Goal: Communication & Community: Answer question/provide support

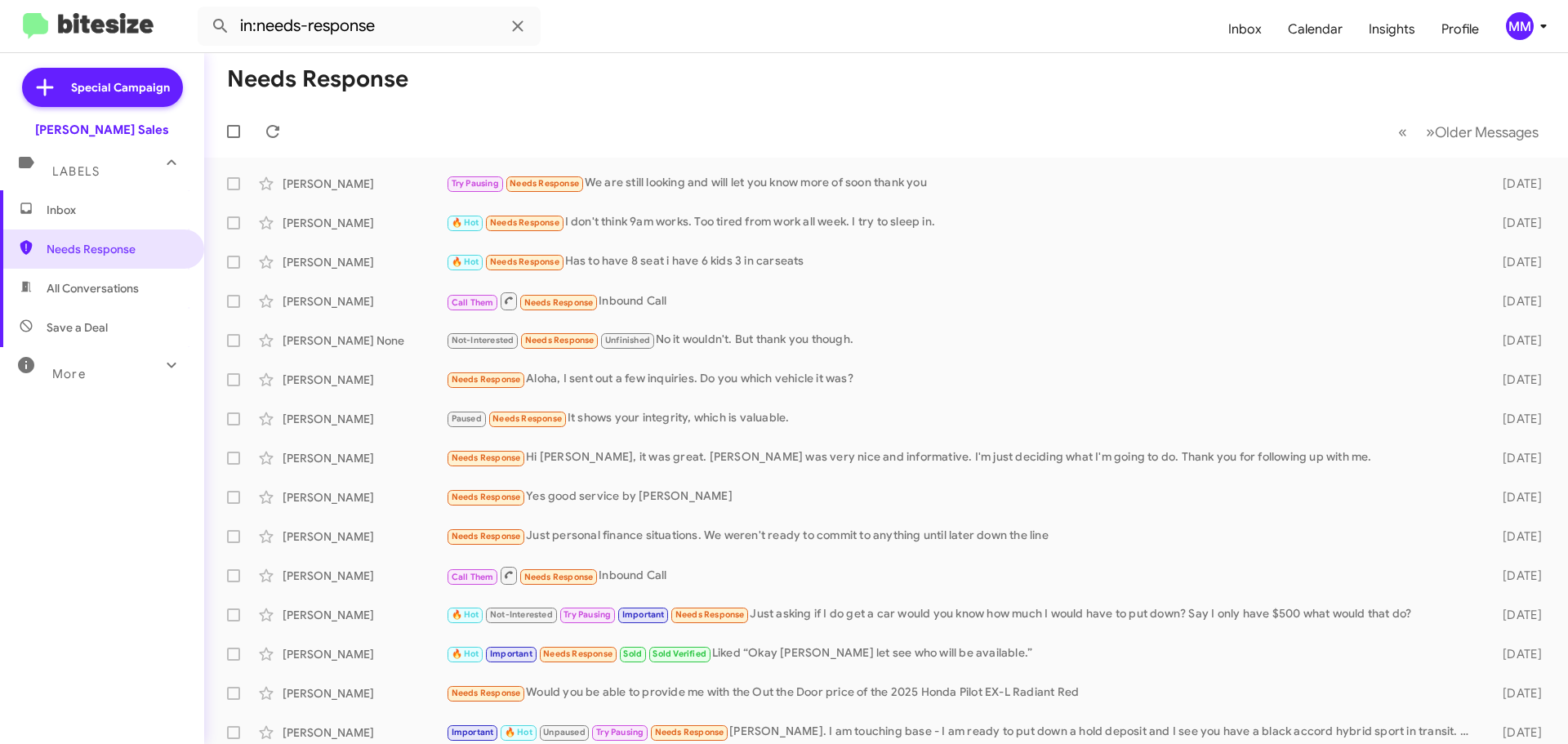
drag, startPoint x: 634, startPoint y: 0, endPoint x: 975, endPoint y: 3, distance: 341.0
click at [941, 10] on form "in:needs-response" at bounding box center [706, 26] width 1018 height 39
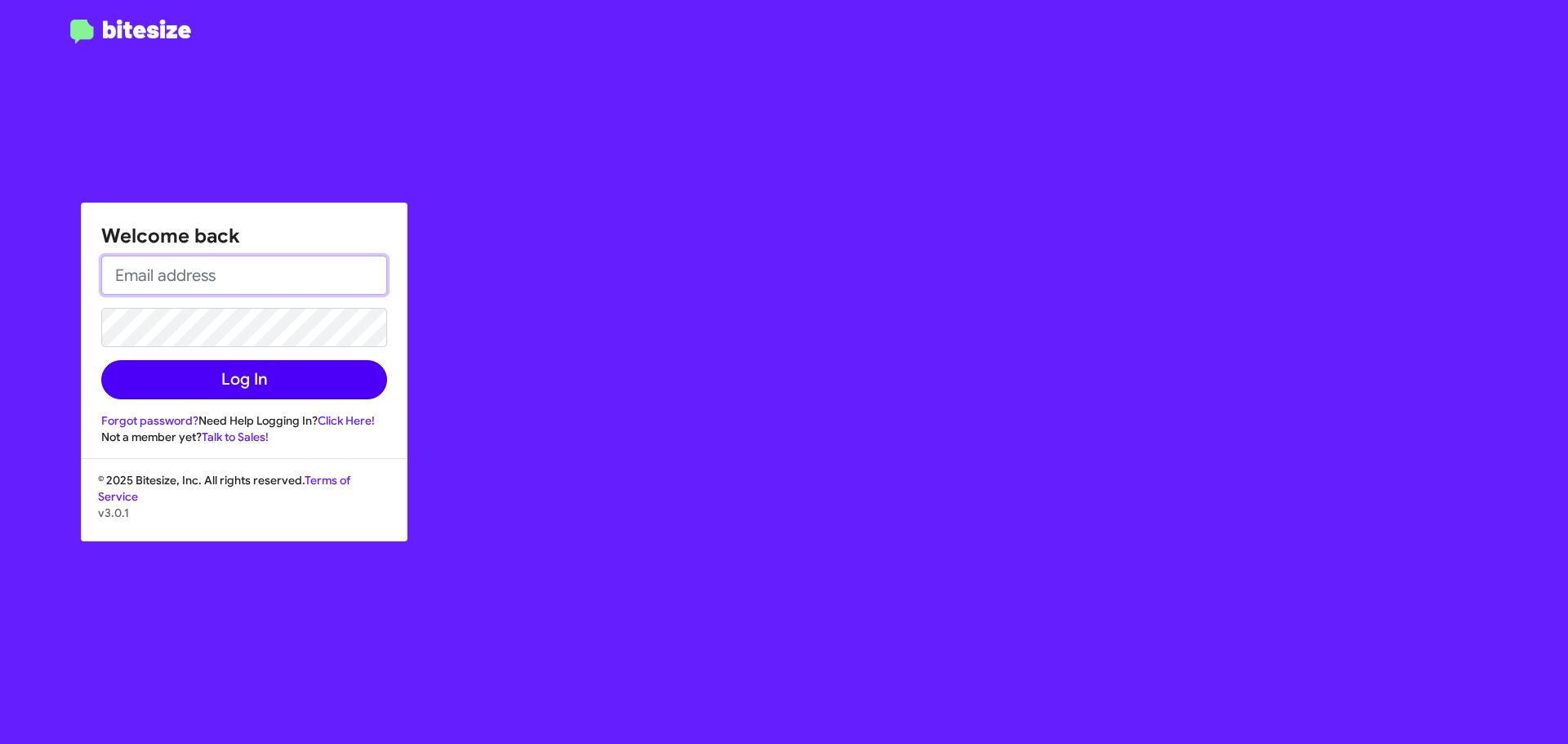
type input "[EMAIL_ADDRESS][DOMAIN_NAME]"
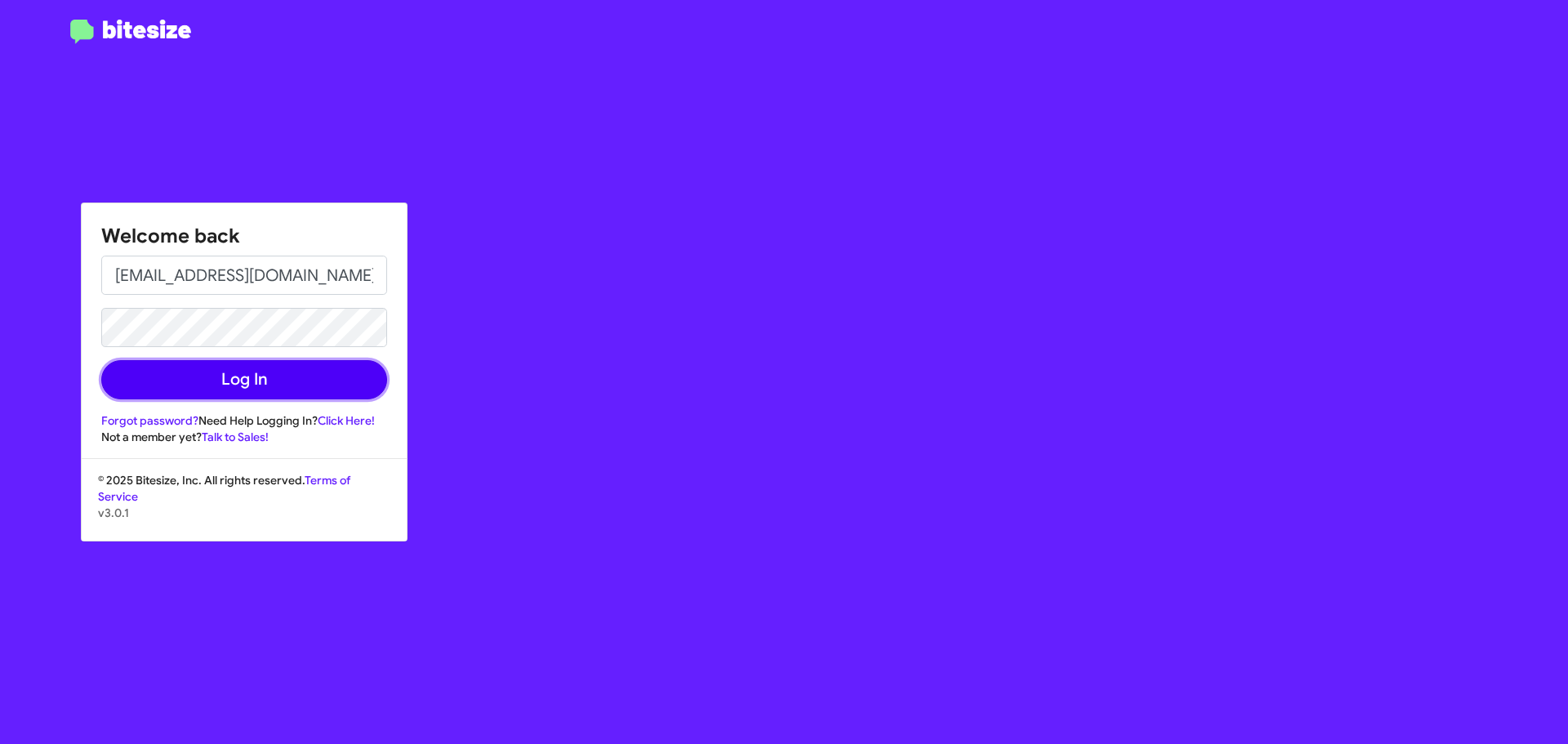
click at [245, 390] on button "Log In" at bounding box center [244, 379] width 285 height 39
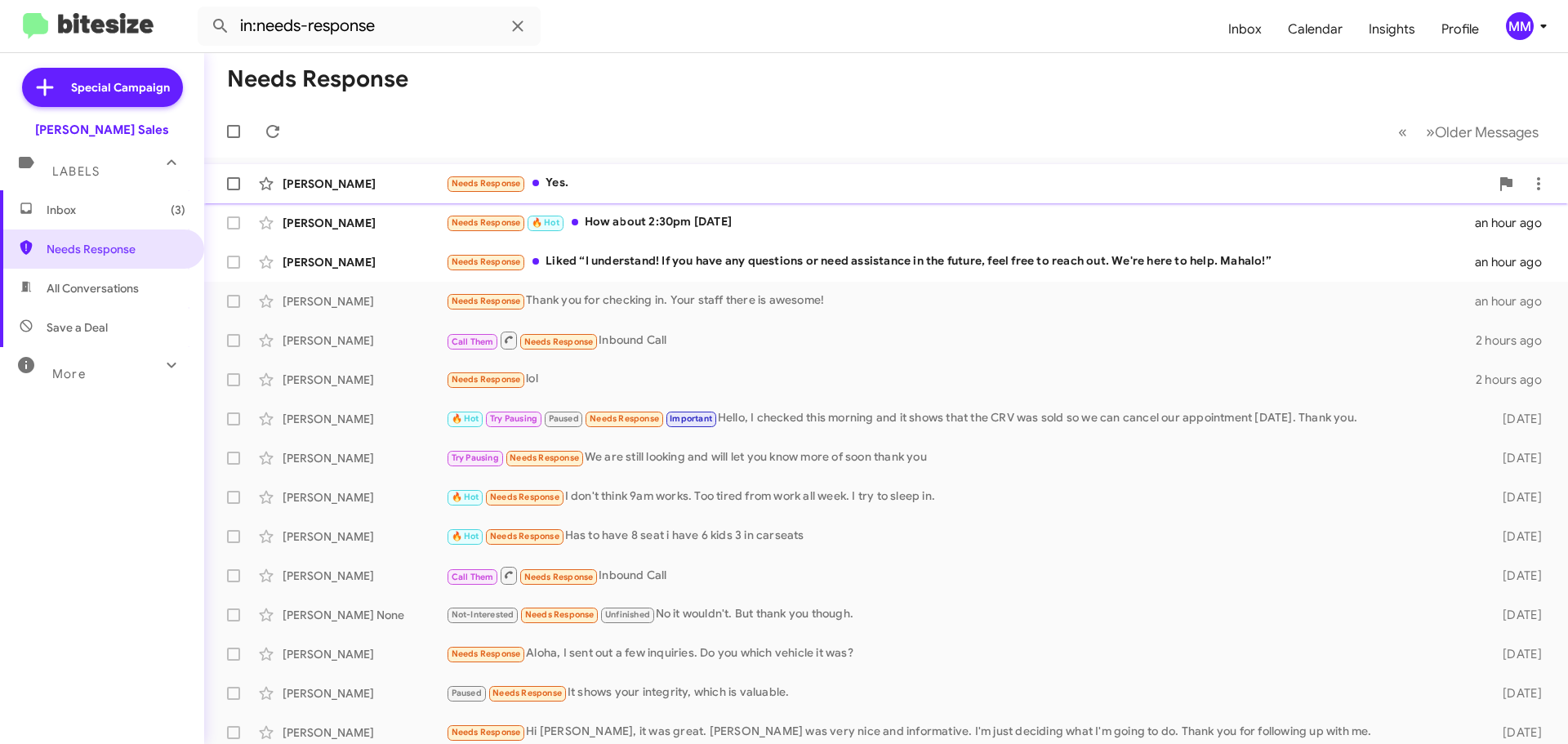
click at [332, 181] on div "Troy Caminos" at bounding box center [364, 184] width 163 height 17
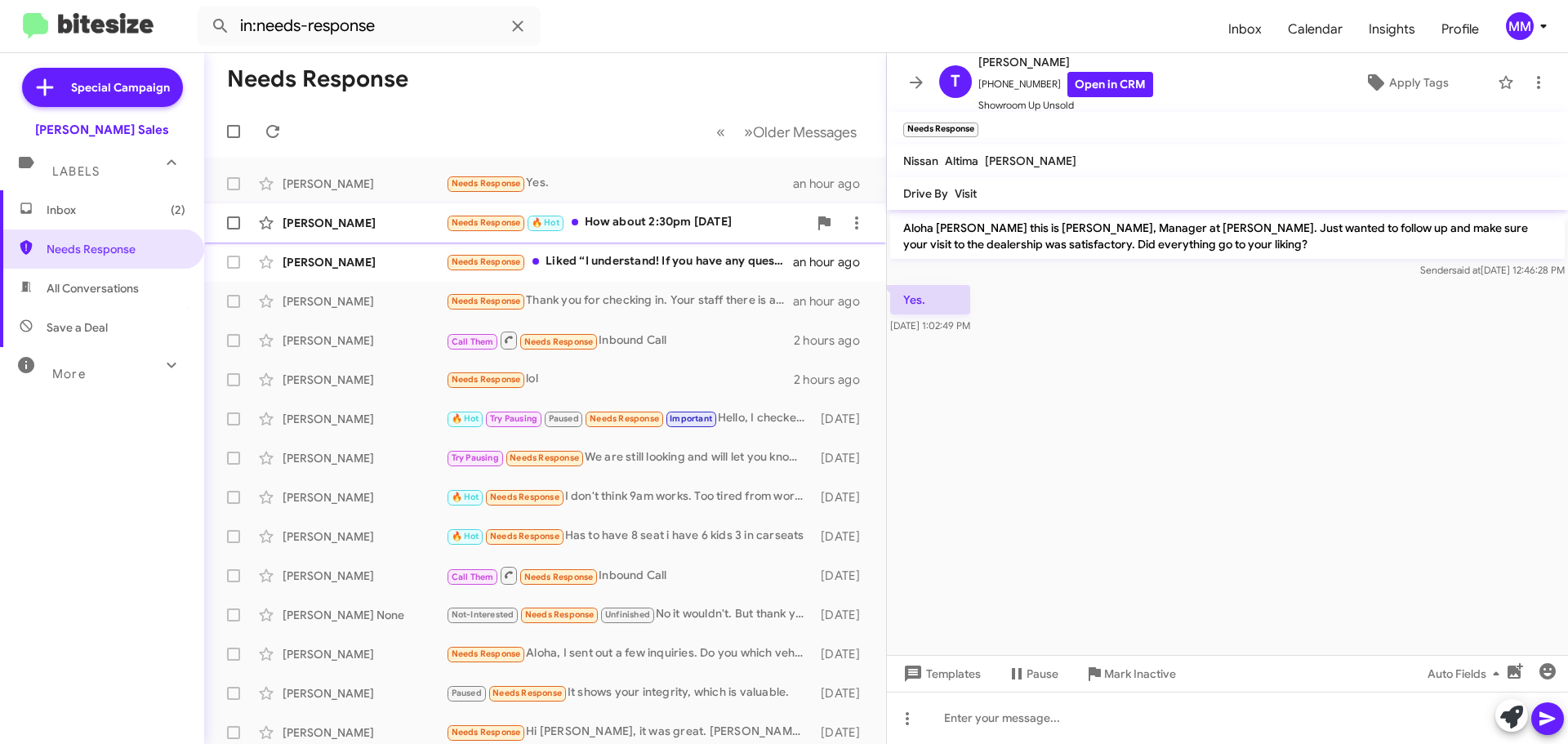
click at [346, 221] on div "Elijah Len" at bounding box center [364, 223] width 163 height 17
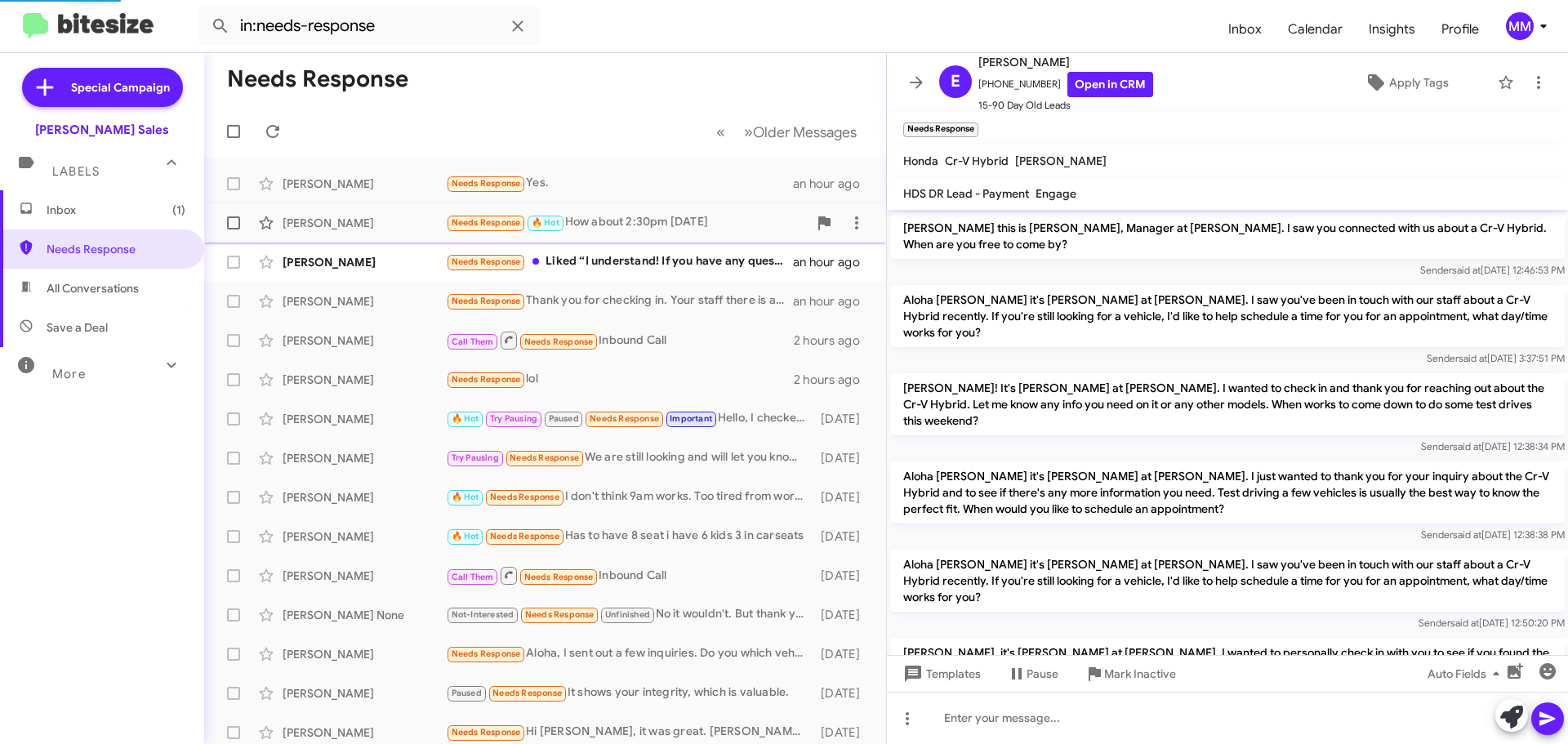
scroll to position [197, 0]
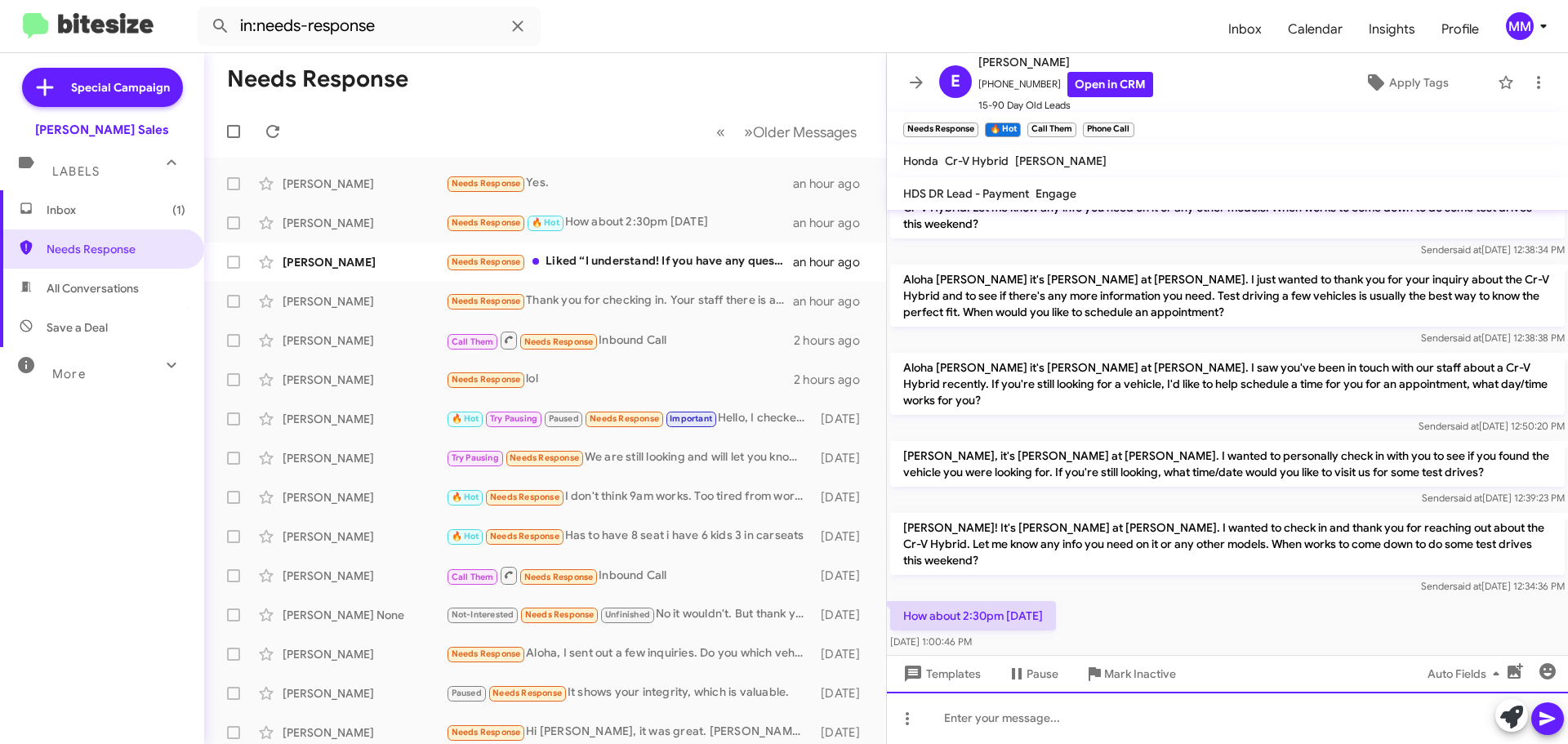
click at [1029, 719] on div at bounding box center [1227, 718] width 681 height 52
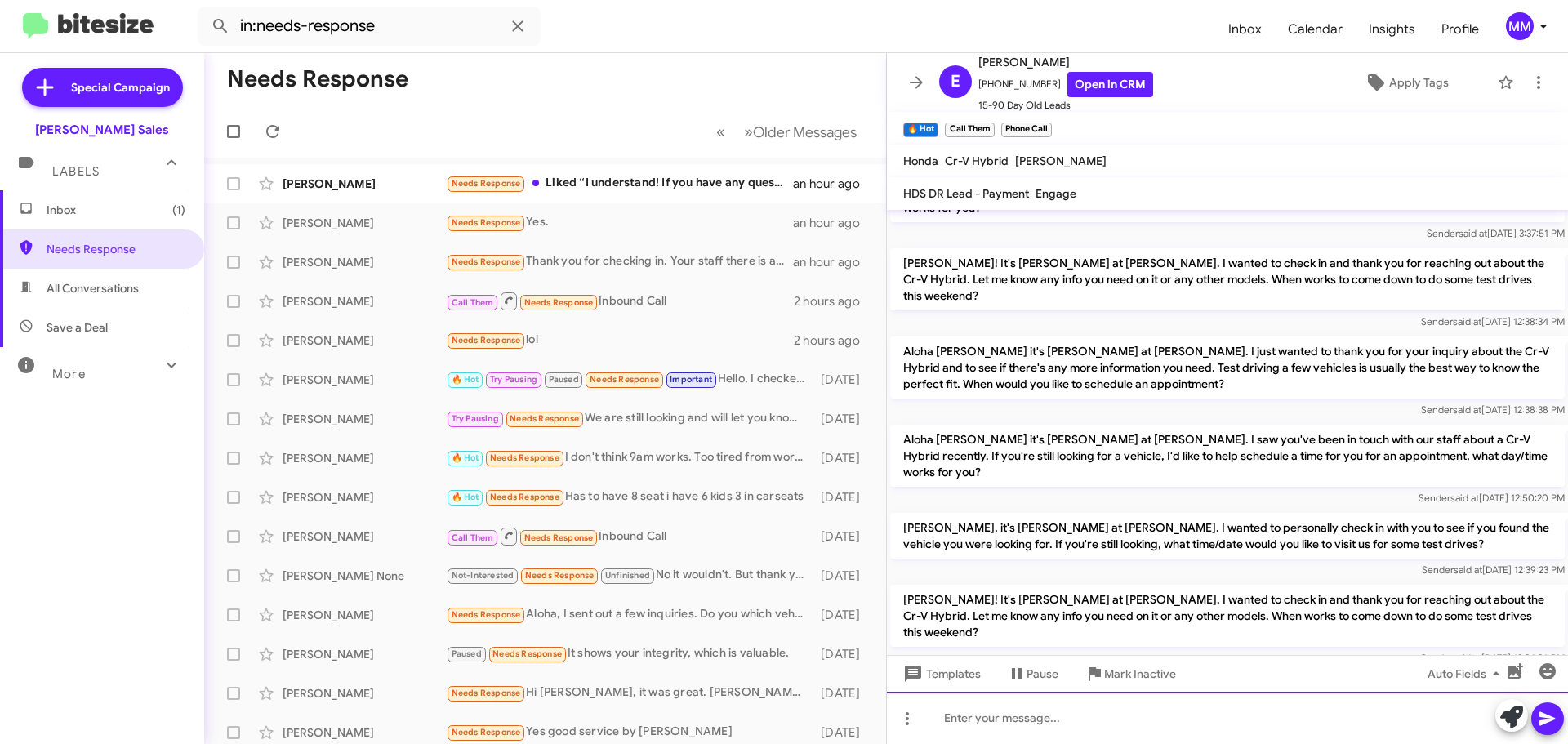
scroll to position [256, 0]
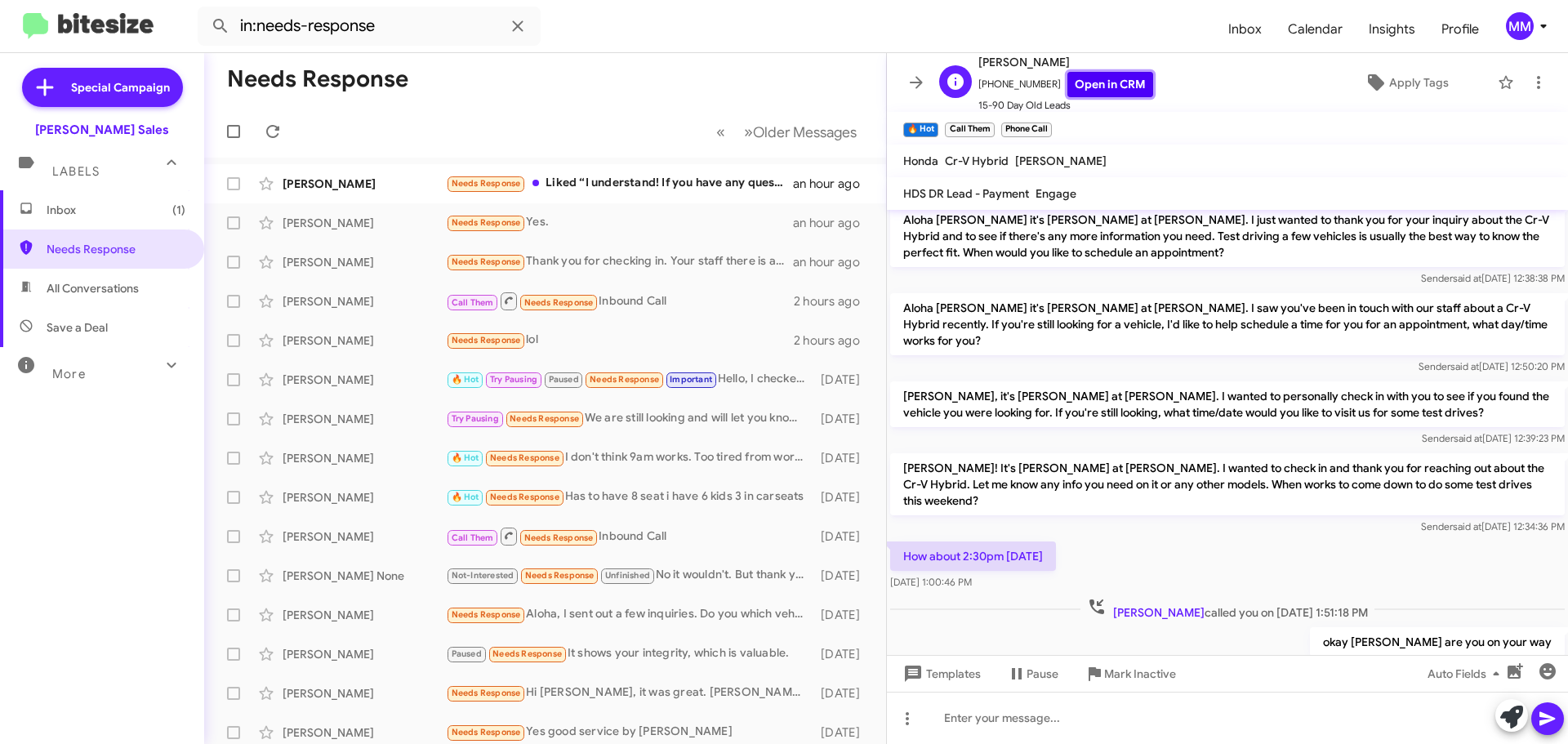
click at [1084, 84] on link "Open in CRM" at bounding box center [1111, 85] width 86 height 25
click at [373, 183] on div "Andrew Ehere" at bounding box center [364, 184] width 163 height 17
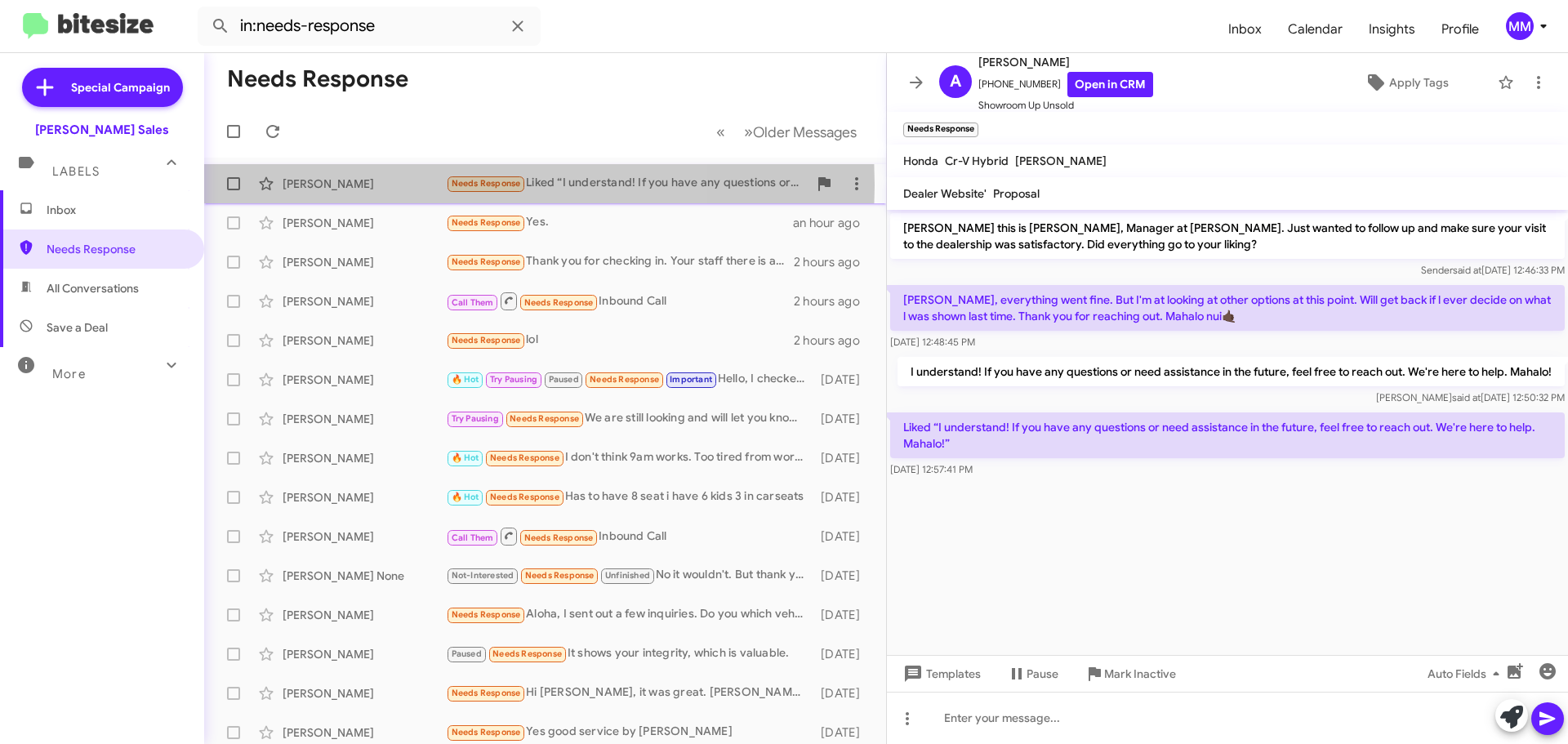
click at [375, 186] on div "Andrew Ehere" at bounding box center [364, 184] width 163 height 17
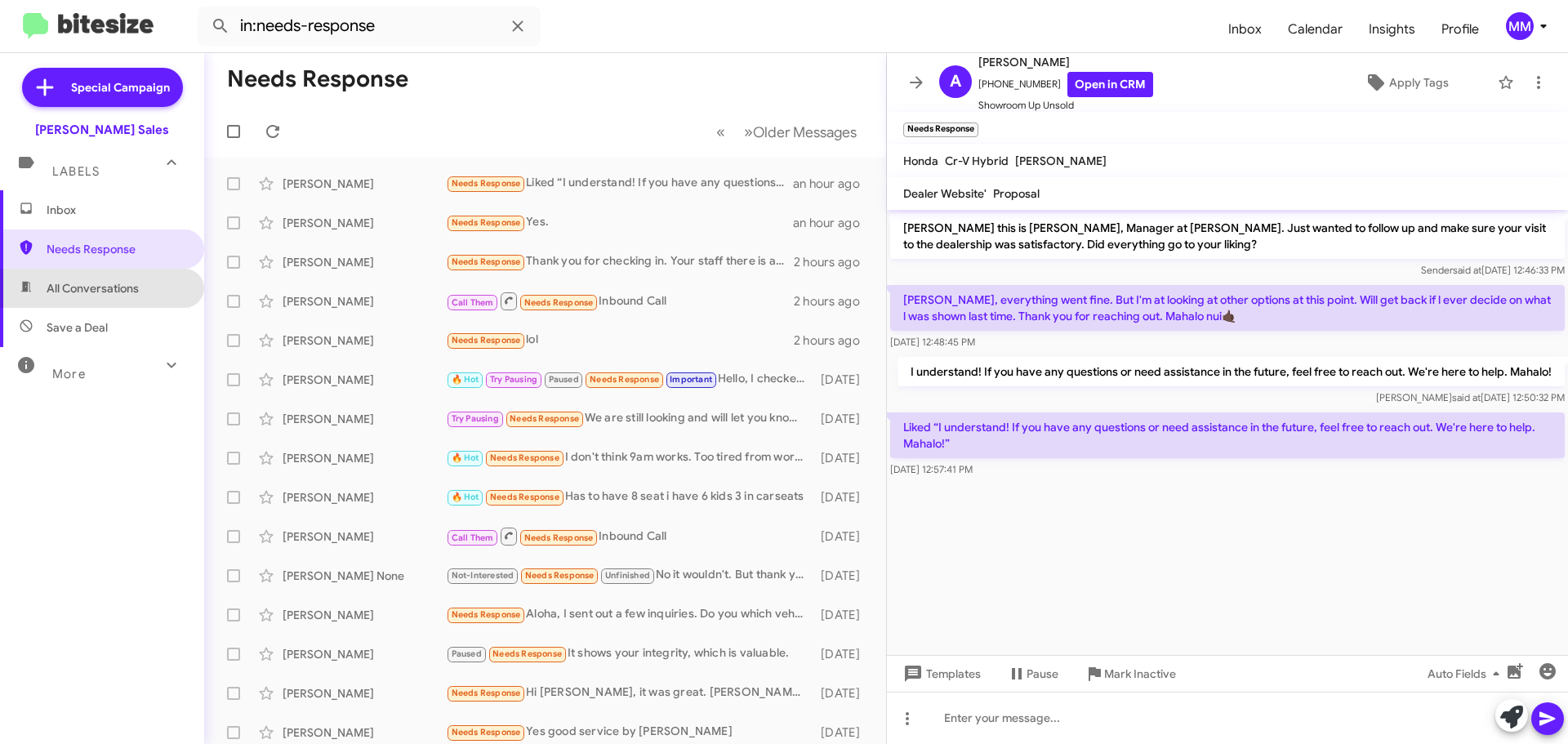
click at [103, 286] on span "All Conversations" at bounding box center [93, 288] width 92 height 17
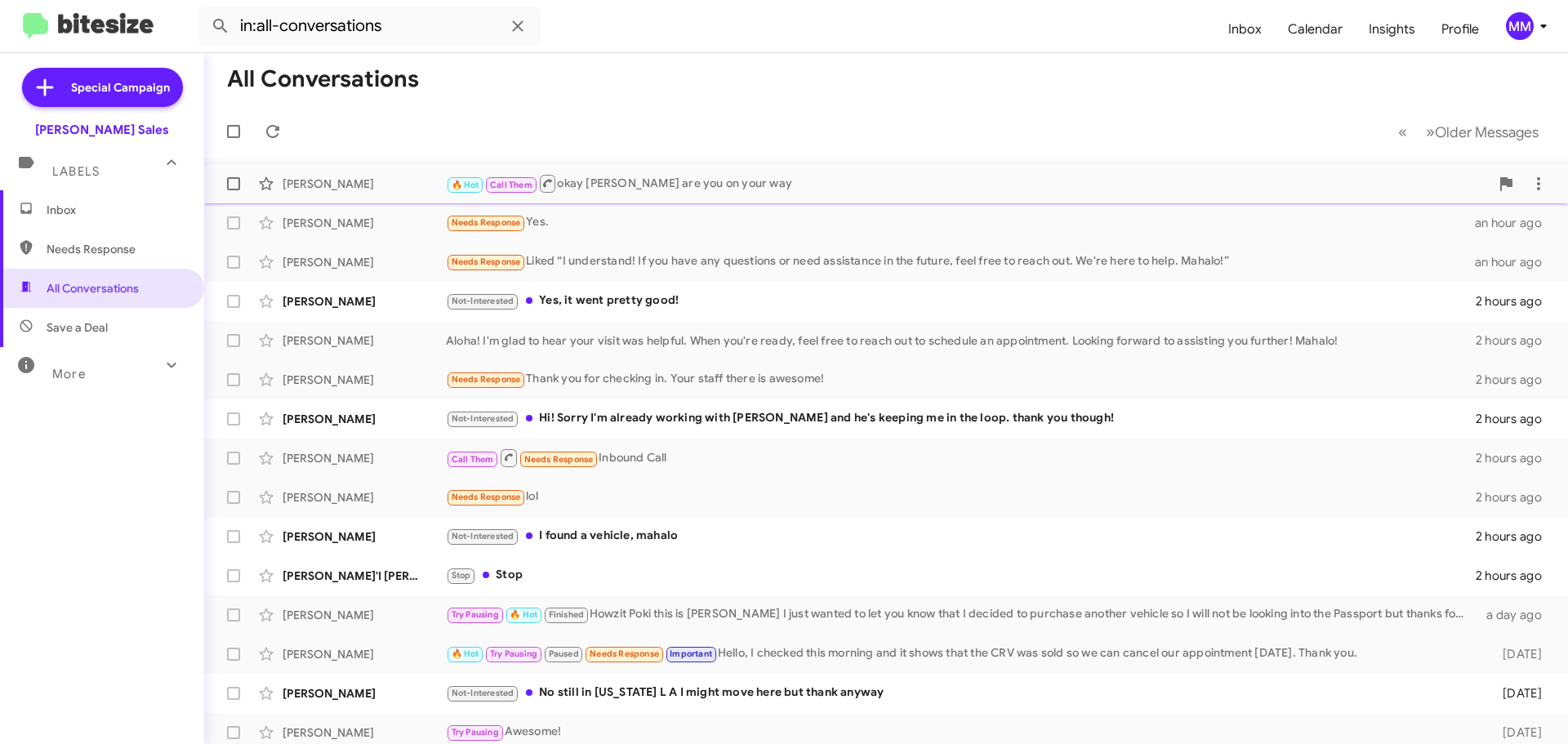
click at [370, 187] on div "Elijah Len" at bounding box center [364, 184] width 163 height 17
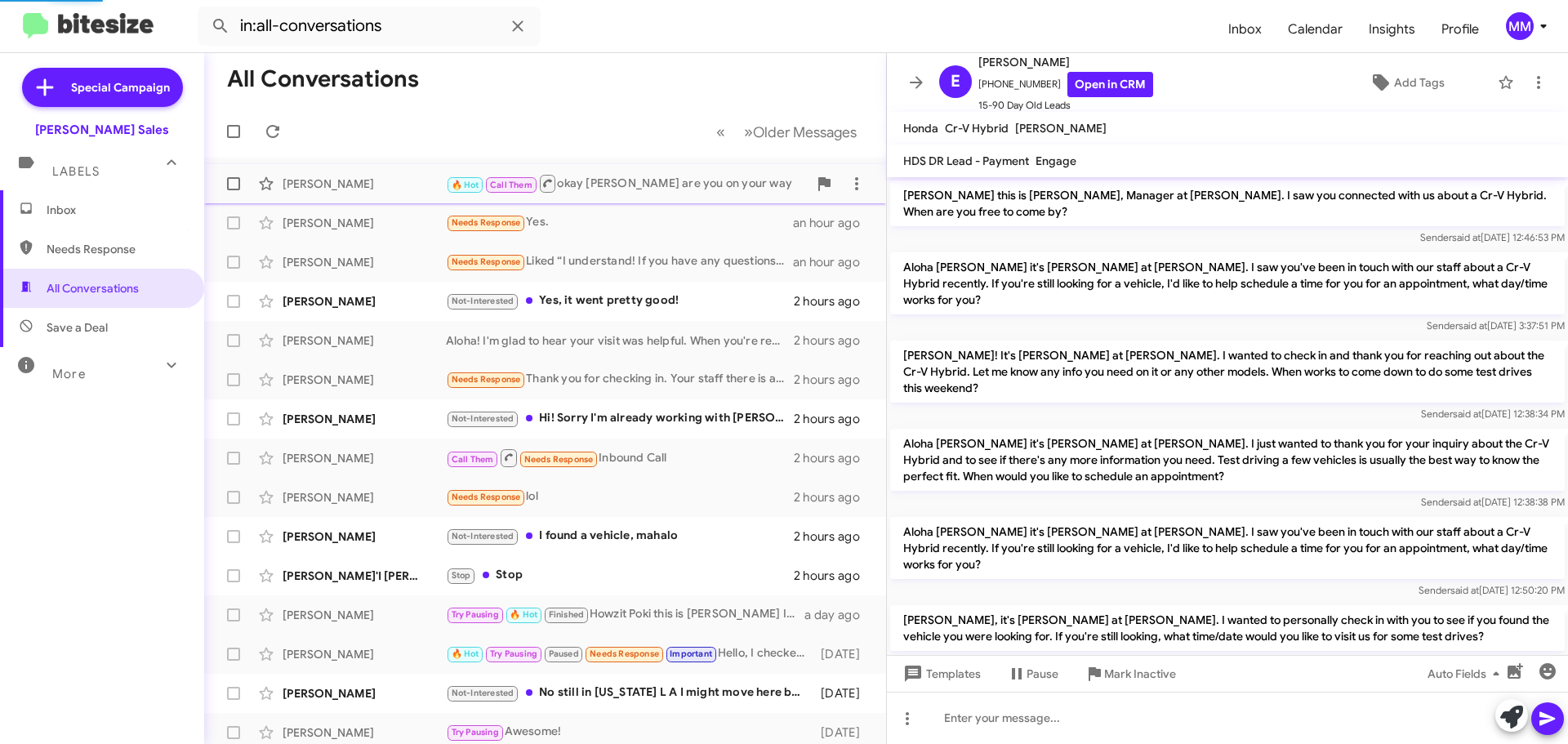
scroll to position [224, 0]
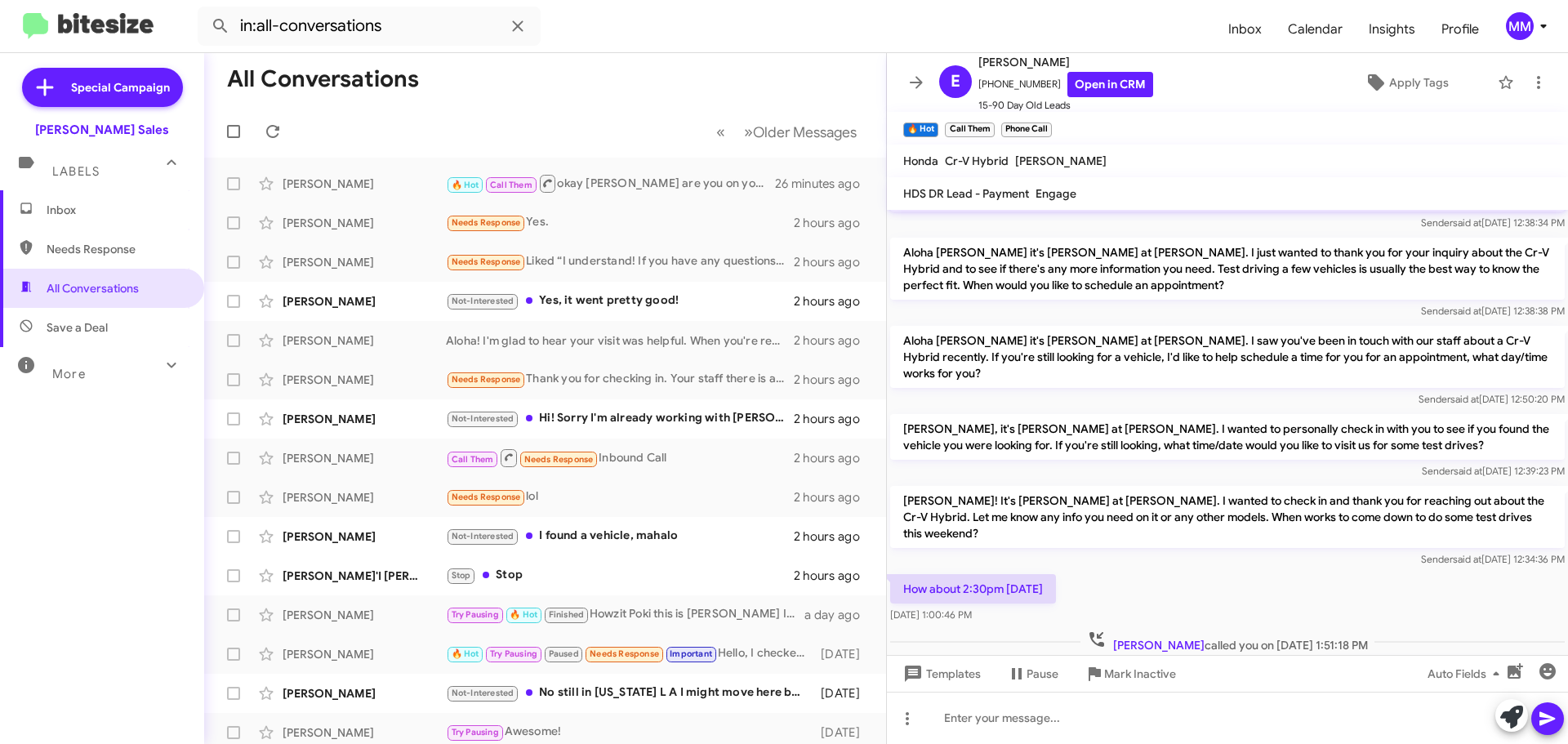
click at [125, 249] on span "Needs Response" at bounding box center [116, 248] width 139 height 17
type input "in:needs-response"
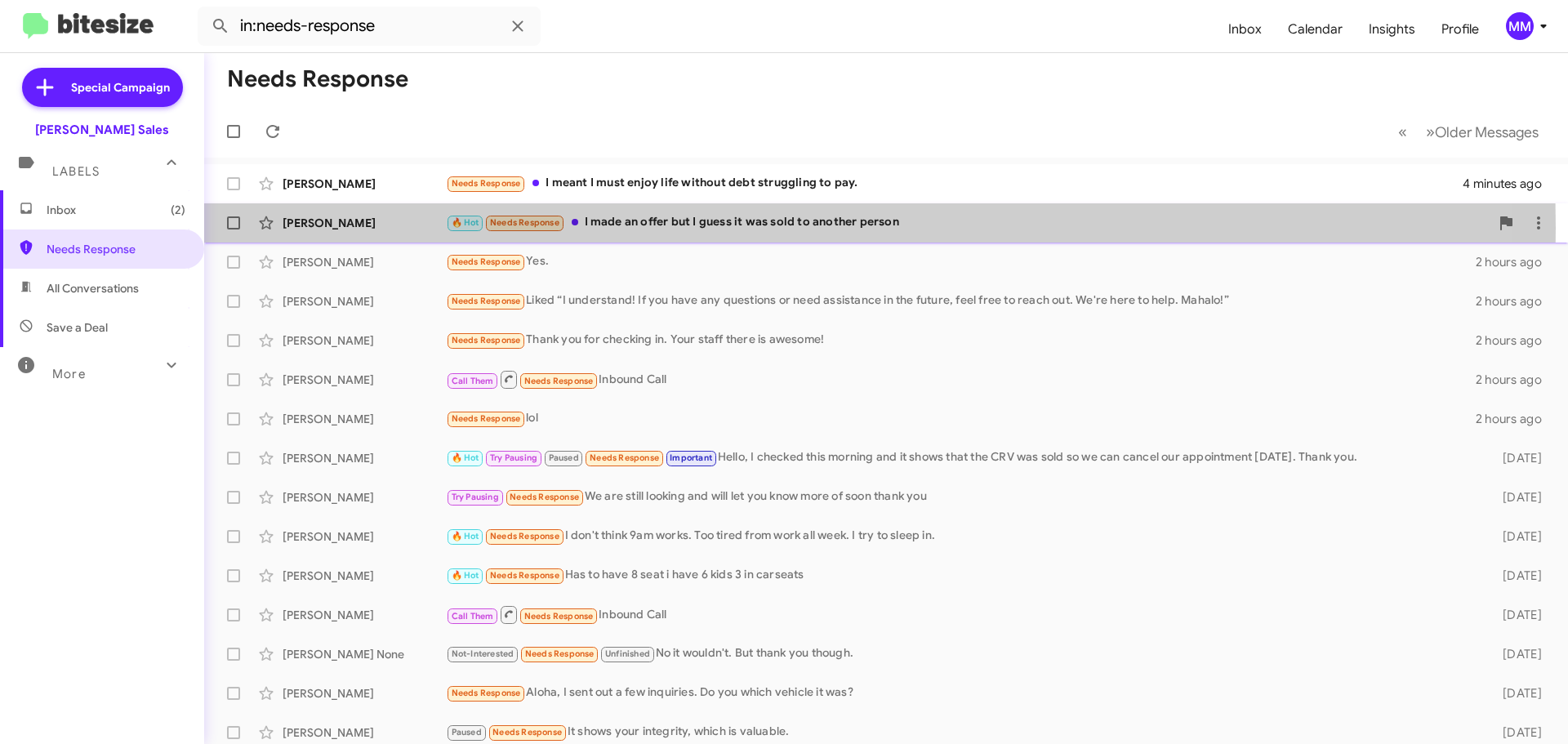
click at [393, 228] on div "Paul Smith" at bounding box center [364, 223] width 163 height 17
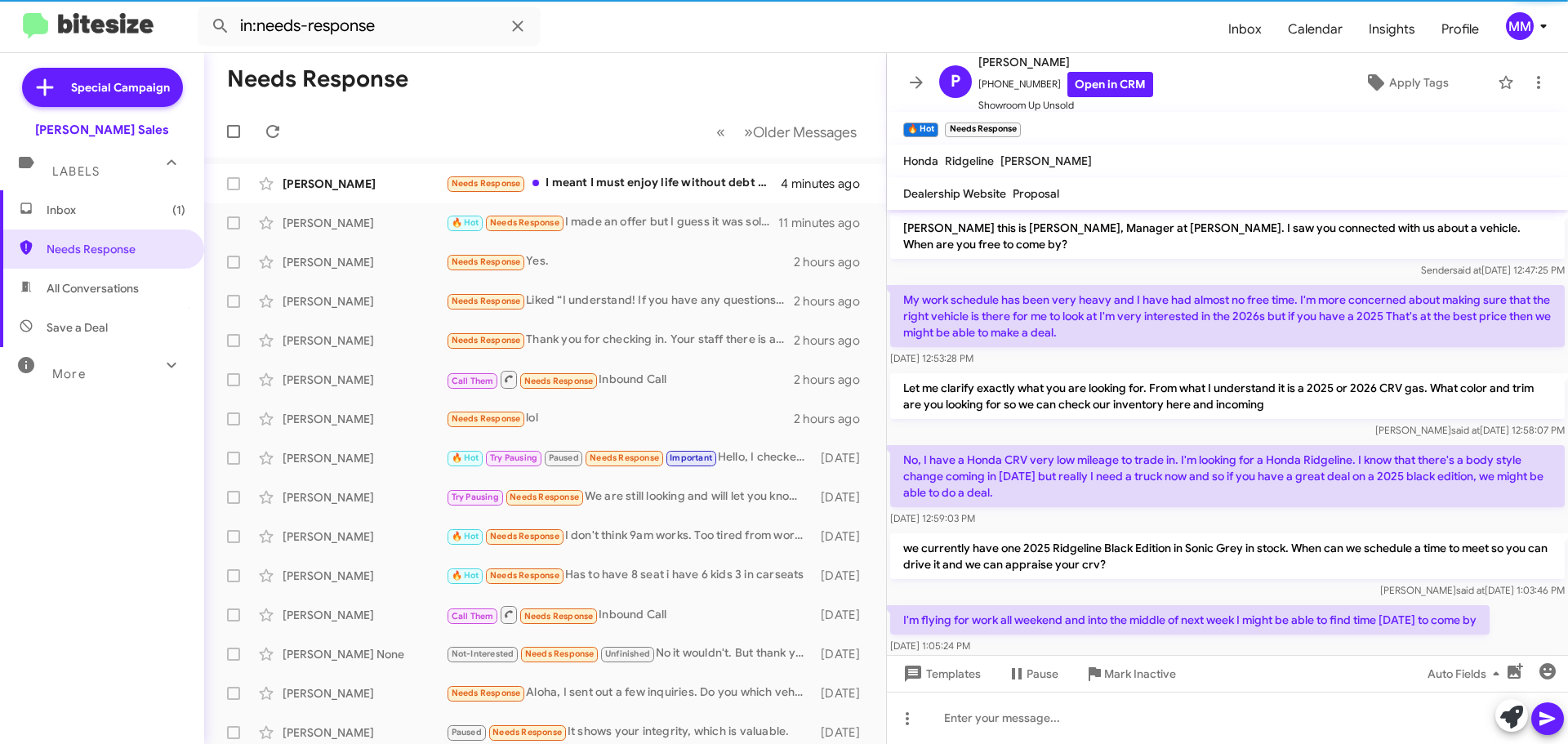
scroll to position [586, 0]
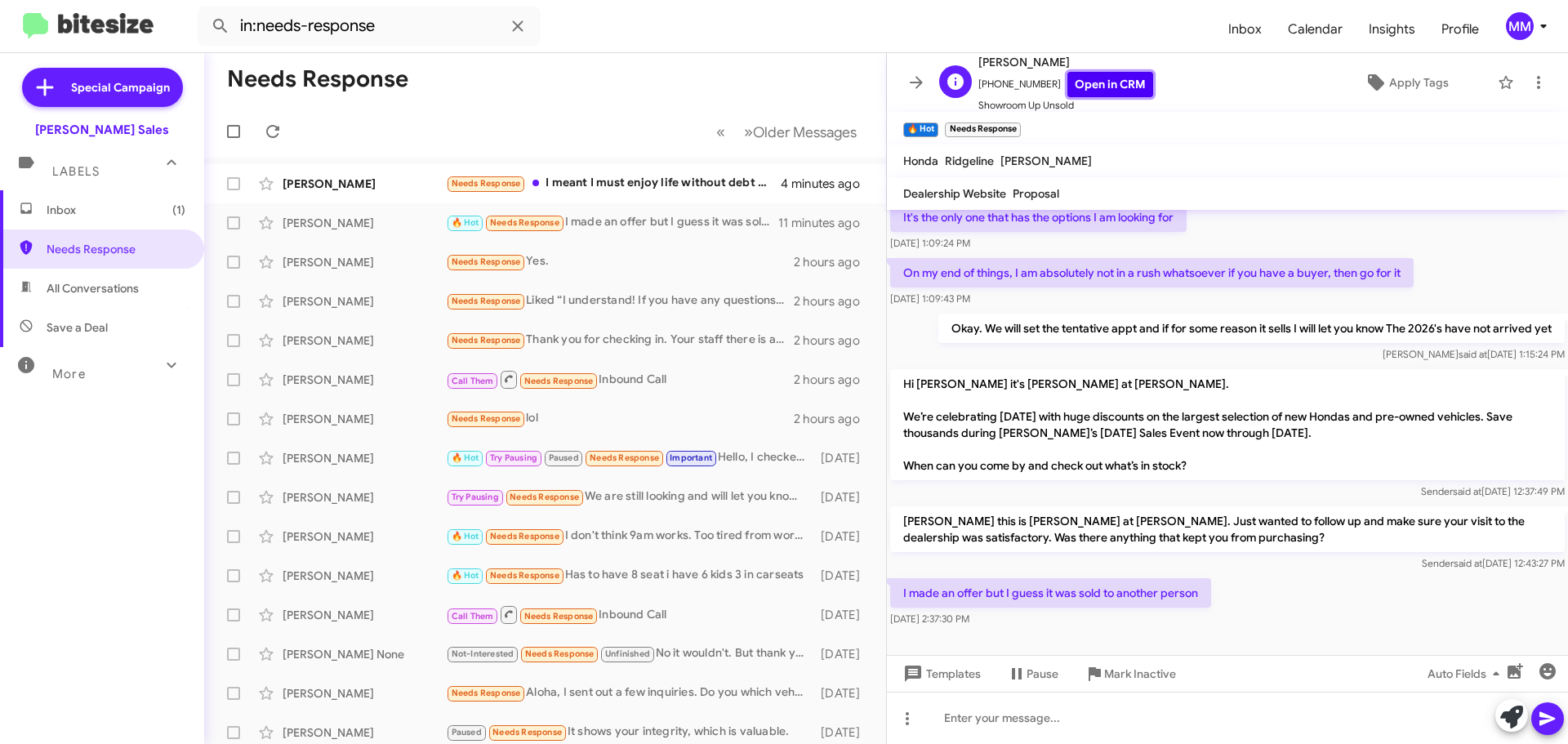
click at [1078, 86] on link "Open in CRM" at bounding box center [1111, 85] width 86 height 25
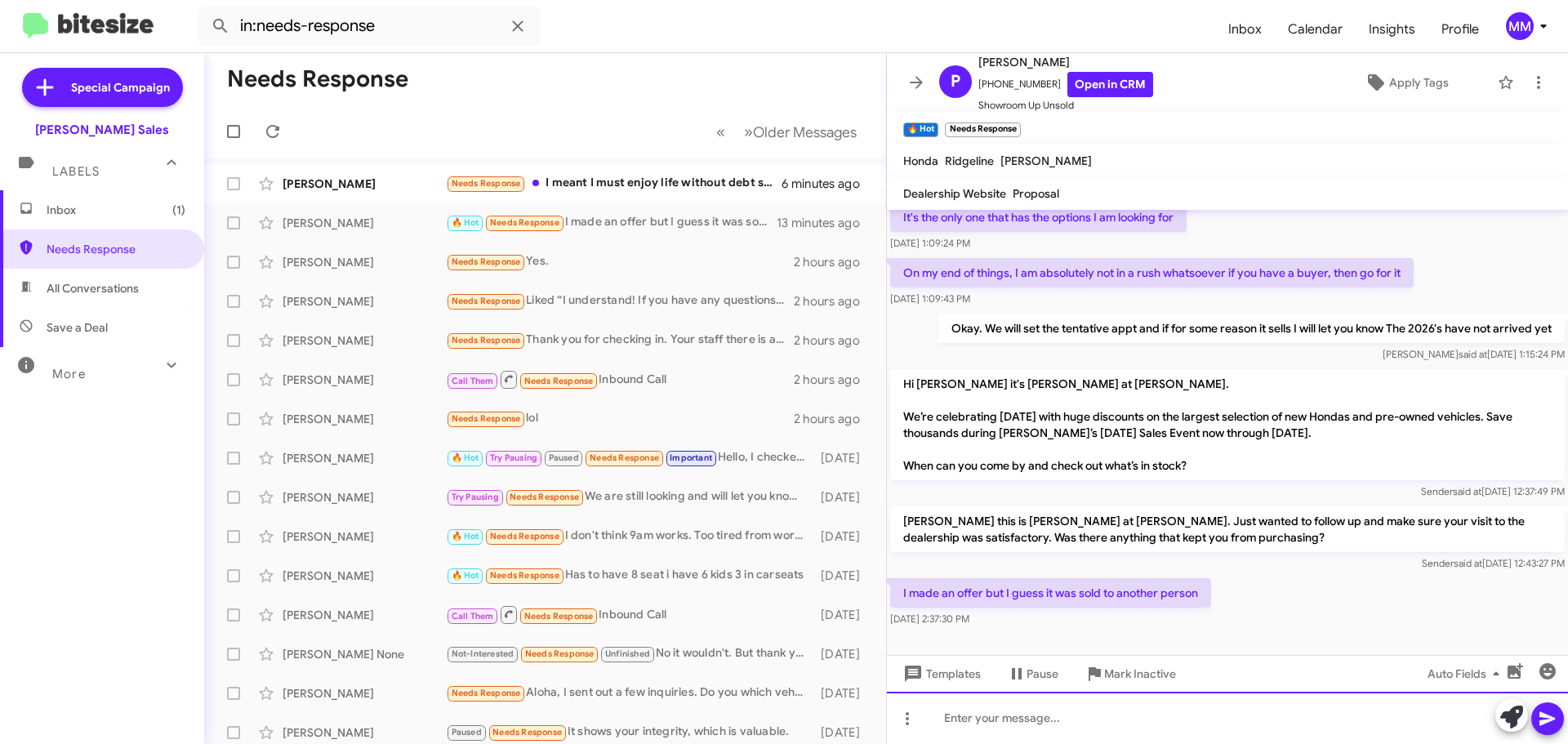
click at [997, 717] on div at bounding box center [1227, 718] width 681 height 52
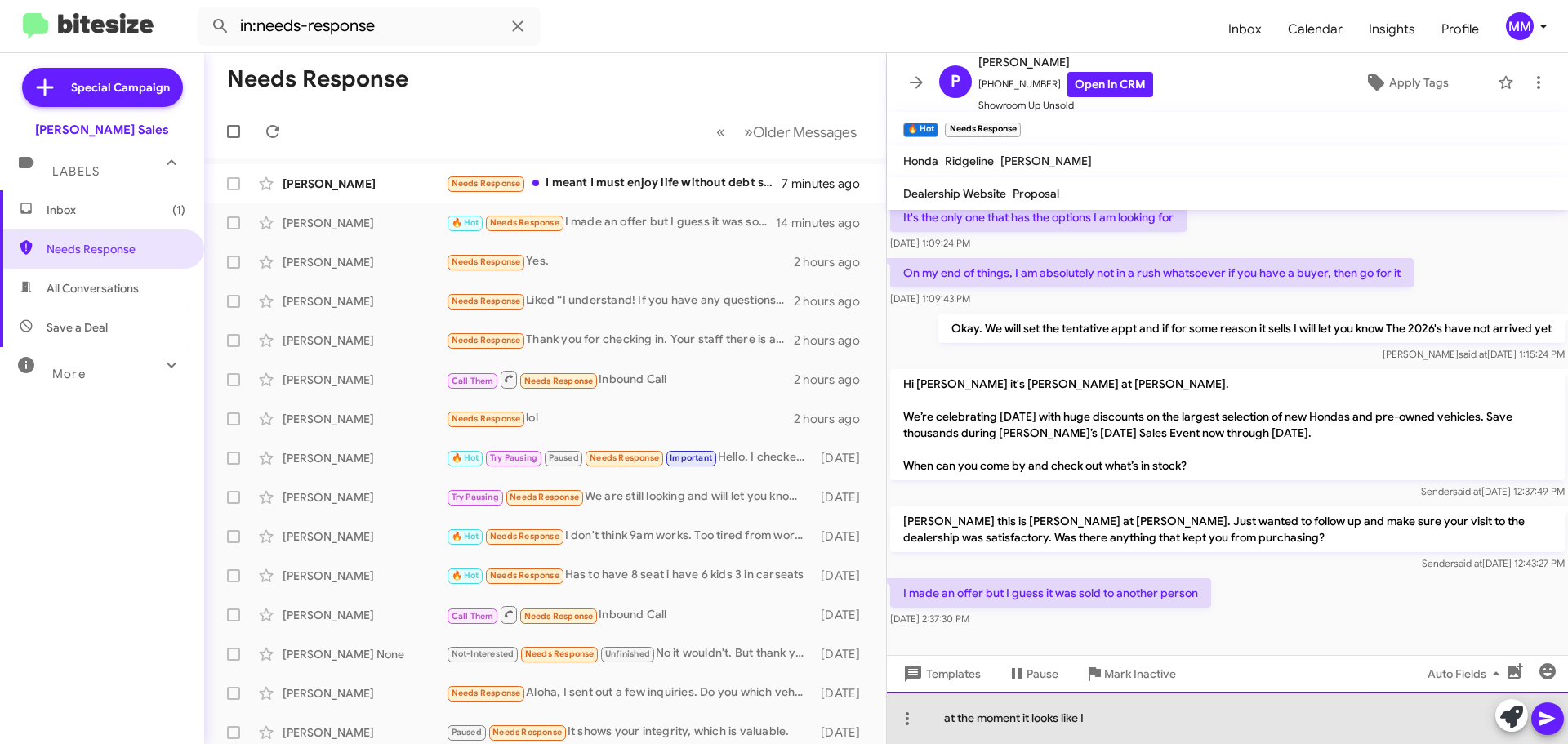
click at [947, 717] on div "at the moment it looks like I" at bounding box center [1227, 718] width 681 height 52
click at [1123, 719] on div "At the moment it looks like I" at bounding box center [1227, 718] width 681 height 52
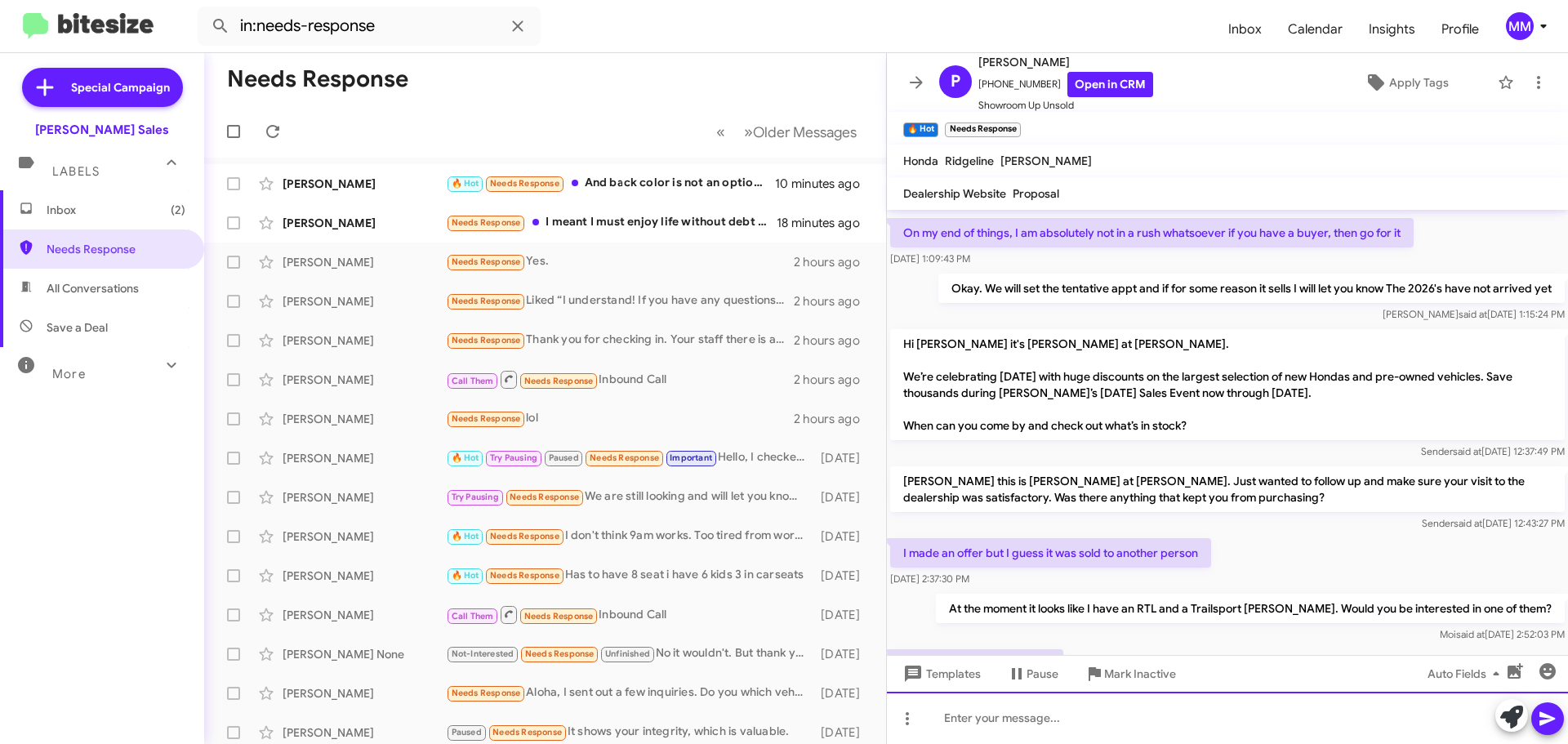
scroll to position [797, 0]
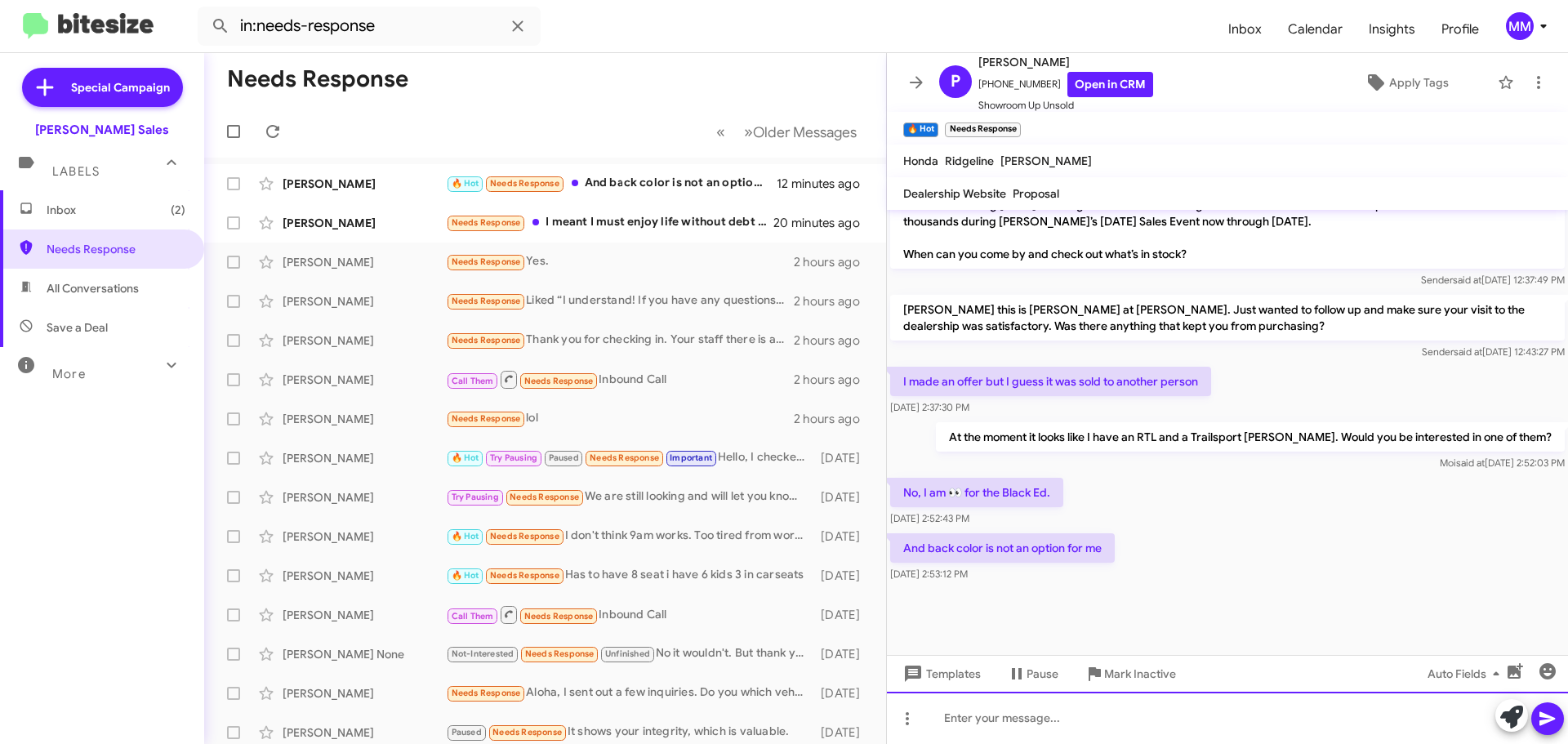
click at [984, 729] on div at bounding box center [1227, 718] width 681 height 52
click at [1110, 719] on div "Paul what if I told you I just" at bounding box center [1227, 718] width 681 height 52
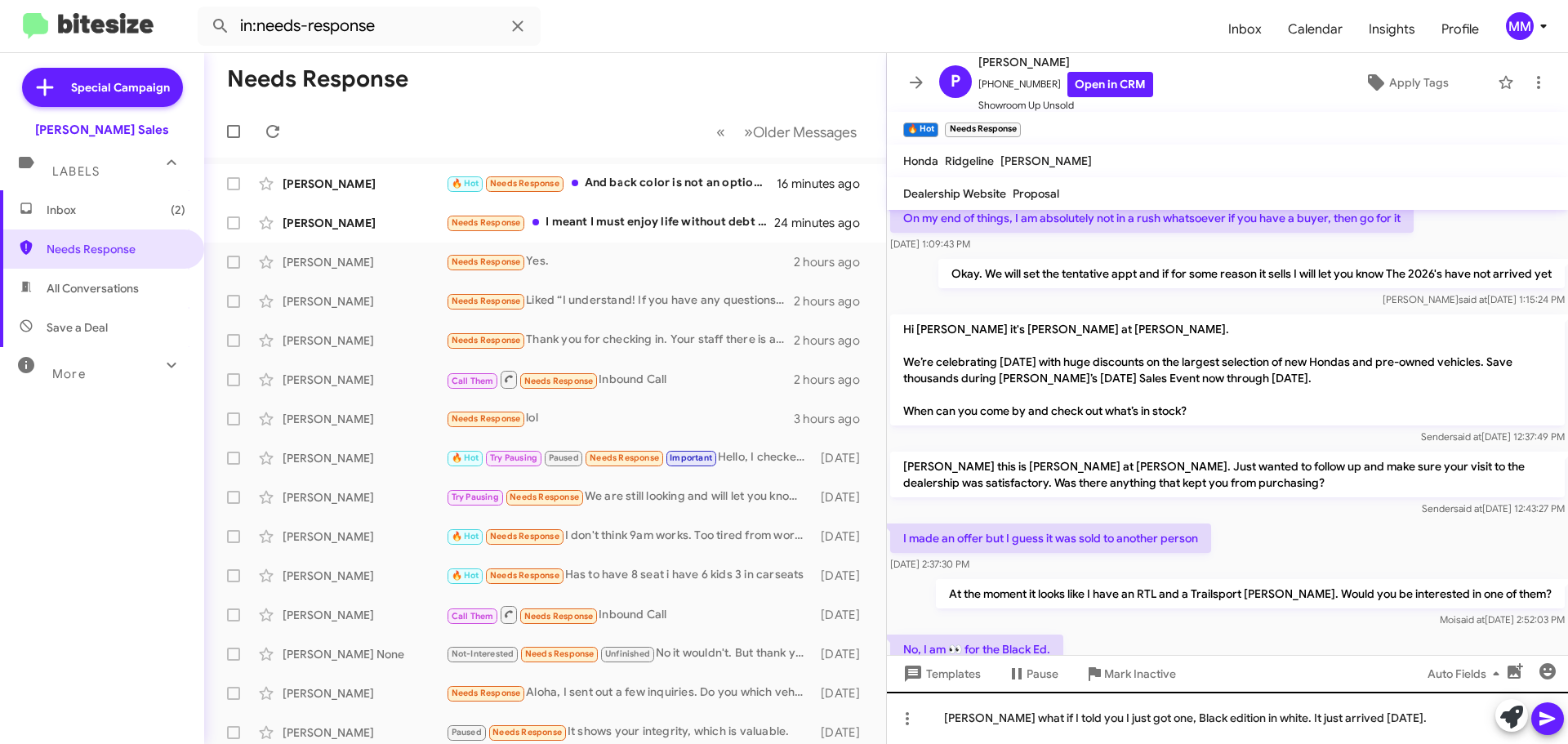
scroll to position [552, 0]
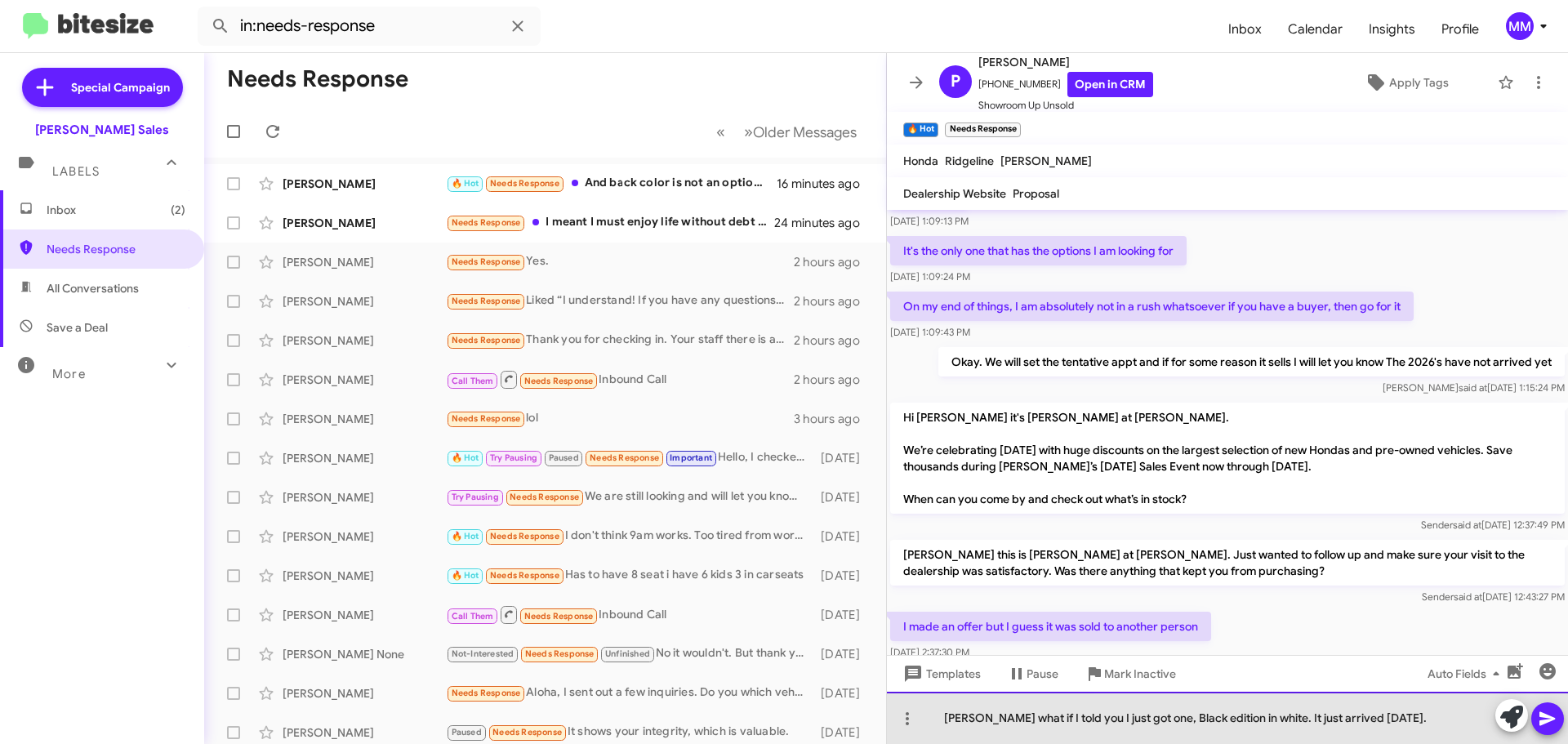
click at [1393, 719] on div "Paul what if I told you I just got one, Black edition in white. It just arrived…" at bounding box center [1227, 718] width 681 height 52
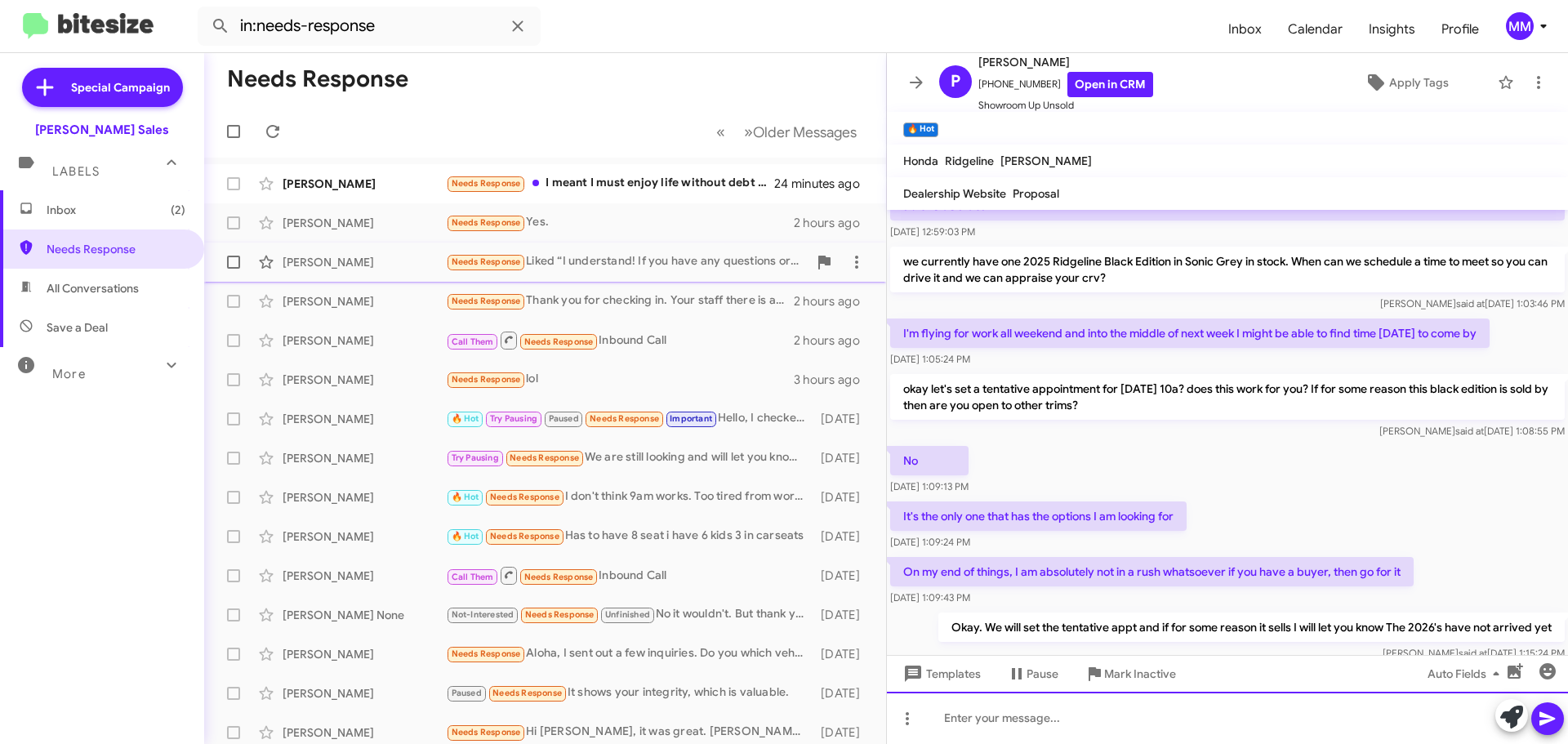
scroll to position [285, 0]
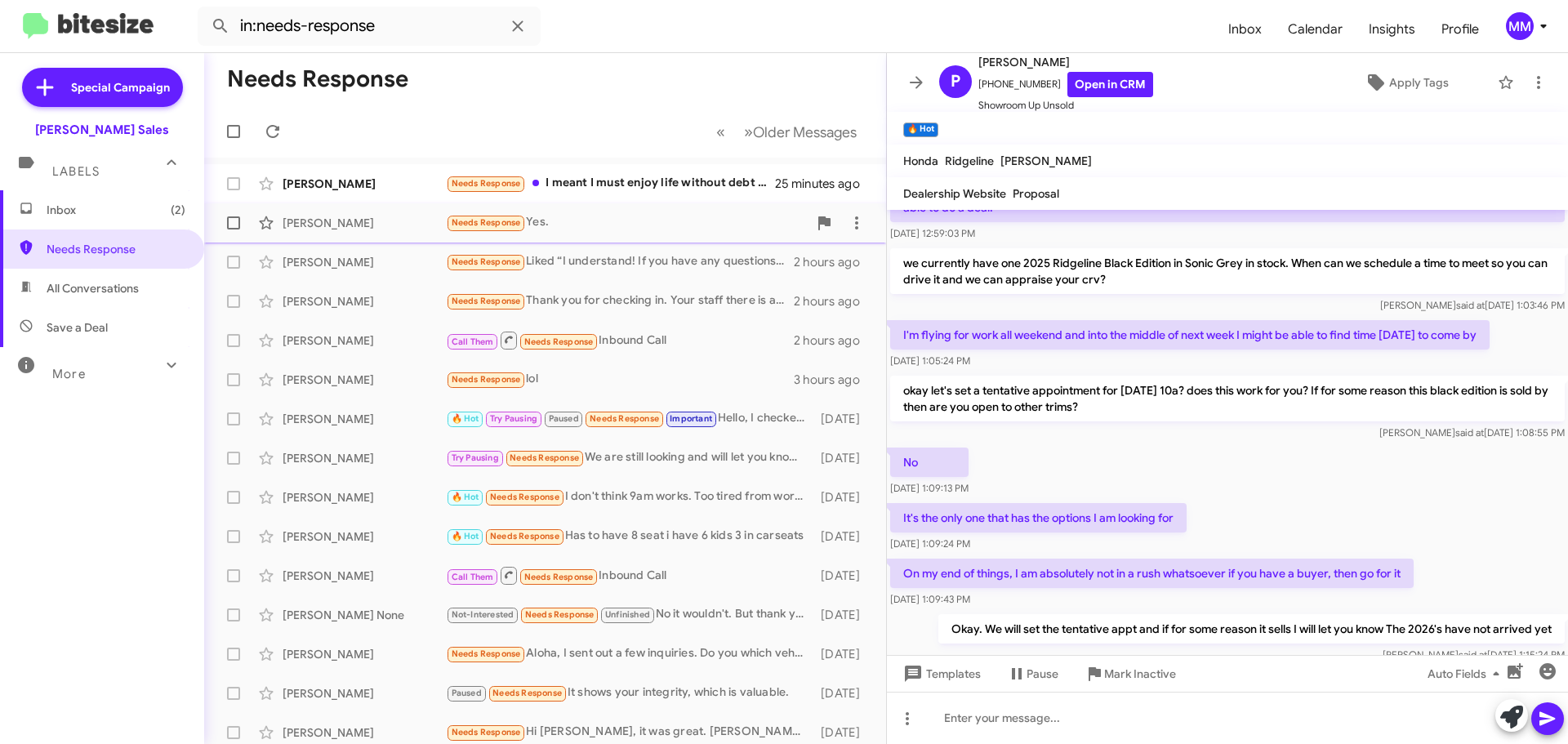
drag, startPoint x: 378, startPoint y: 222, endPoint x: 389, endPoint y: 222, distance: 11.0
click at [381, 223] on div "Troy Caminos" at bounding box center [364, 223] width 163 height 17
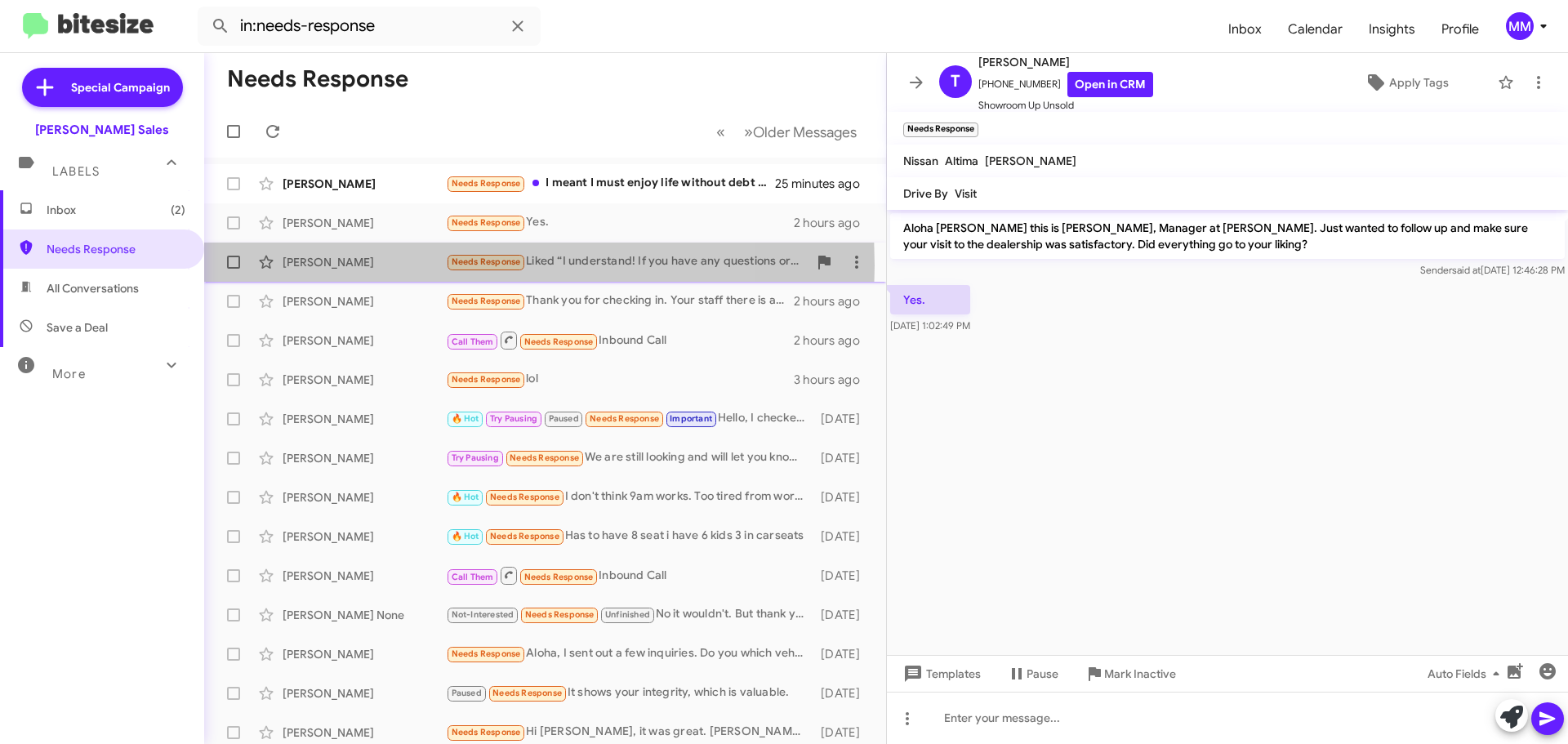
click at [400, 266] on div "Andrew Ehere" at bounding box center [364, 262] width 163 height 17
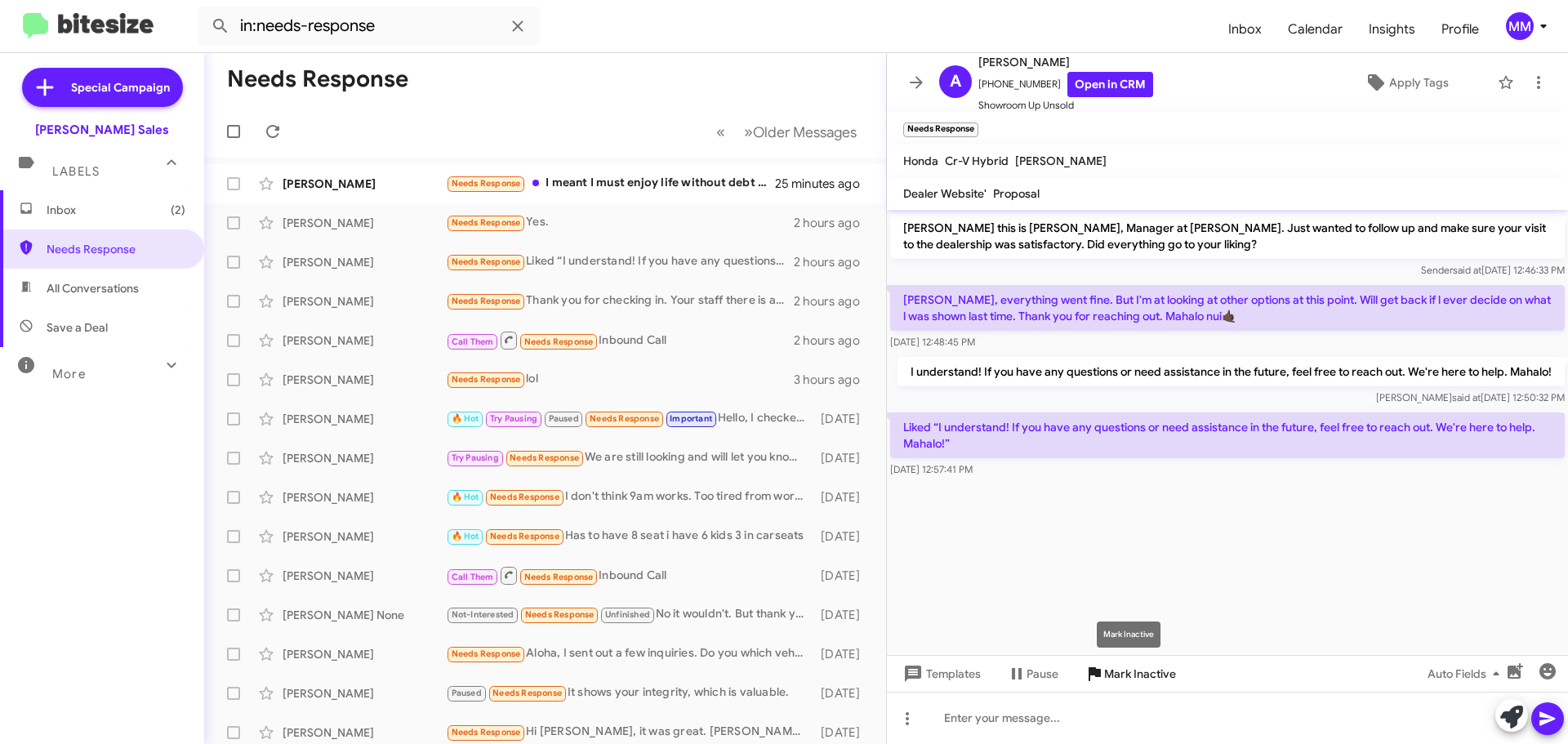
click at [1113, 675] on span "Mark Inactive" at bounding box center [1140, 674] width 72 height 29
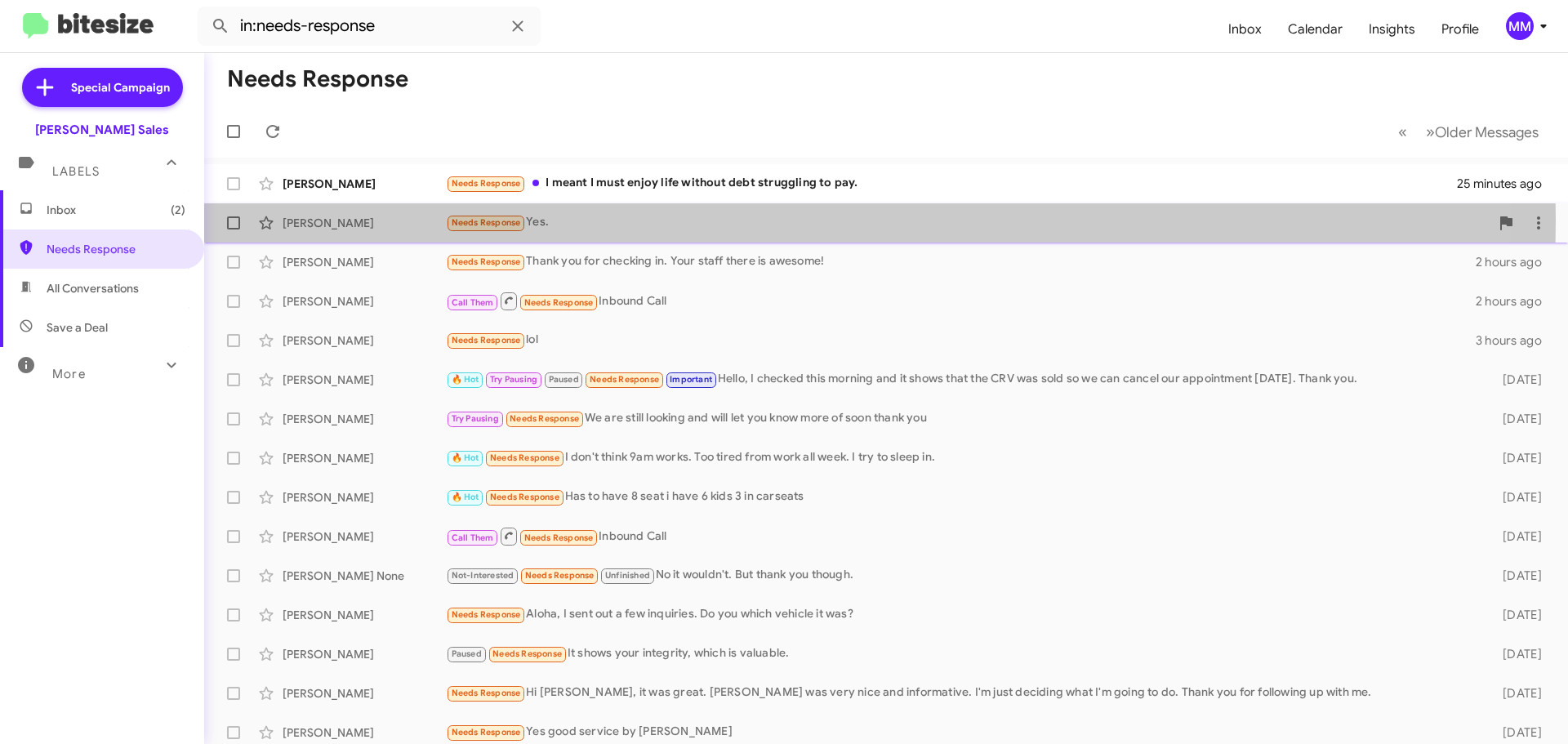
click at [392, 219] on div "Troy Caminos" at bounding box center [364, 223] width 163 height 17
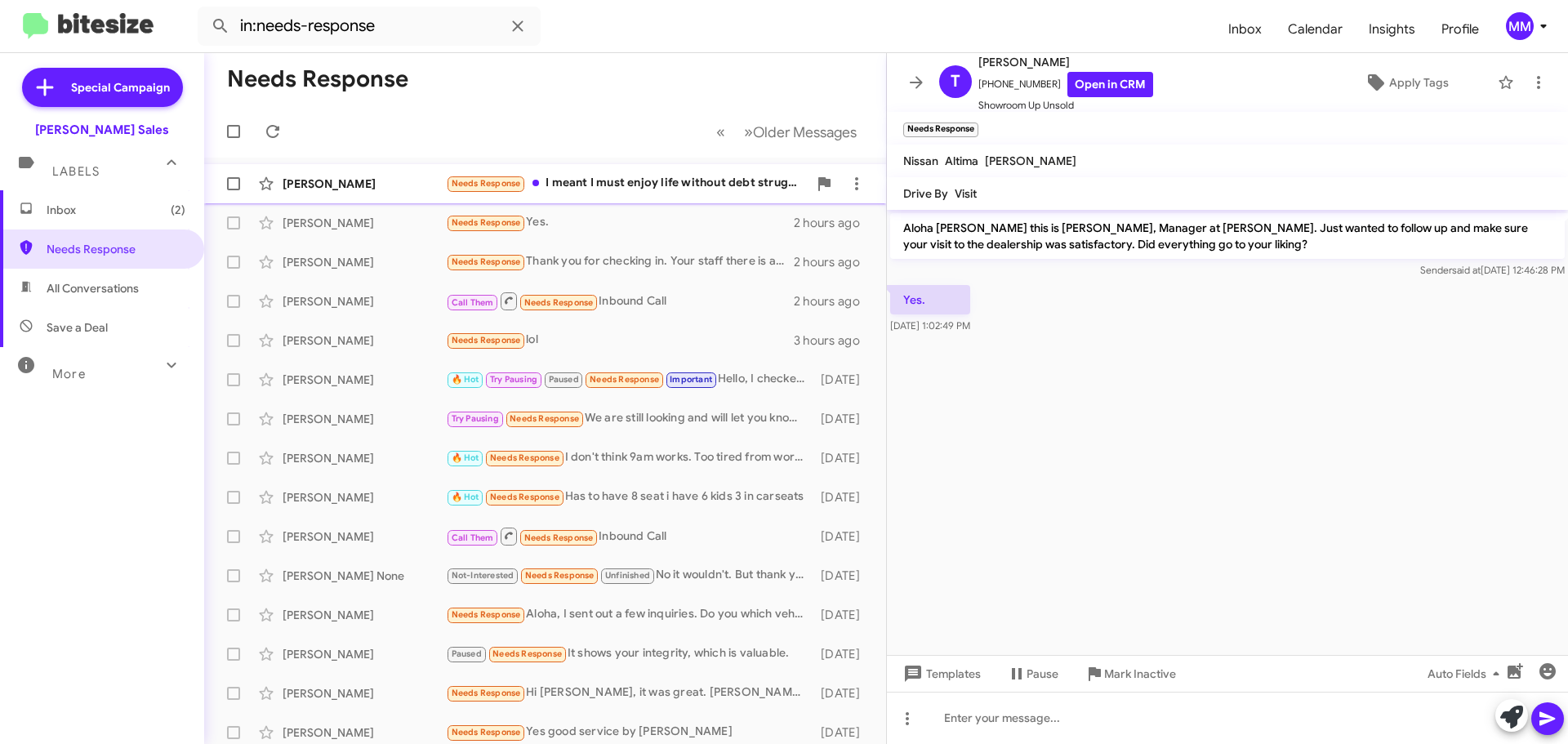
click at [411, 181] on div "Pacita Baron" at bounding box center [364, 184] width 163 height 17
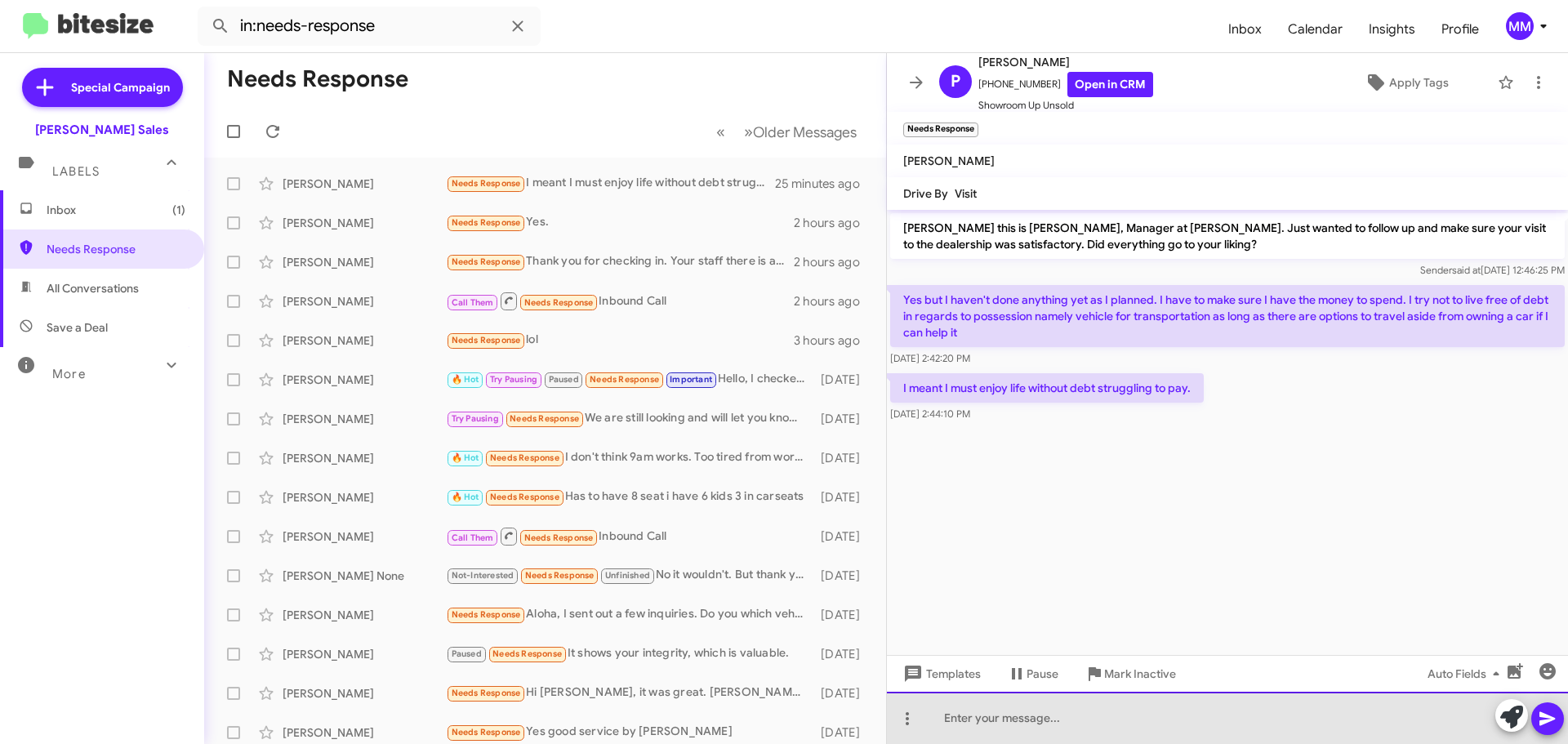
drag, startPoint x: 1007, startPoint y: 721, endPoint x: 1002, endPoint y: 698, distance: 23.5
click at [1005, 718] on div at bounding box center [1227, 718] width 681 height 52
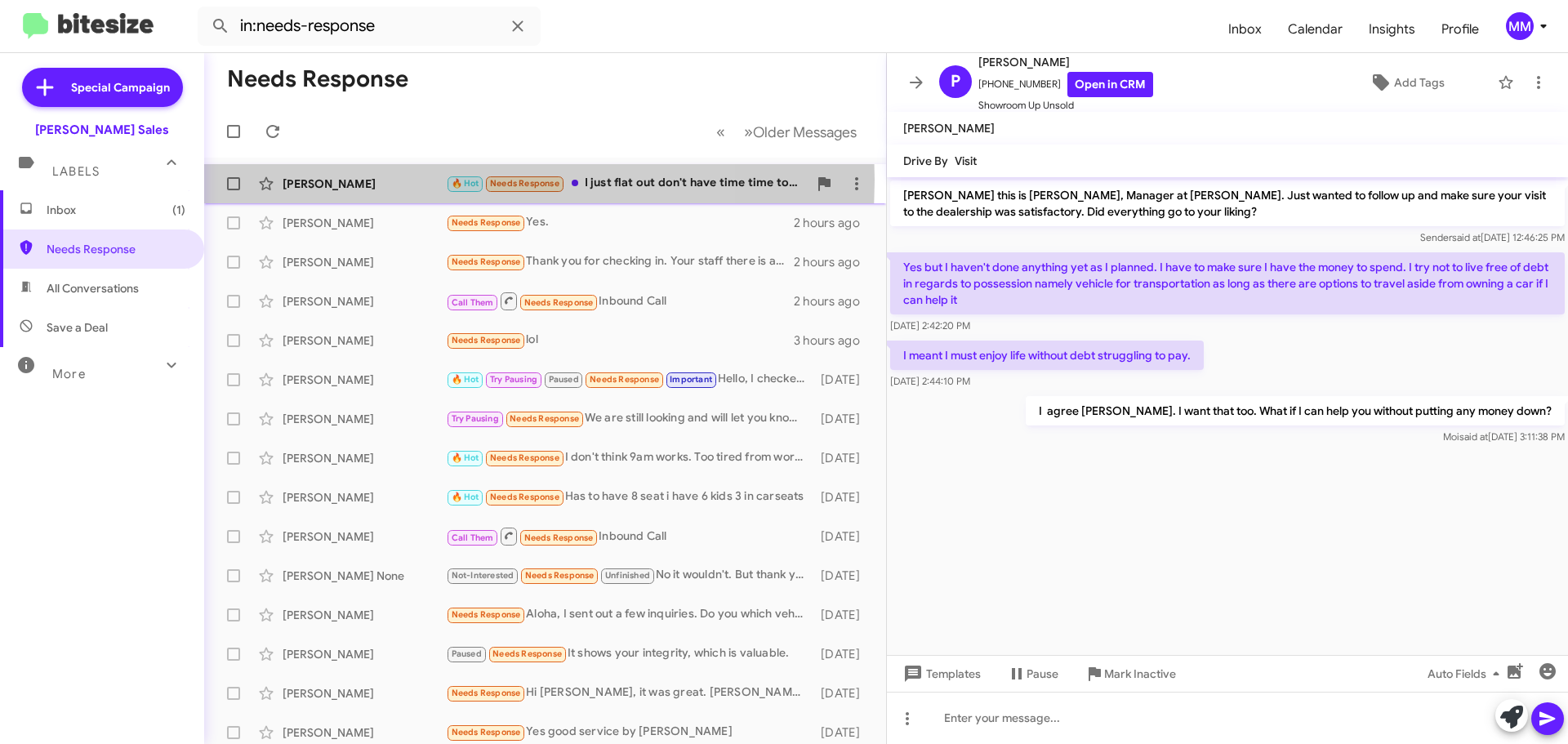
click at [389, 178] on div "Paul Smith" at bounding box center [364, 184] width 163 height 17
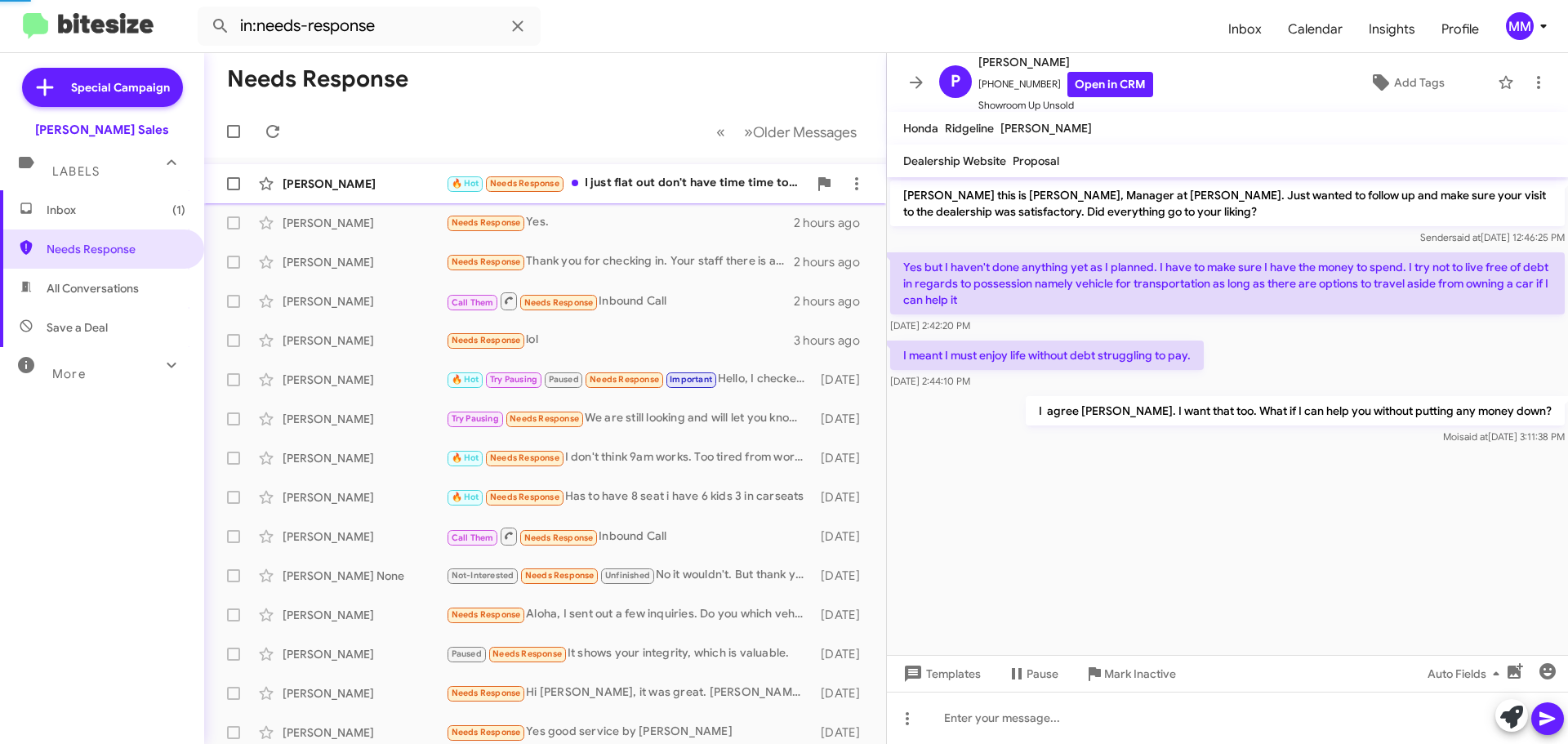
scroll to position [943, 0]
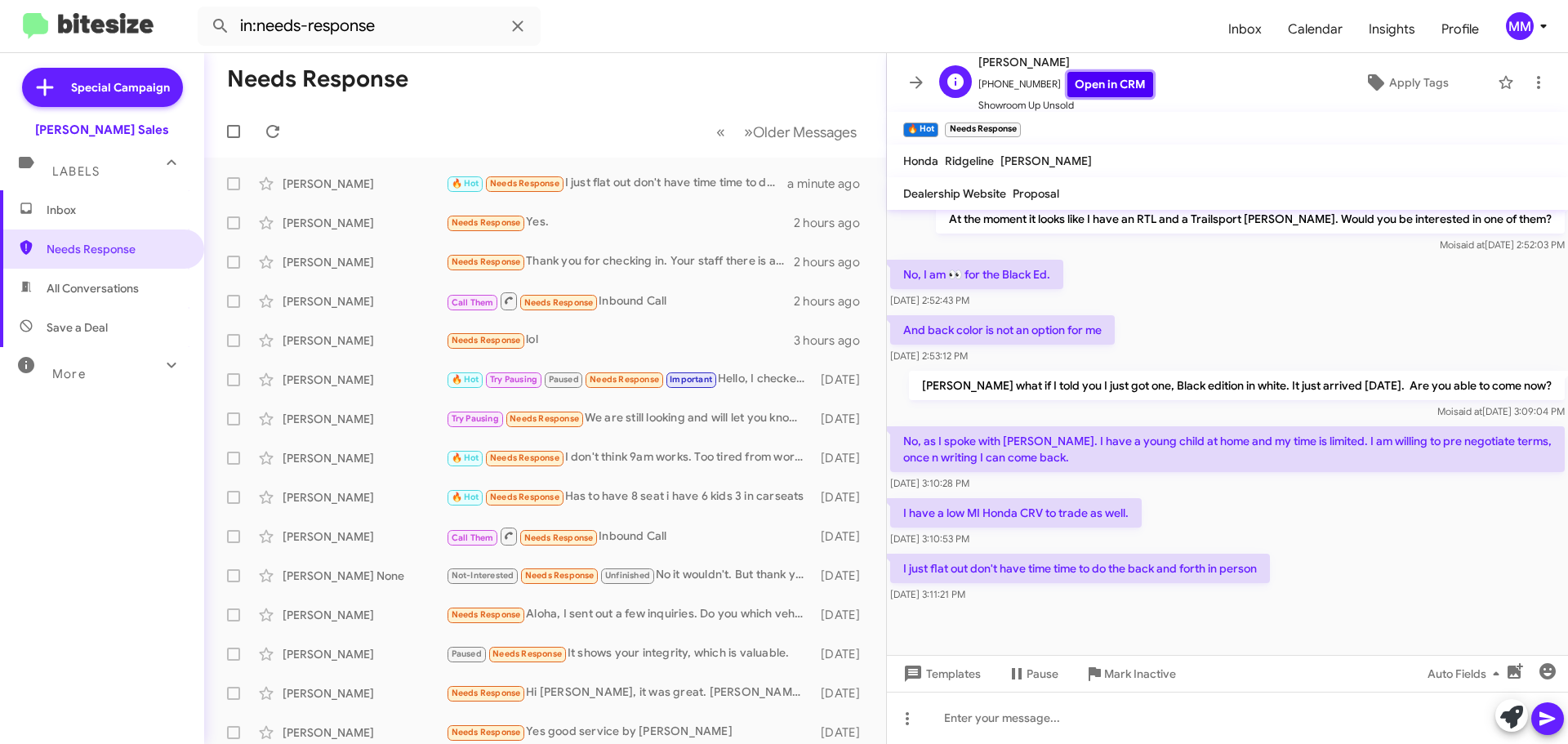
click at [1103, 83] on link "Open in CRM" at bounding box center [1111, 85] width 86 height 25
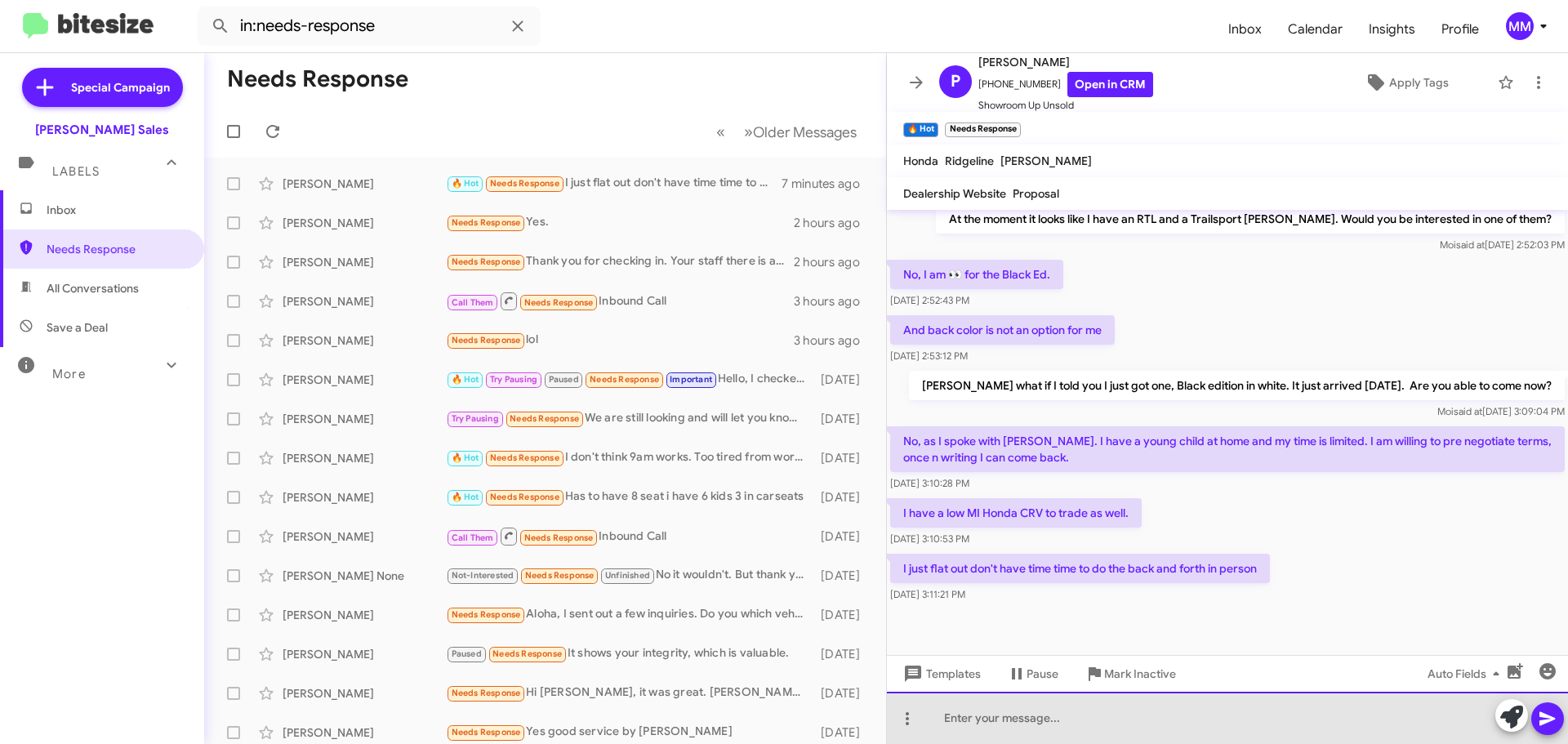
click at [1020, 722] on div at bounding box center [1227, 718] width 681 height 52
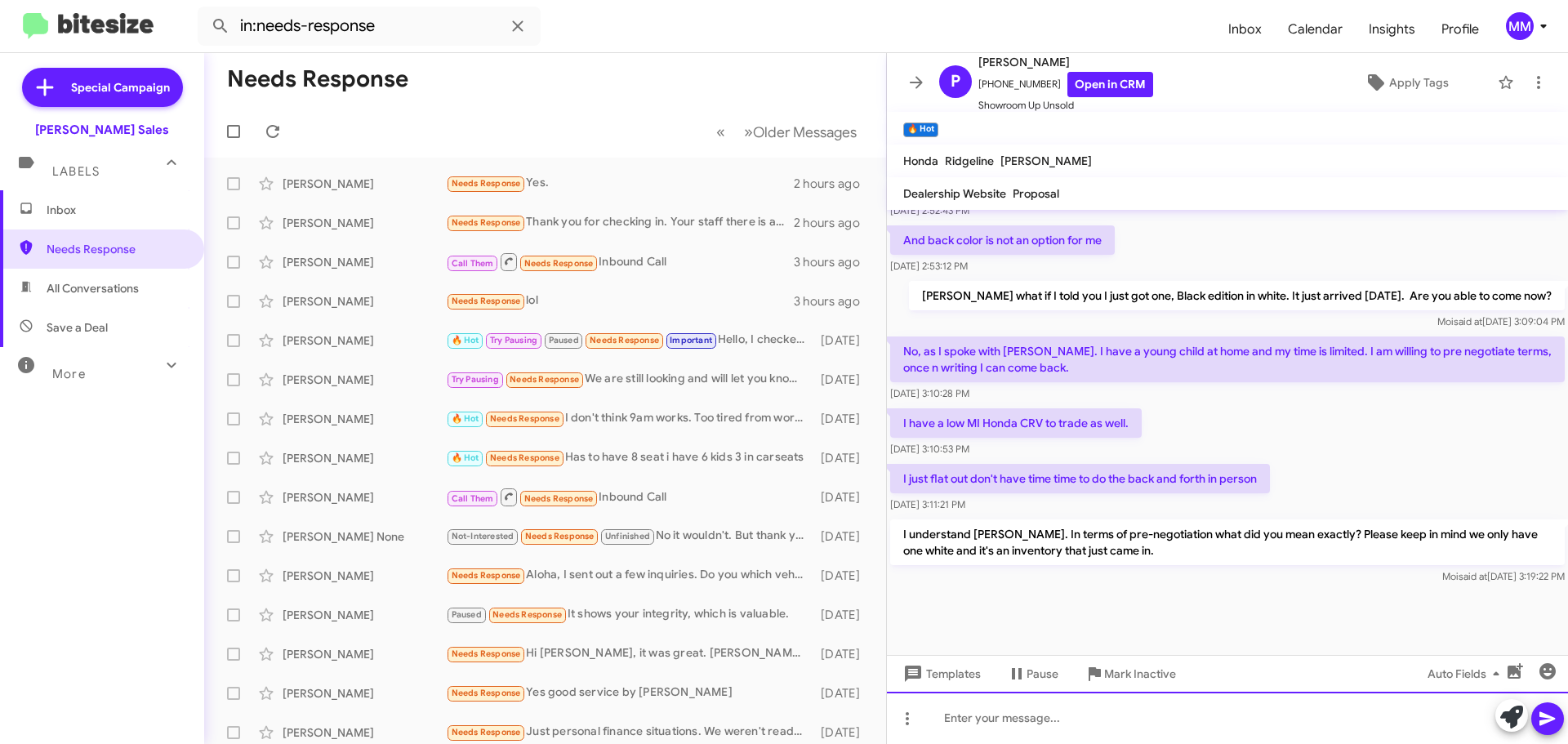
scroll to position [1220, 0]
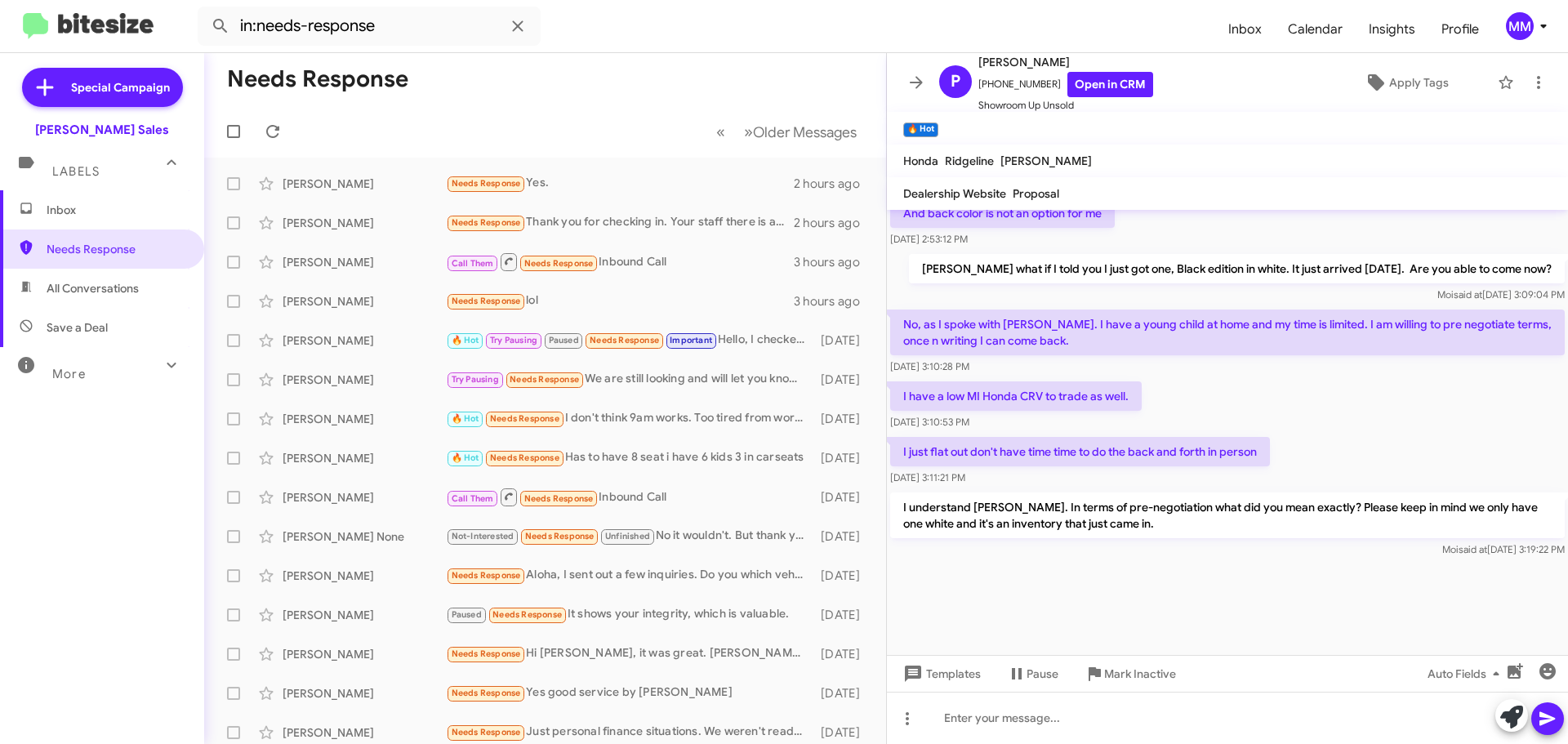
click at [85, 206] on span "Inbox" at bounding box center [116, 209] width 139 height 17
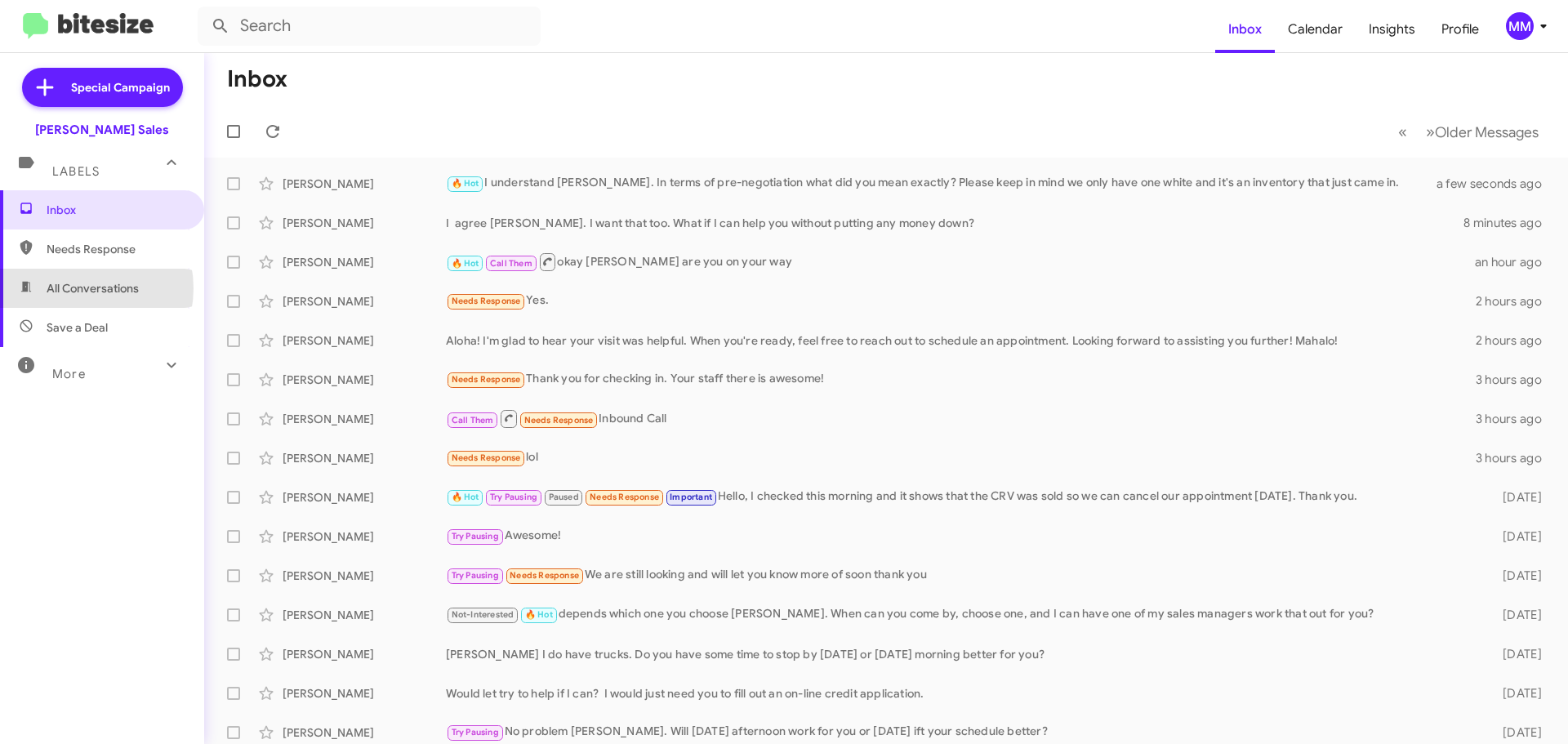
click at [77, 290] on span "All Conversations" at bounding box center [93, 288] width 92 height 17
type input "in:all-conversations"
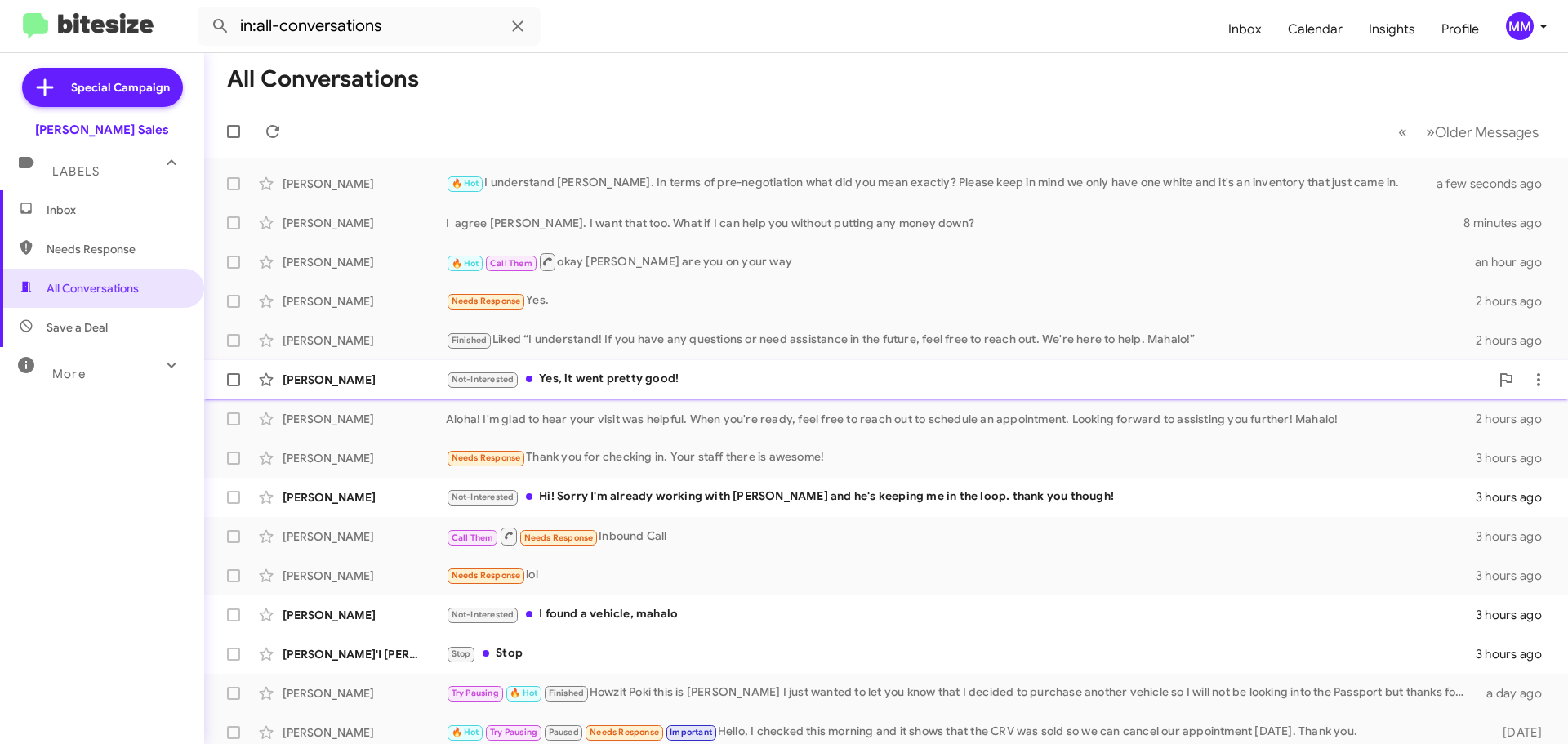
click at [363, 378] on div "Kian Kido" at bounding box center [364, 379] width 163 height 17
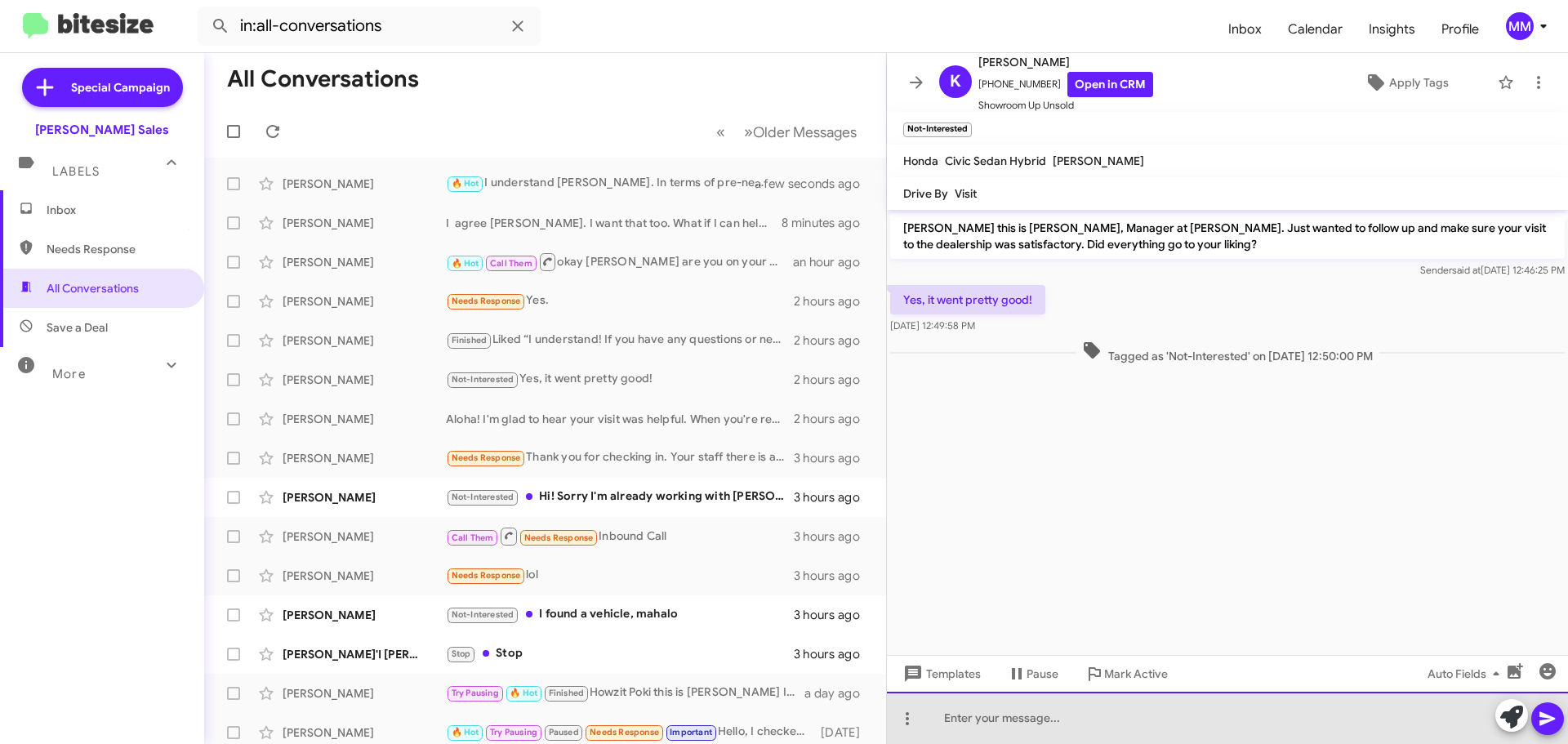
click at [997, 719] on div at bounding box center [1227, 718] width 681 height 52
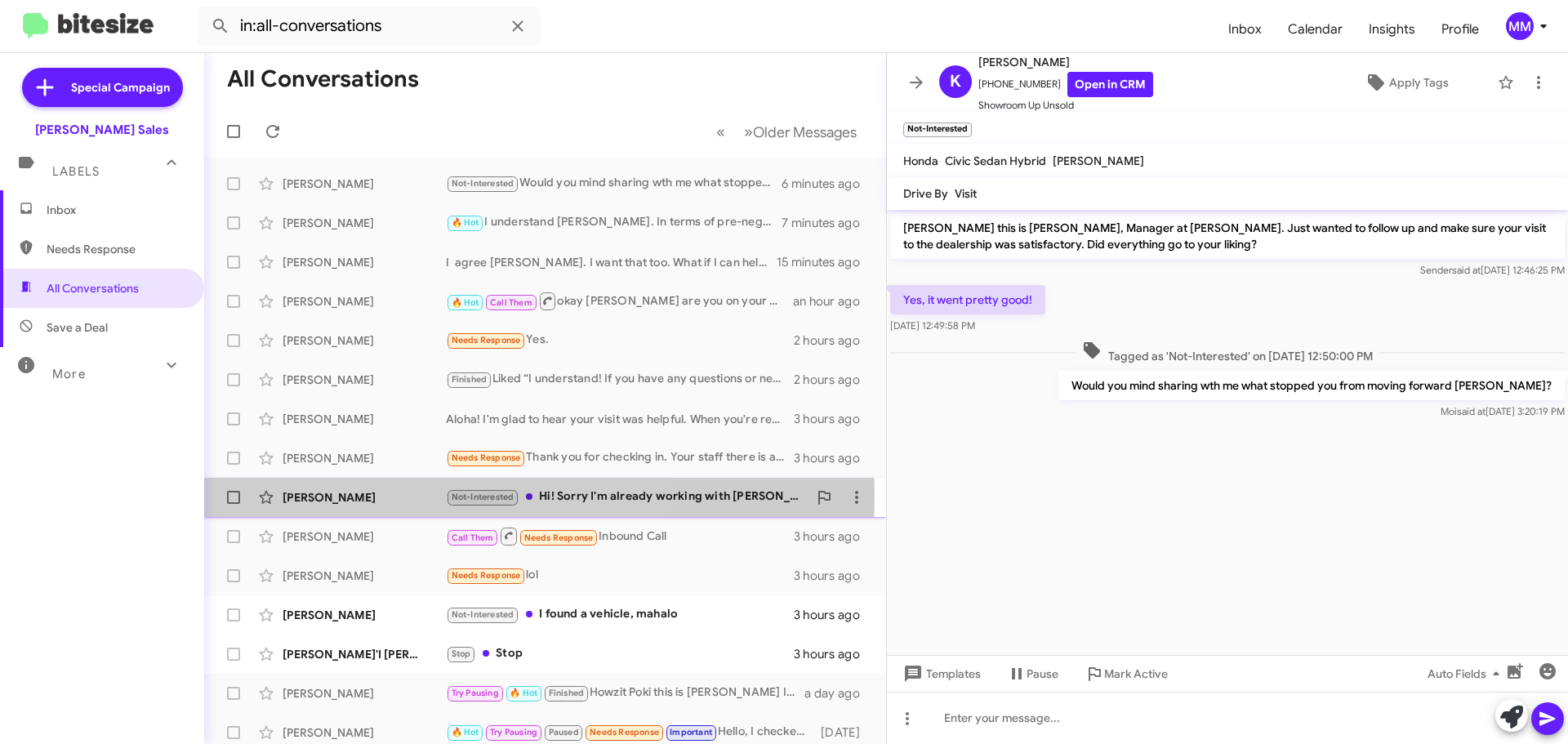
click at [359, 493] on div "Nohea Keaunui-Gould" at bounding box center [364, 497] width 163 height 17
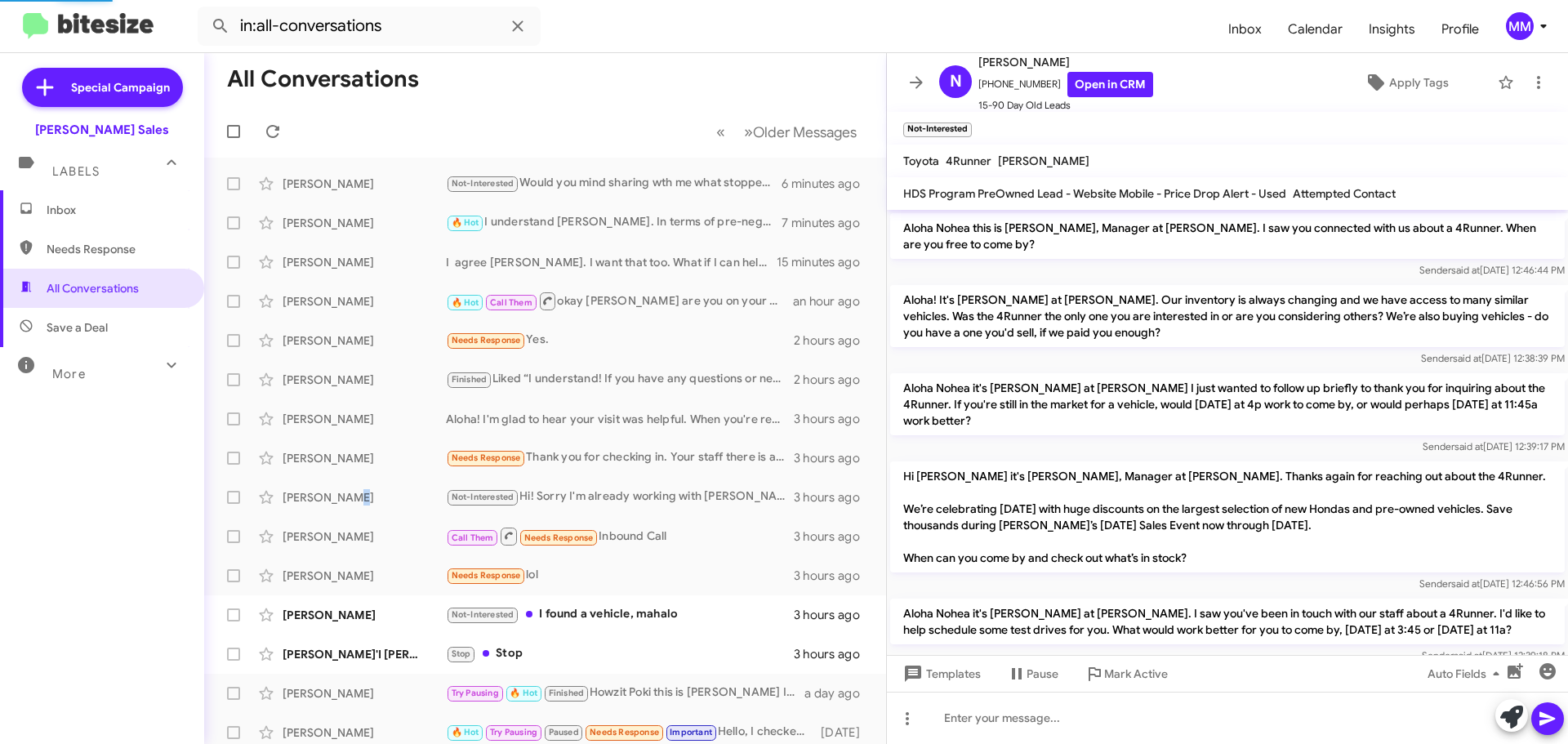
scroll to position [647, 0]
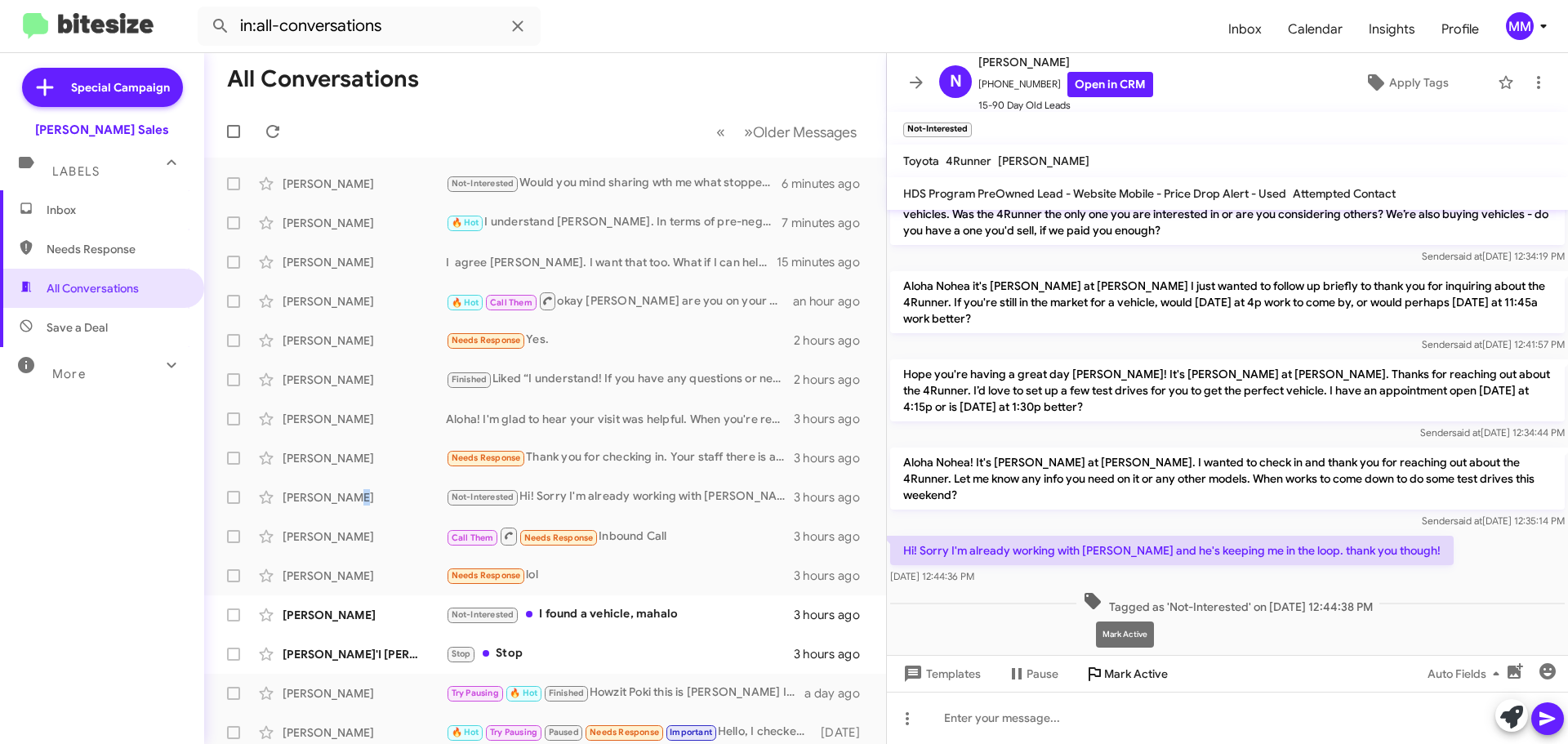
click at [1111, 673] on span "Mark Active" at bounding box center [1135, 674] width 64 height 29
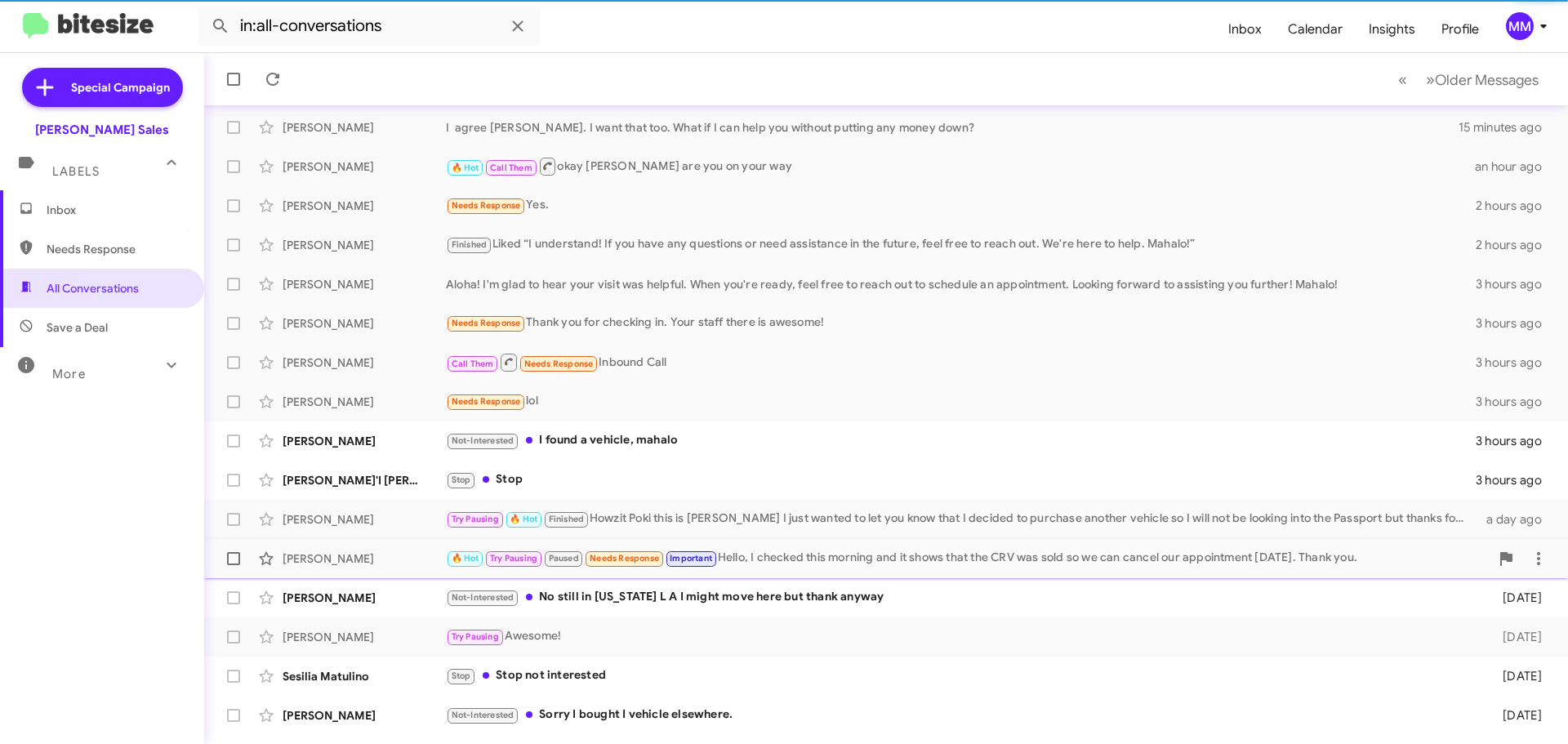
scroll to position [163, 0]
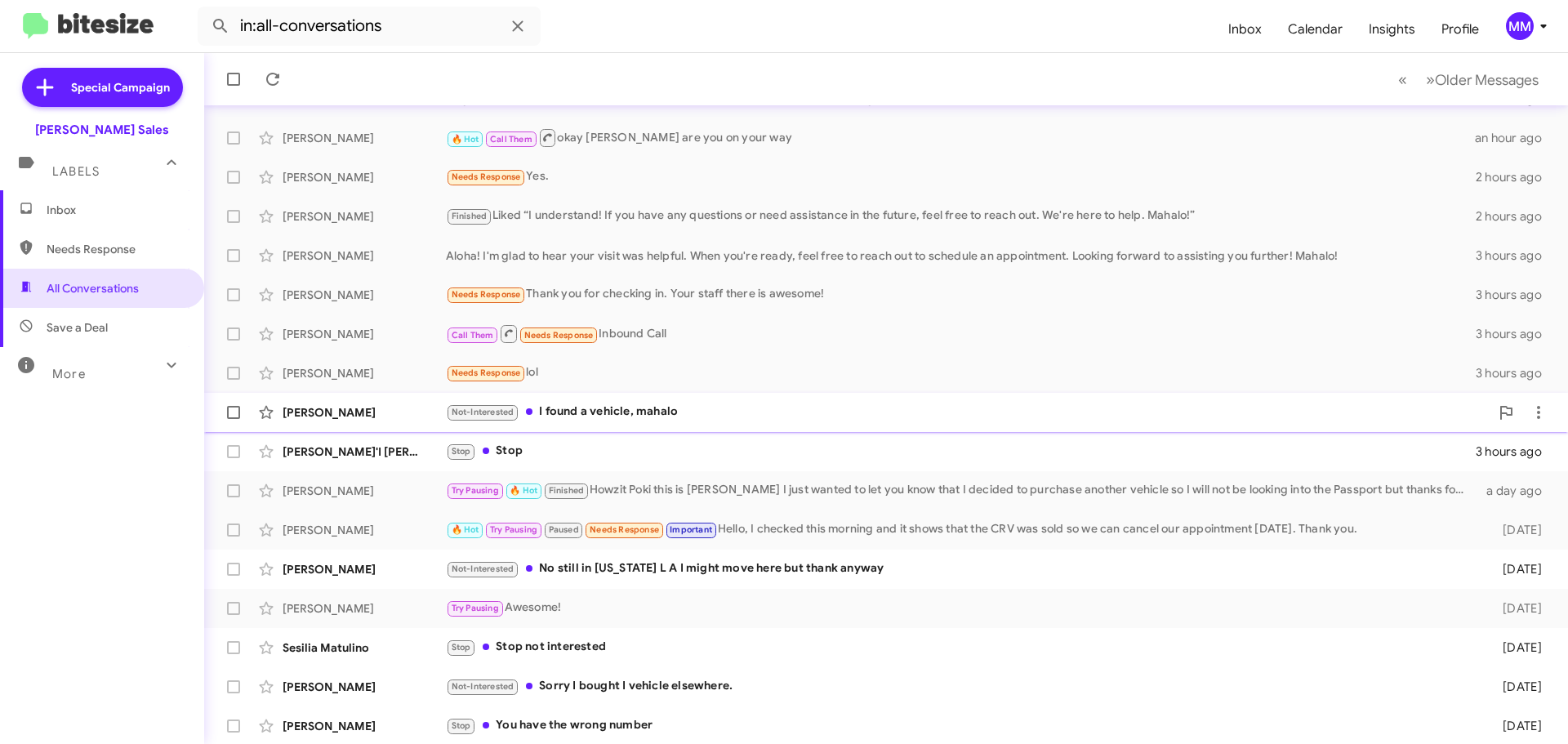
click at [571, 413] on div "Not-Interested I found a vehicle, mahalo" at bounding box center [968, 412] width 1044 height 19
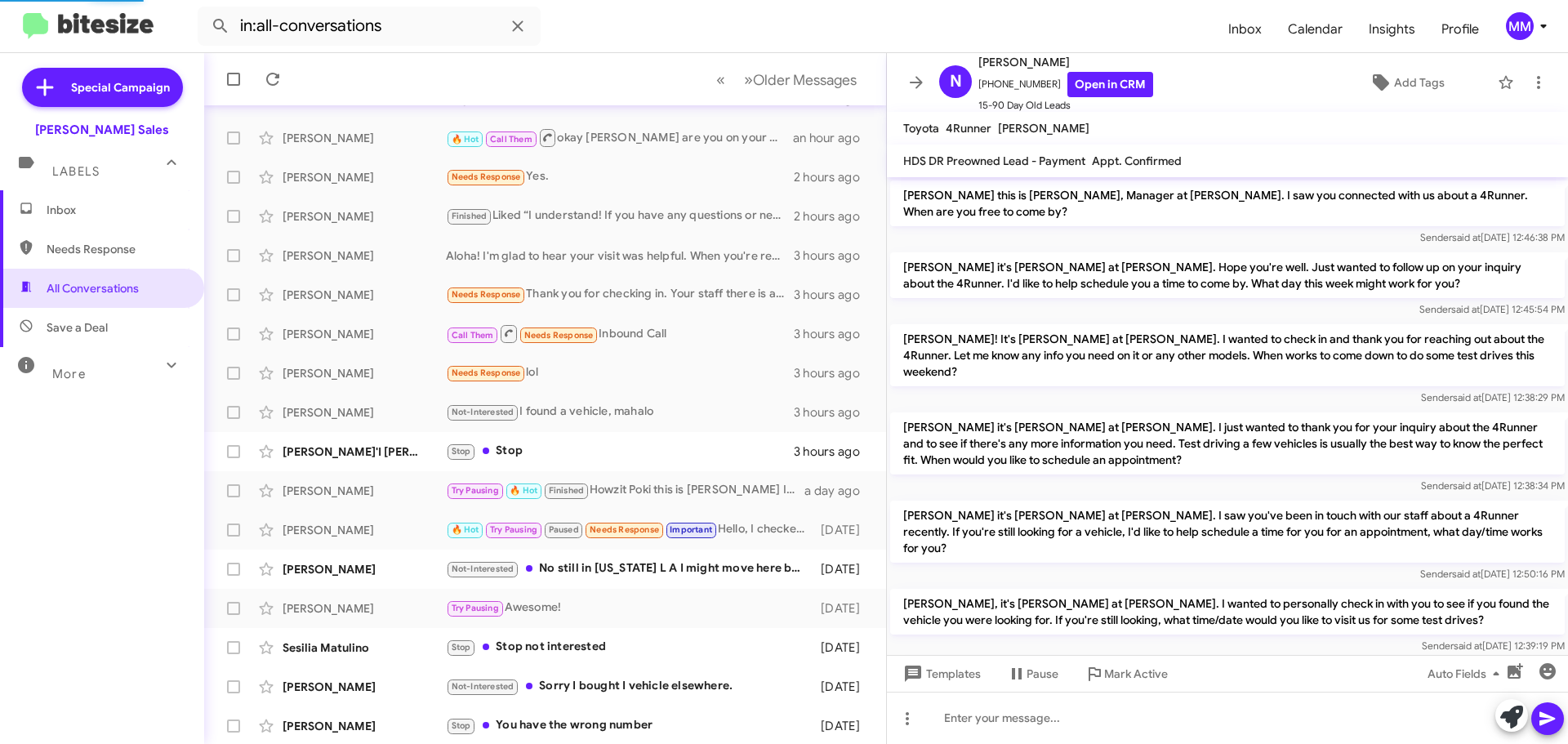
scroll to position [99, 0]
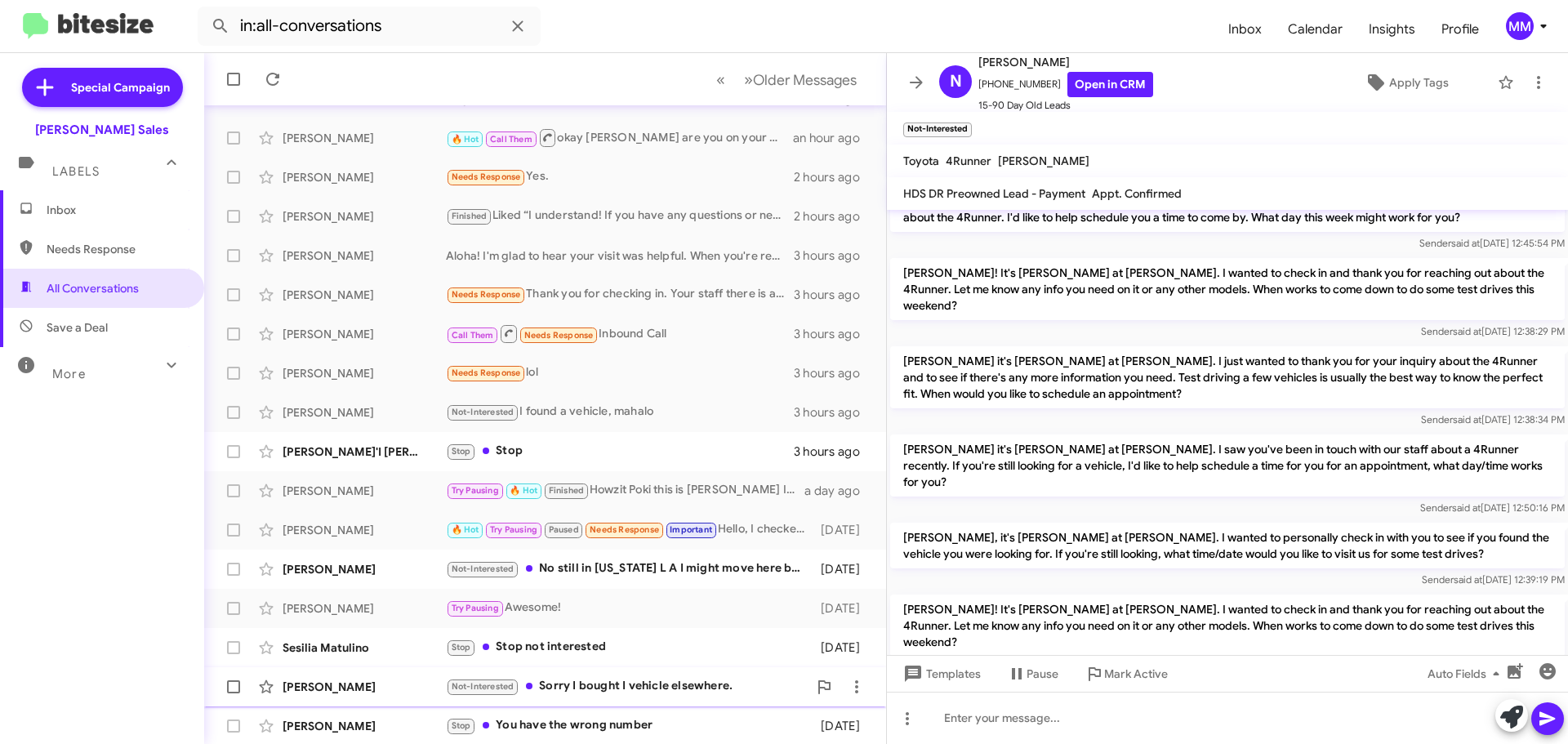
click at [1109, 675] on span "Mark Active" at bounding box center [1135, 674] width 64 height 29
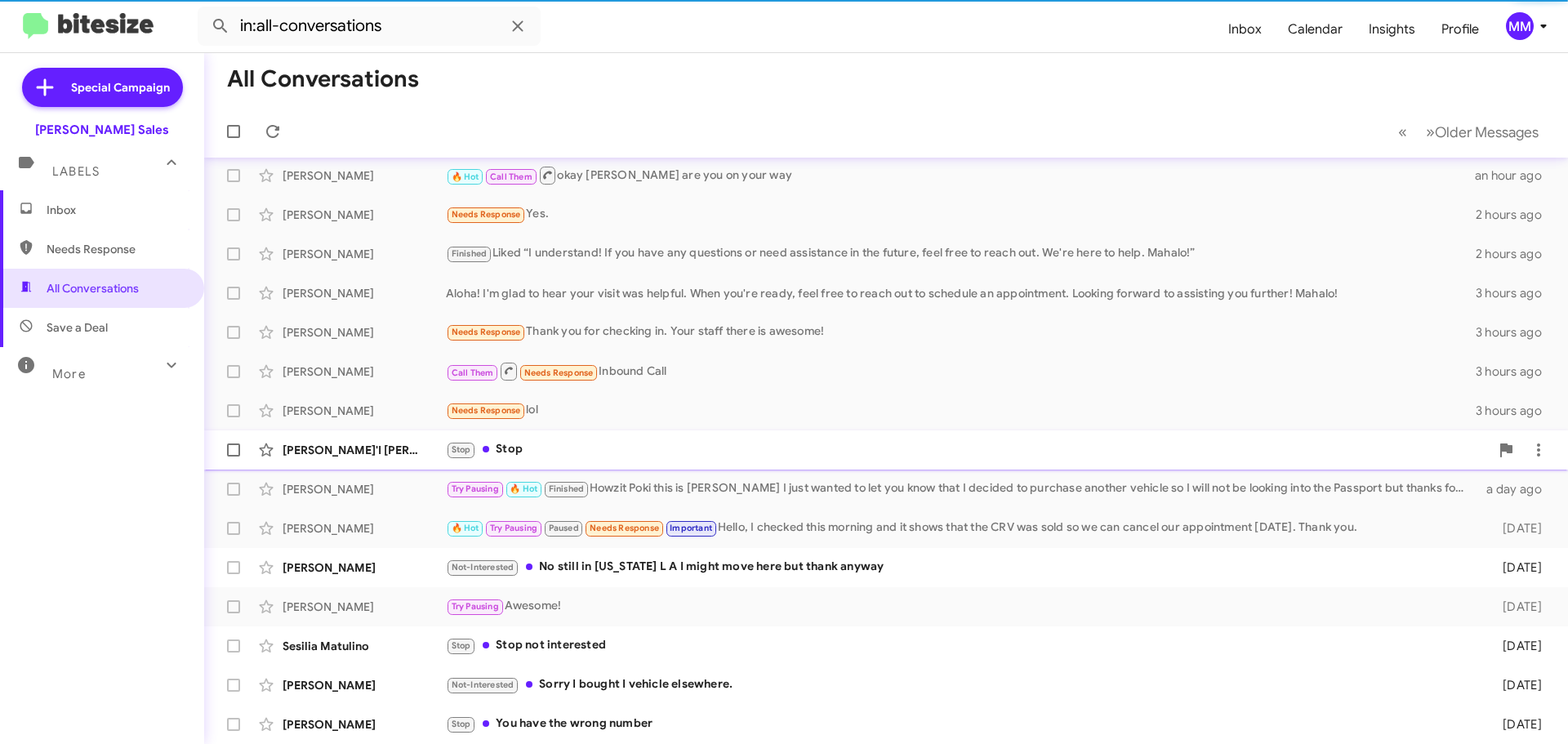
scroll to position [126, 0]
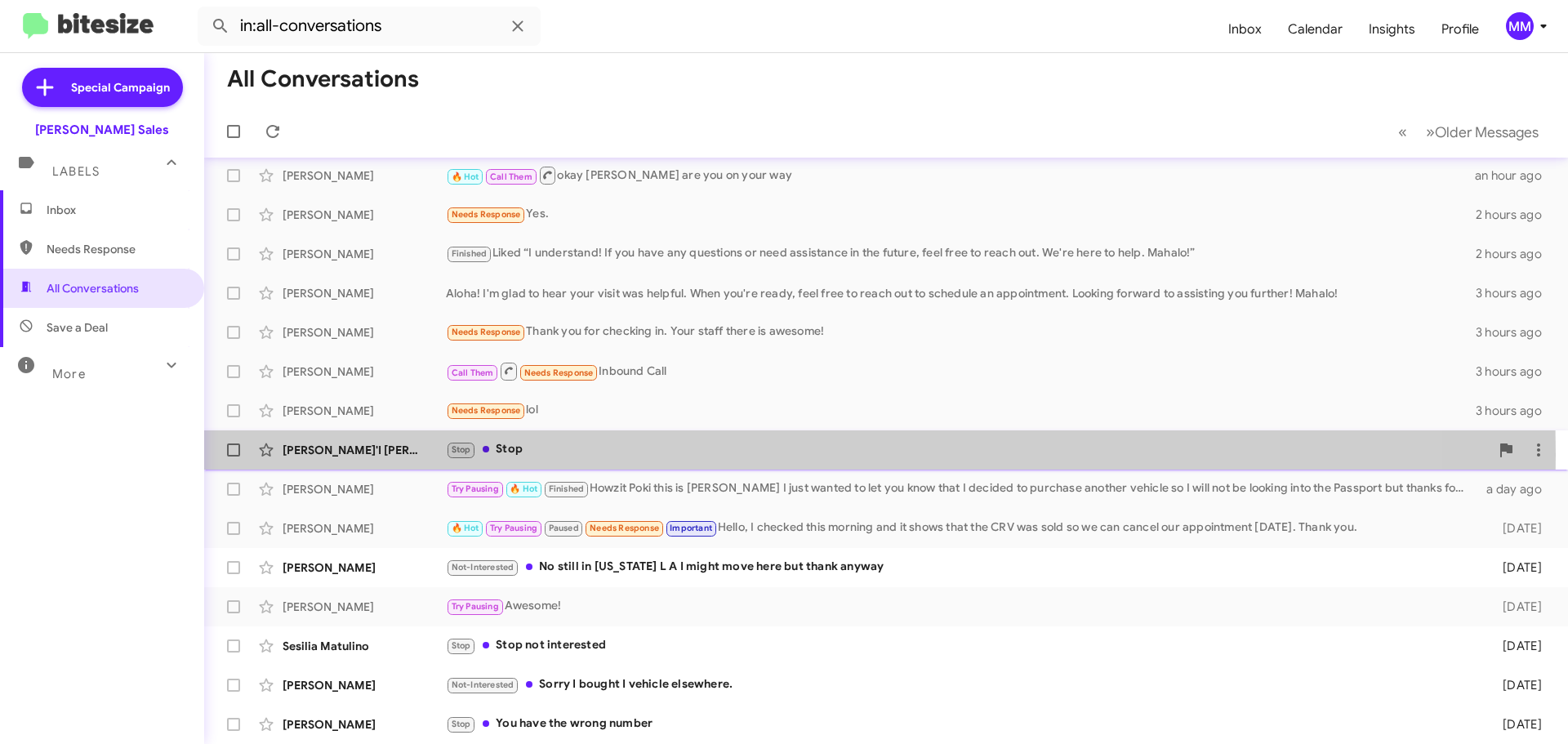
click at [565, 455] on div "Stop Stop" at bounding box center [968, 449] width 1044 height 19
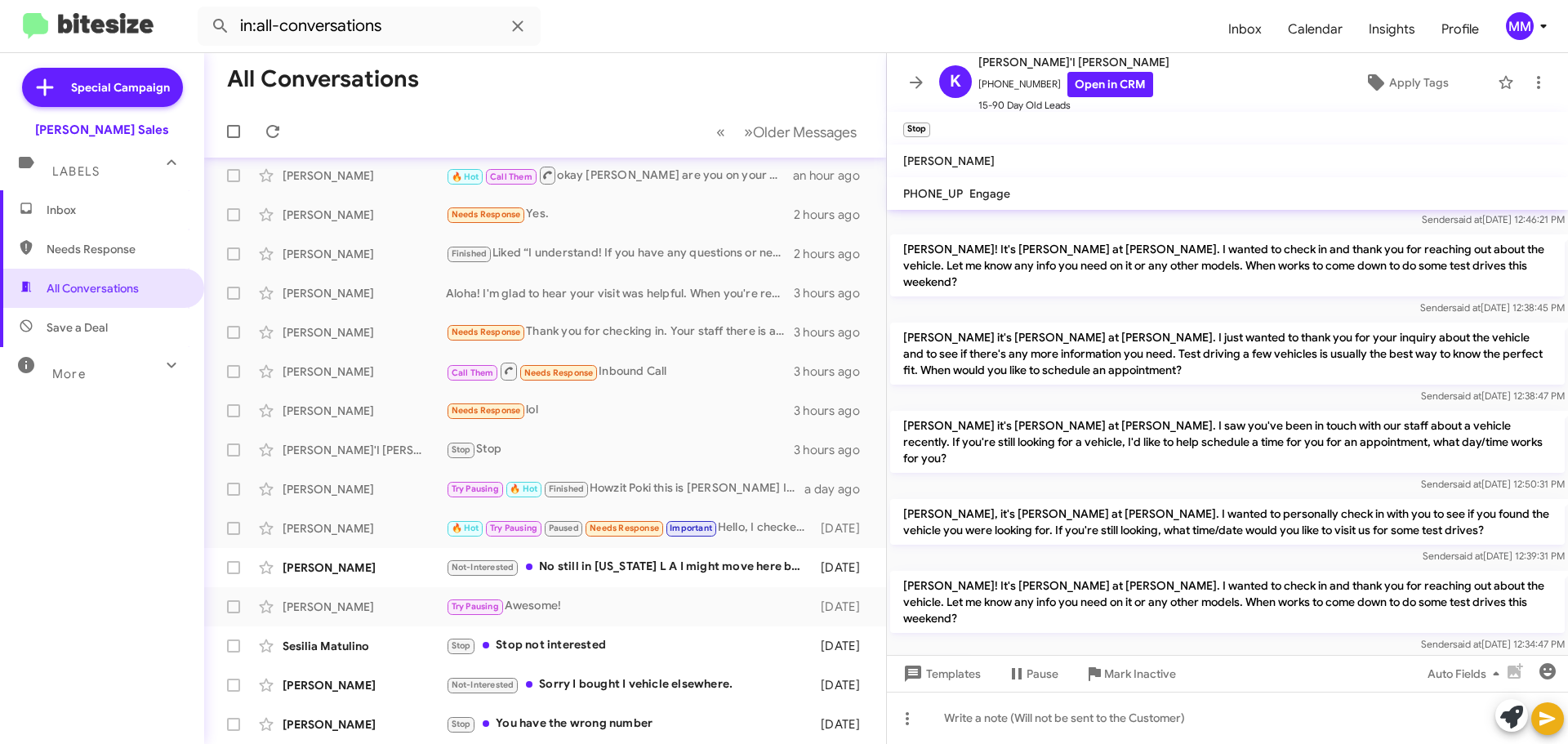
scroll to position [239, 0]
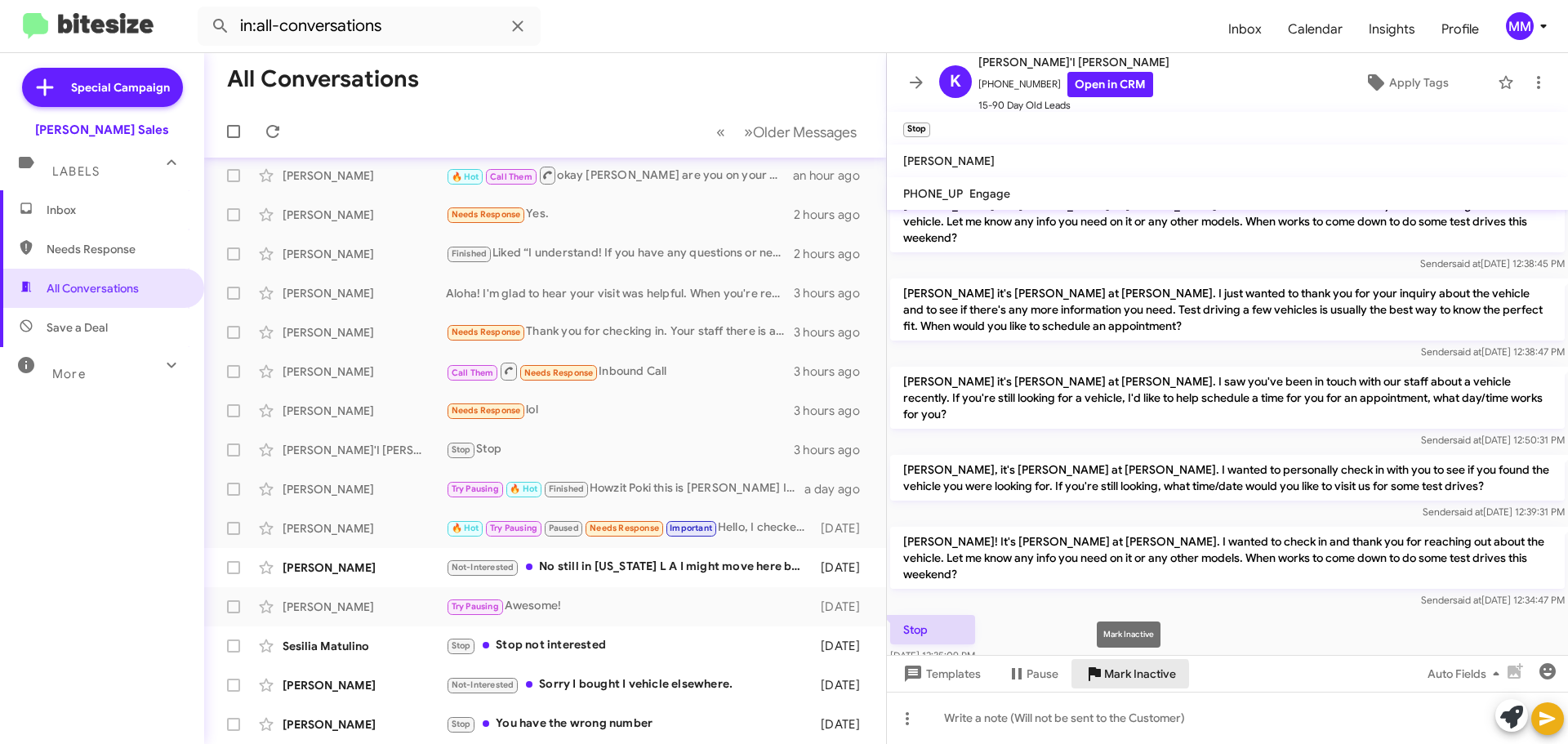
click at [1110, 675] on span "Mark Inactive" at bounding box center [1140, 674] width 72 height 29
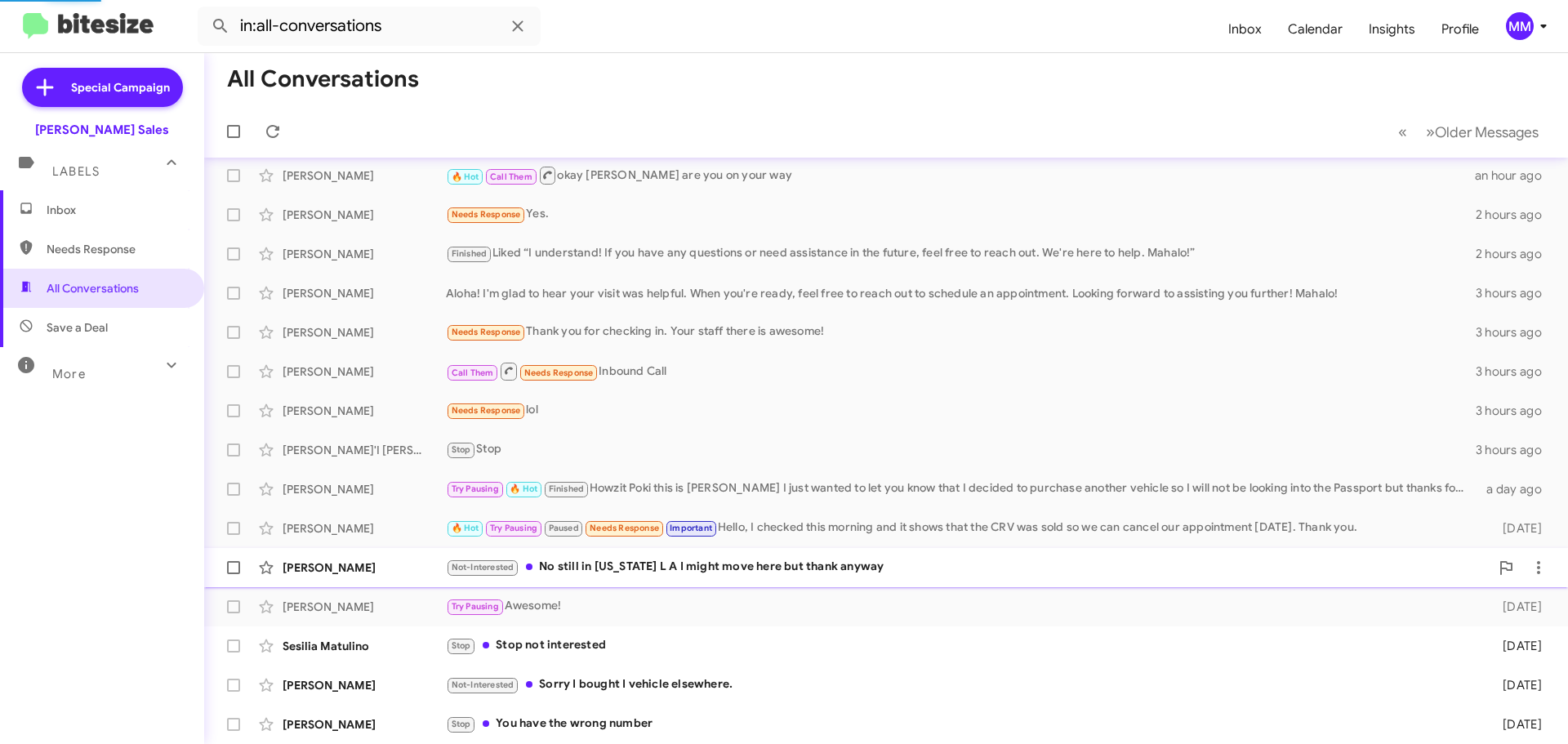
scroll to position [87, 0]
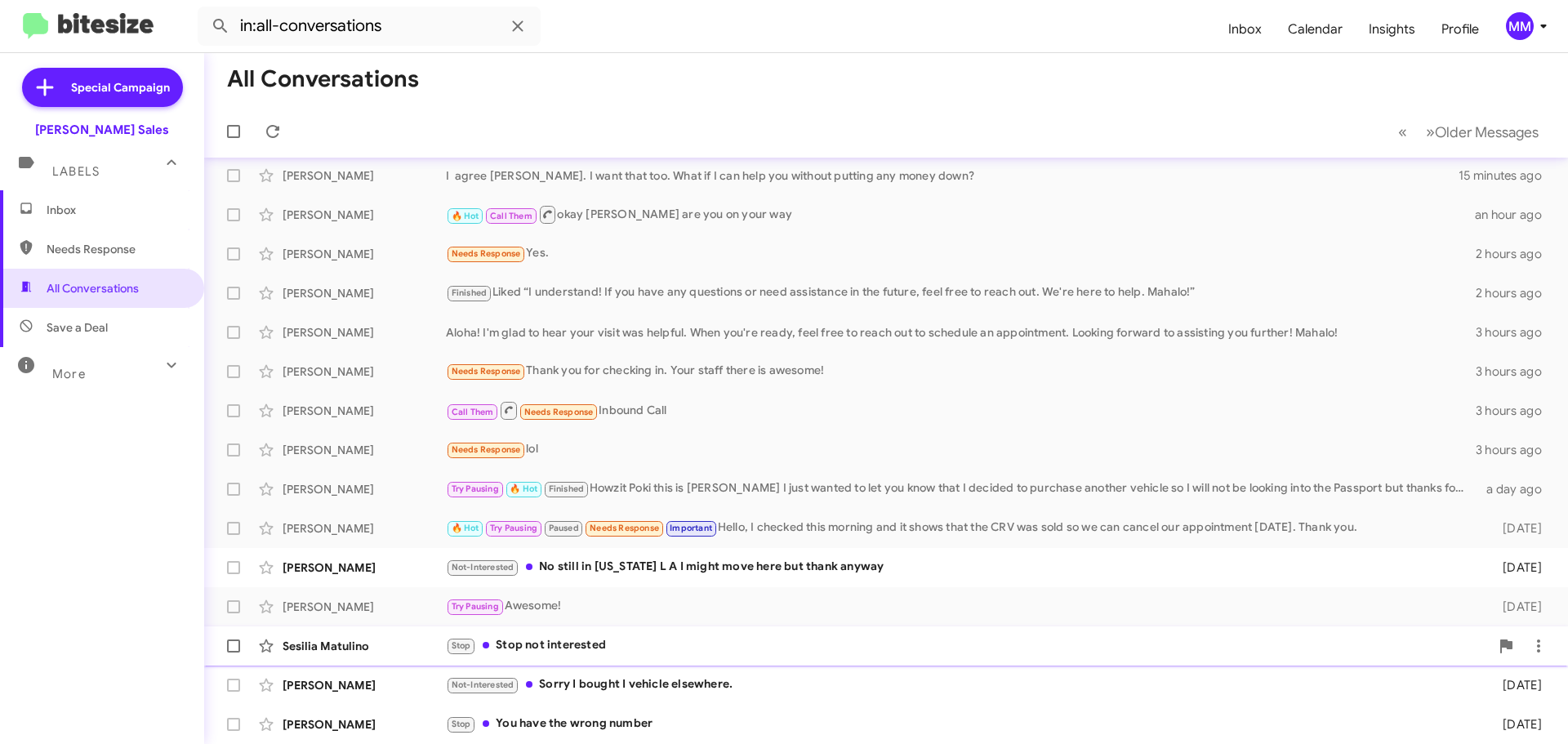
click at [572, 648] on div "Stop Stop not interested" at bounding box center [968, 645] width 1044 height 19
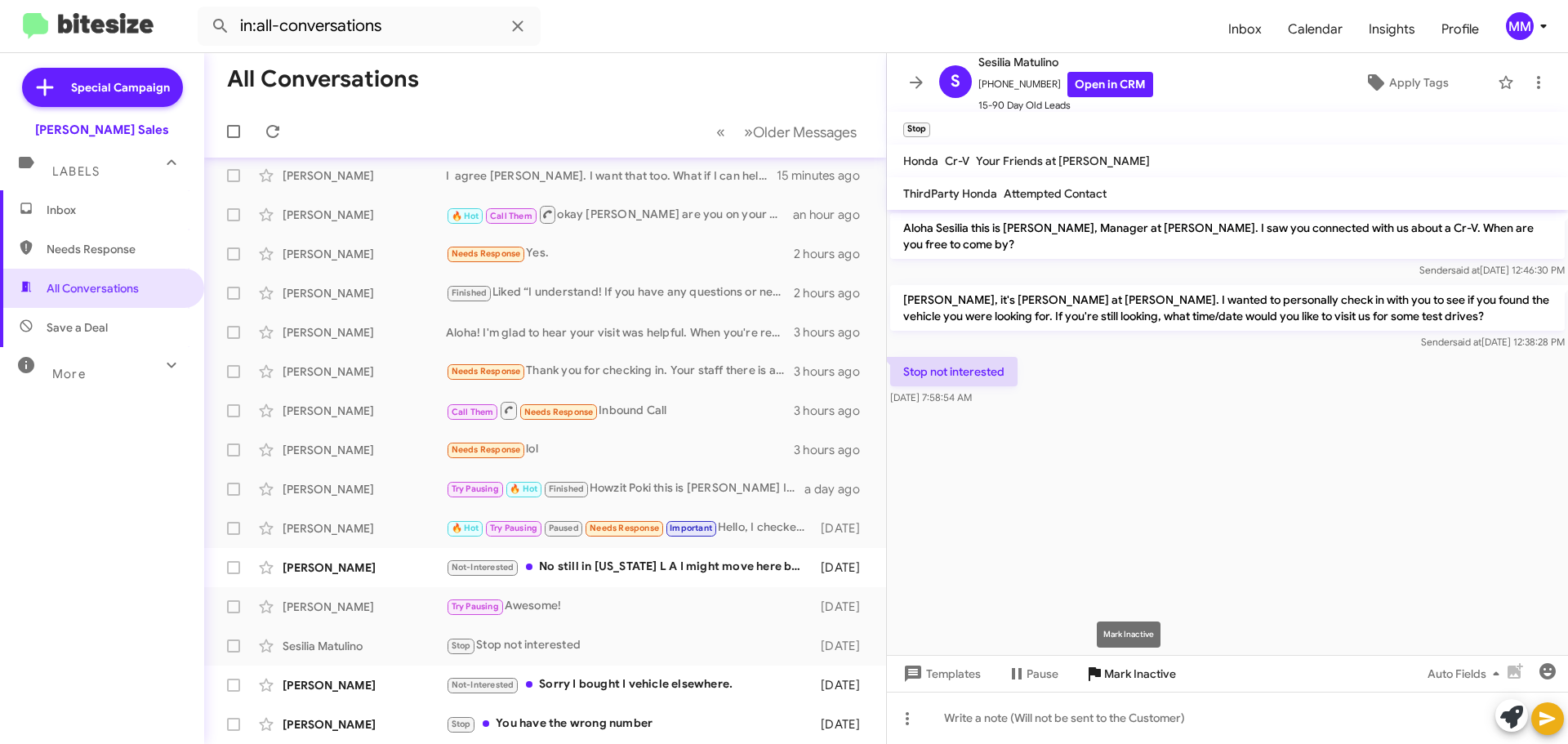
click at [1099, 675] on icon at bounding box center [1095, 675] width 13 height 14
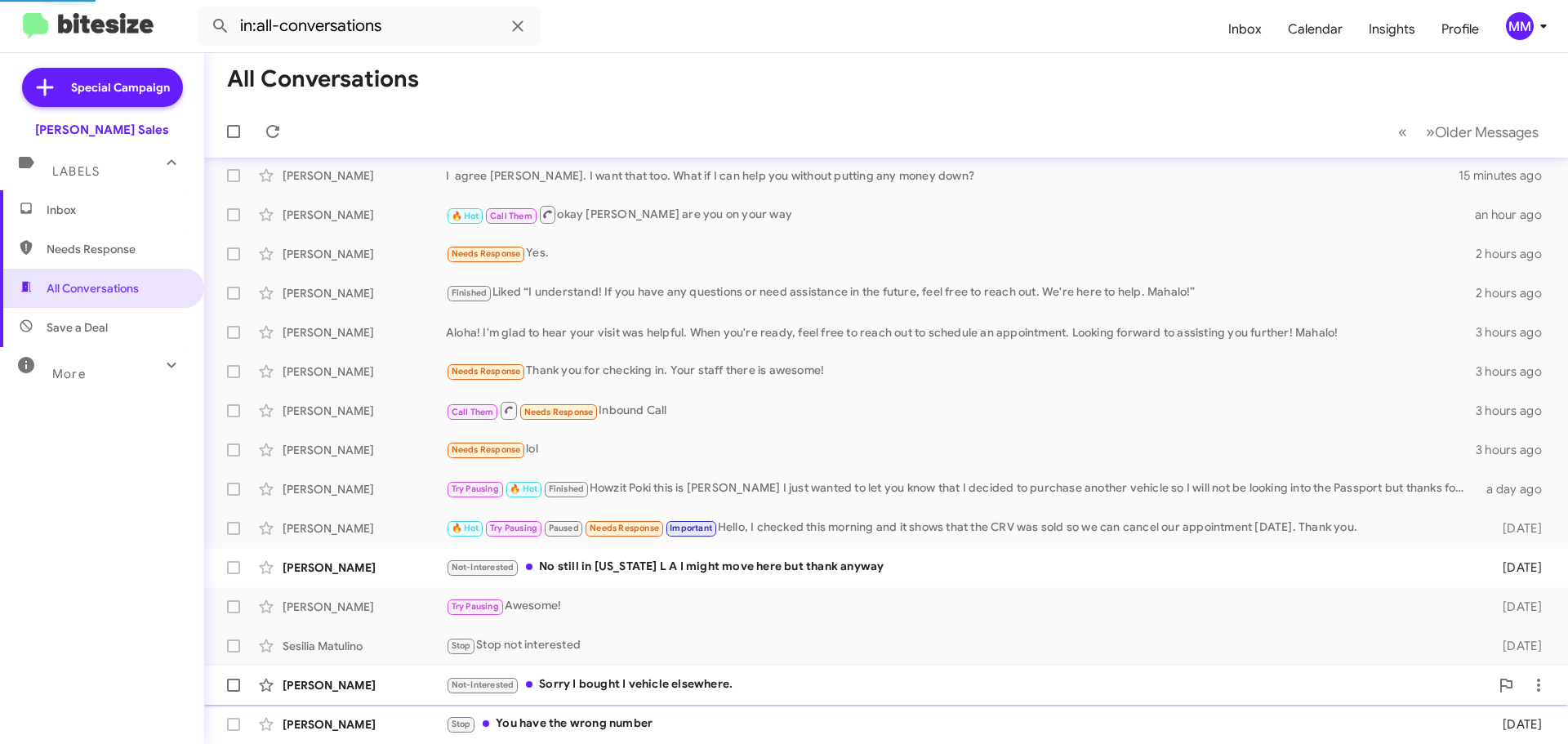
scroll to position [47, 0]
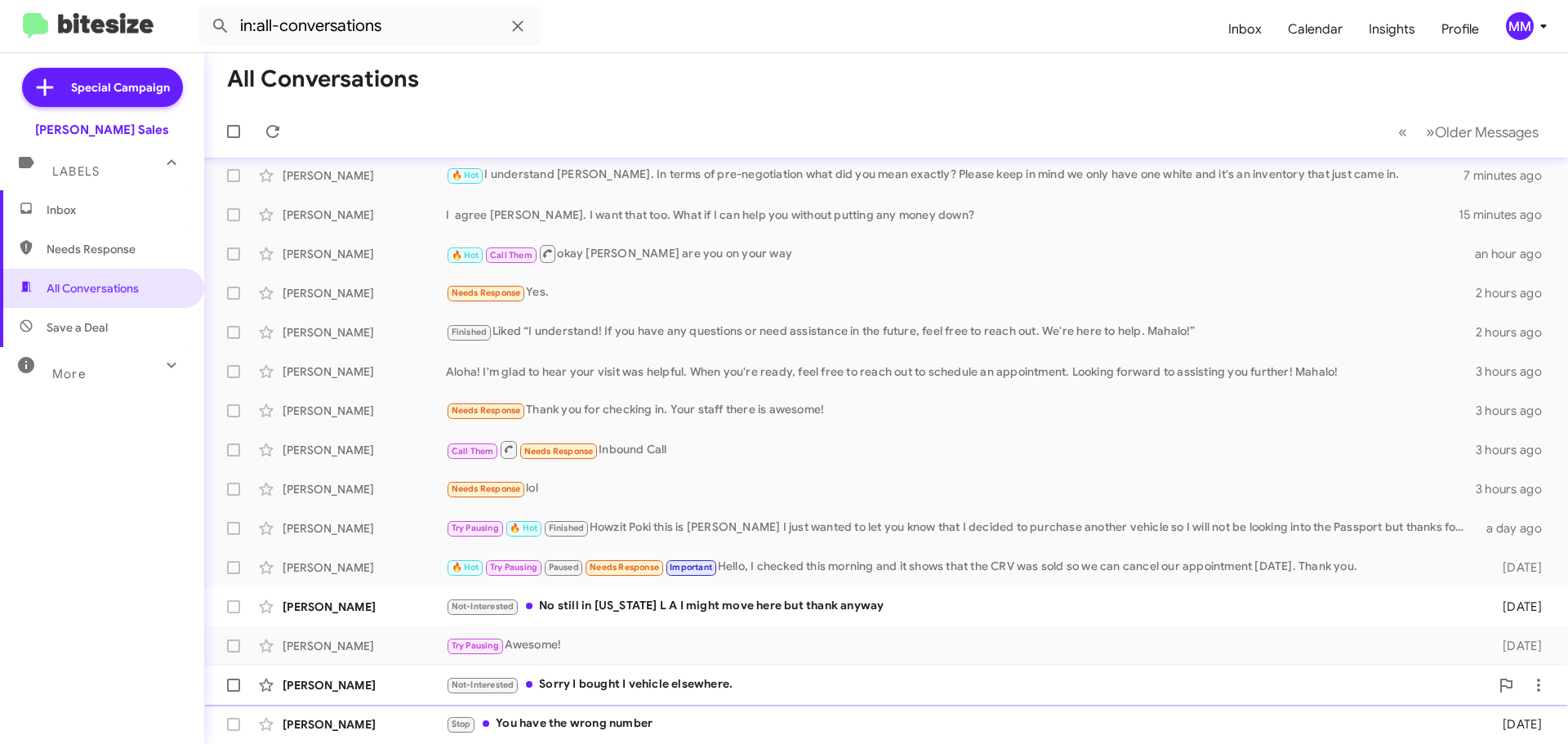
click at [657, 683] on div "Not-Interested Sorry I bought I vehicle elsewhere." at bounding box center [968, 684] width 1044 height 19
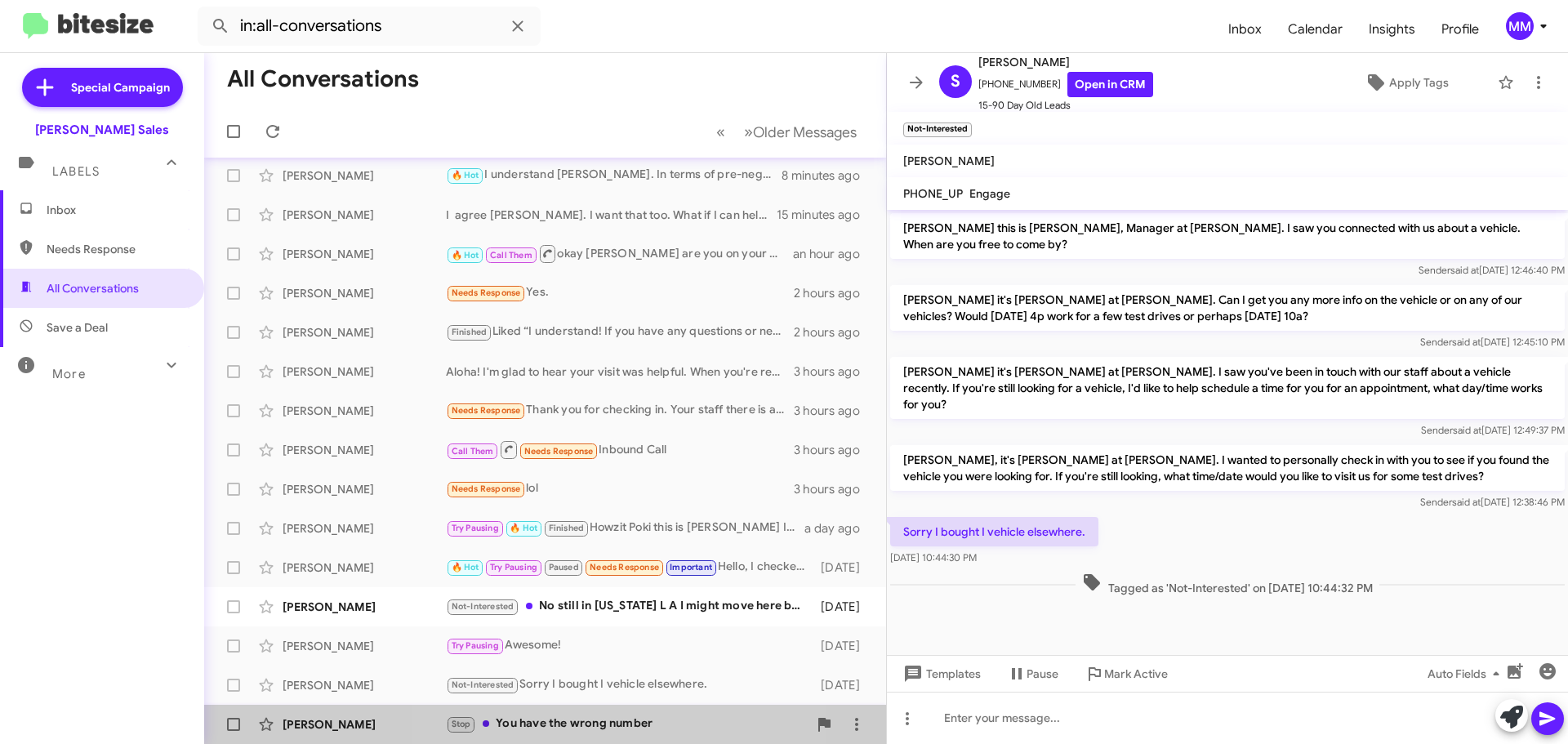
click at [614, 723] on div "Stop You have the wrong number" at bounding box center [627, 723] width 362 height 19
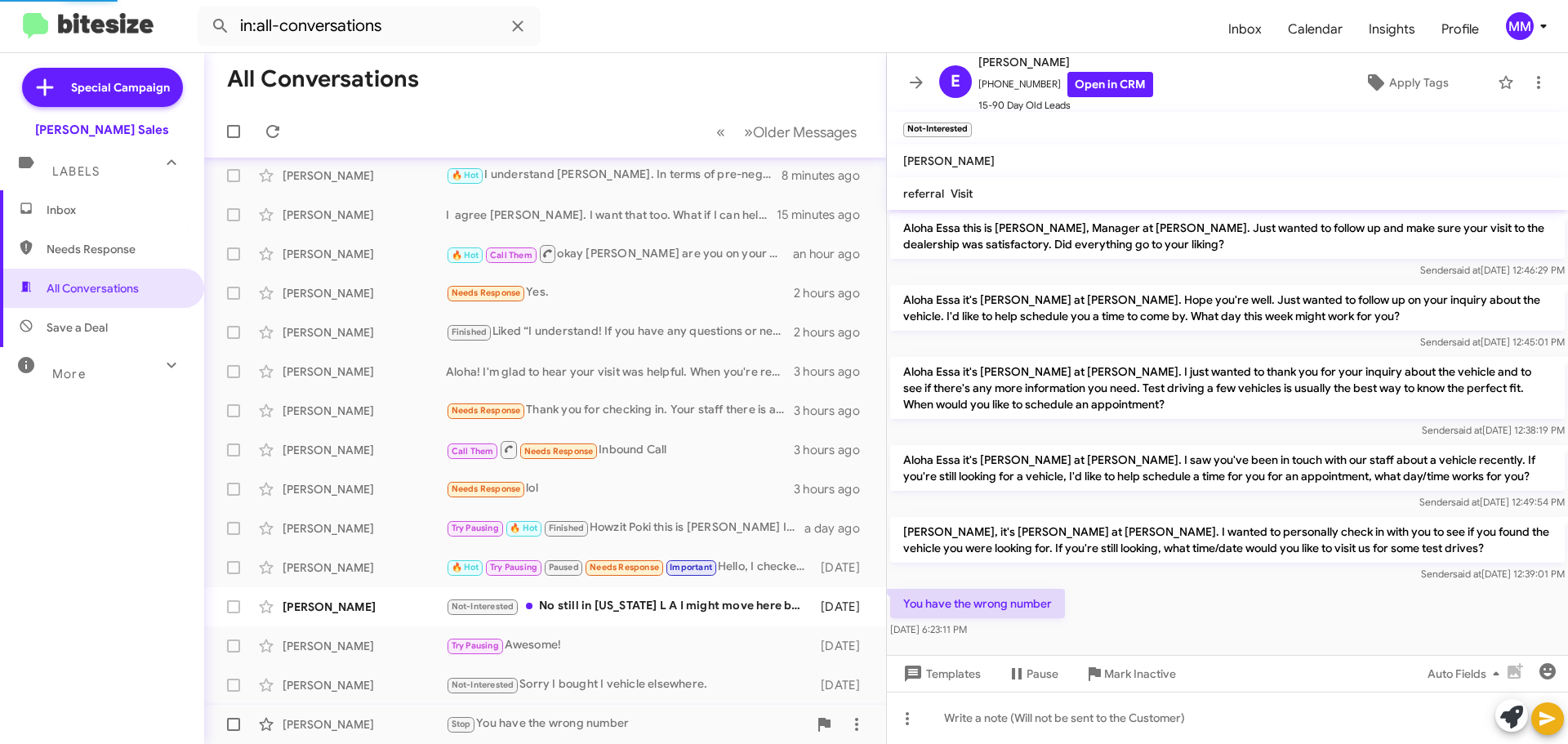
scroll to position [11, 0]
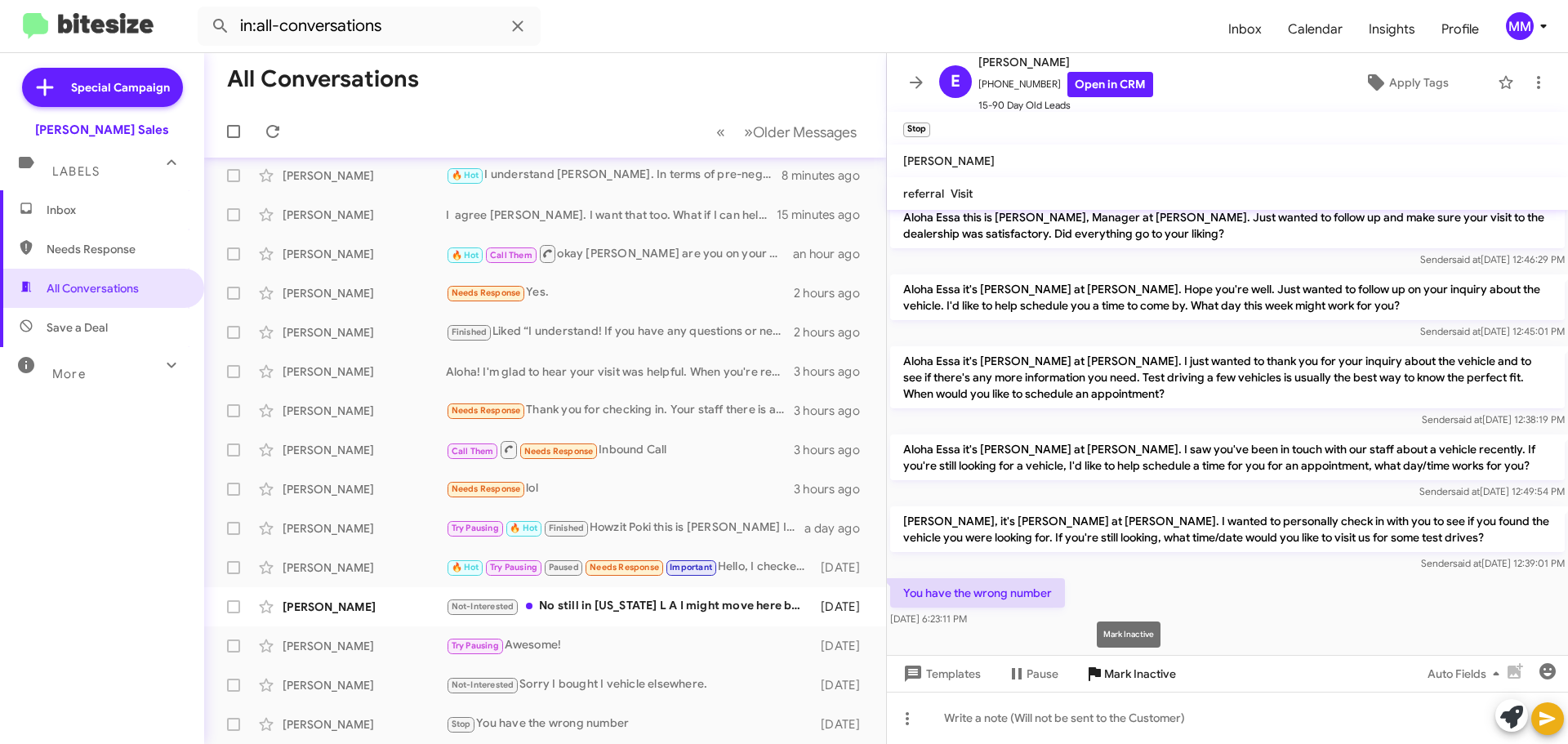
click at [1102, 673] on icon at bounding box center [1094, 674] width 20 height 20
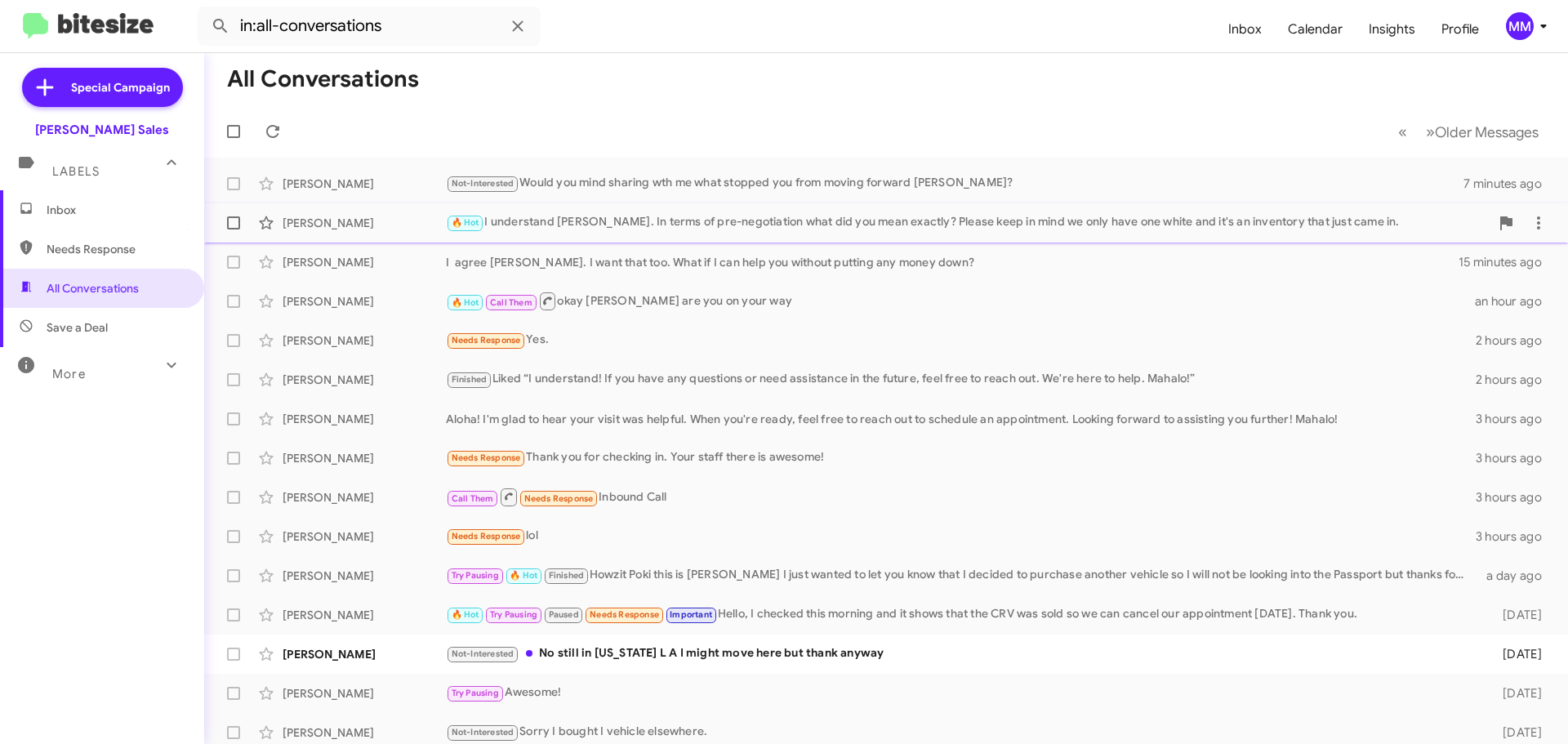
click at [374, 222] on div "Paul Smith" at bounding box center [364, 223] width 163 height 17
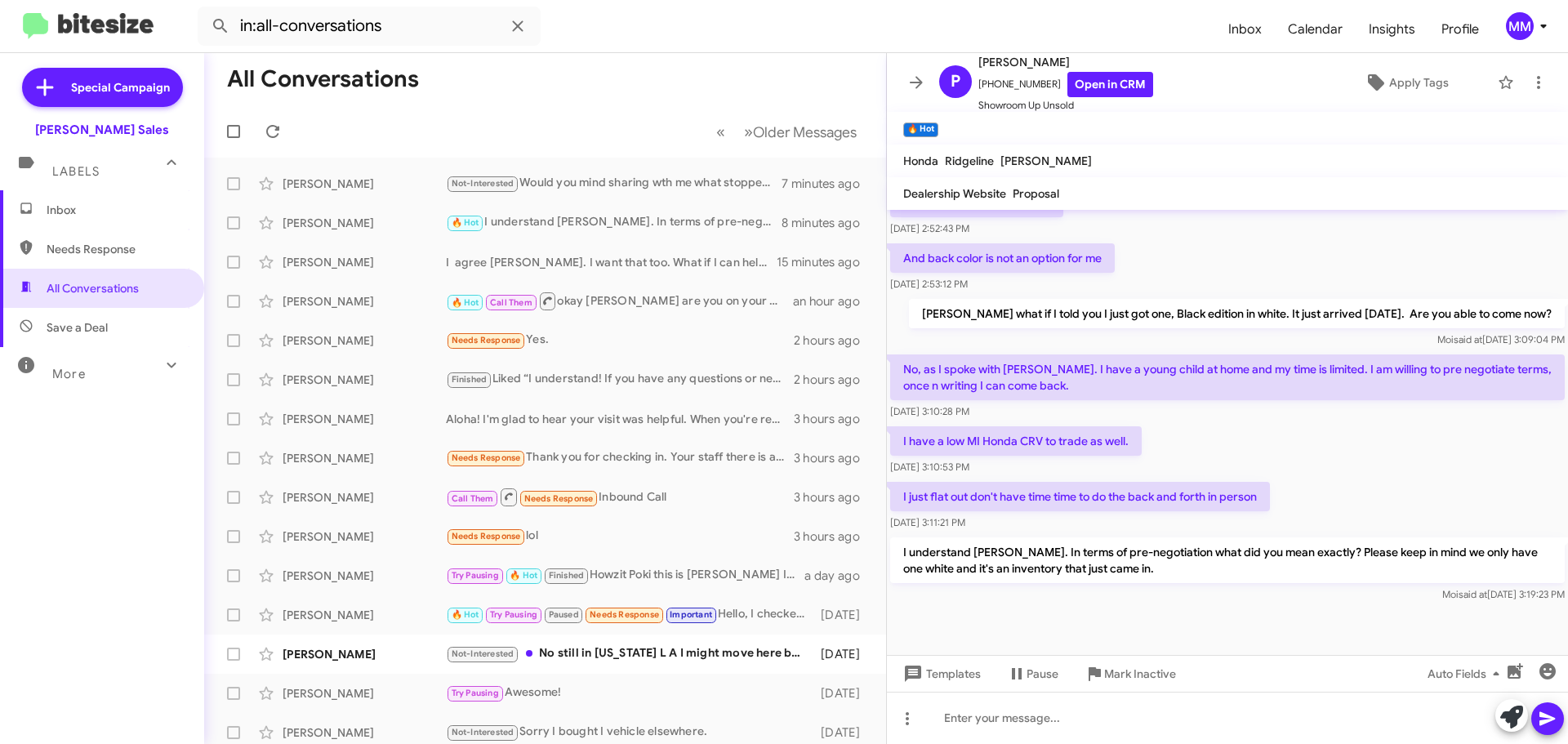
scroll to position [960, 0]
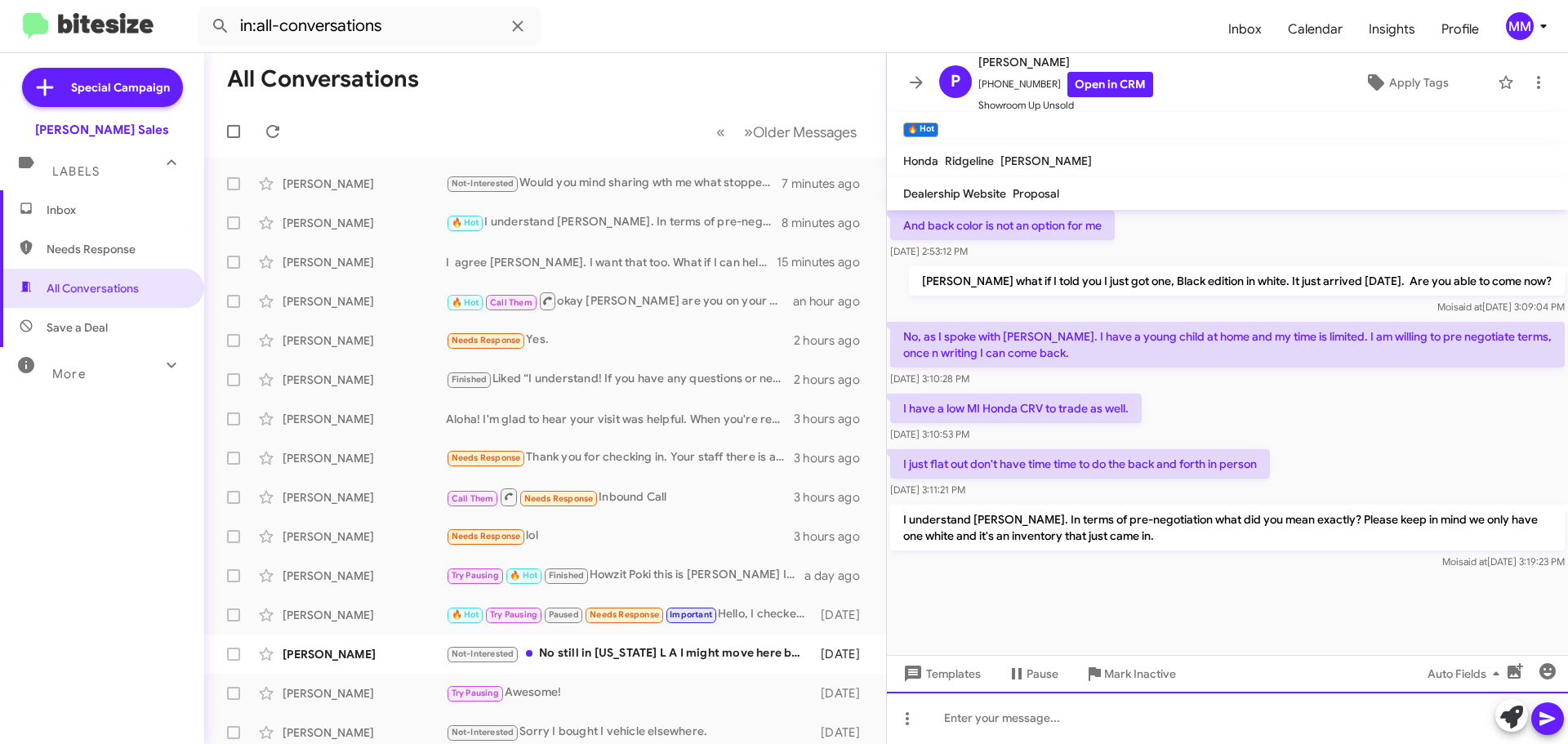
drag, startPoint x: 1010, startPoint y: 722, endPoint x: 1024, endPoint y: 720, distance: 14.1
click at [1015, 722] on div at bounding box center [1227, 718] width 681 height 52
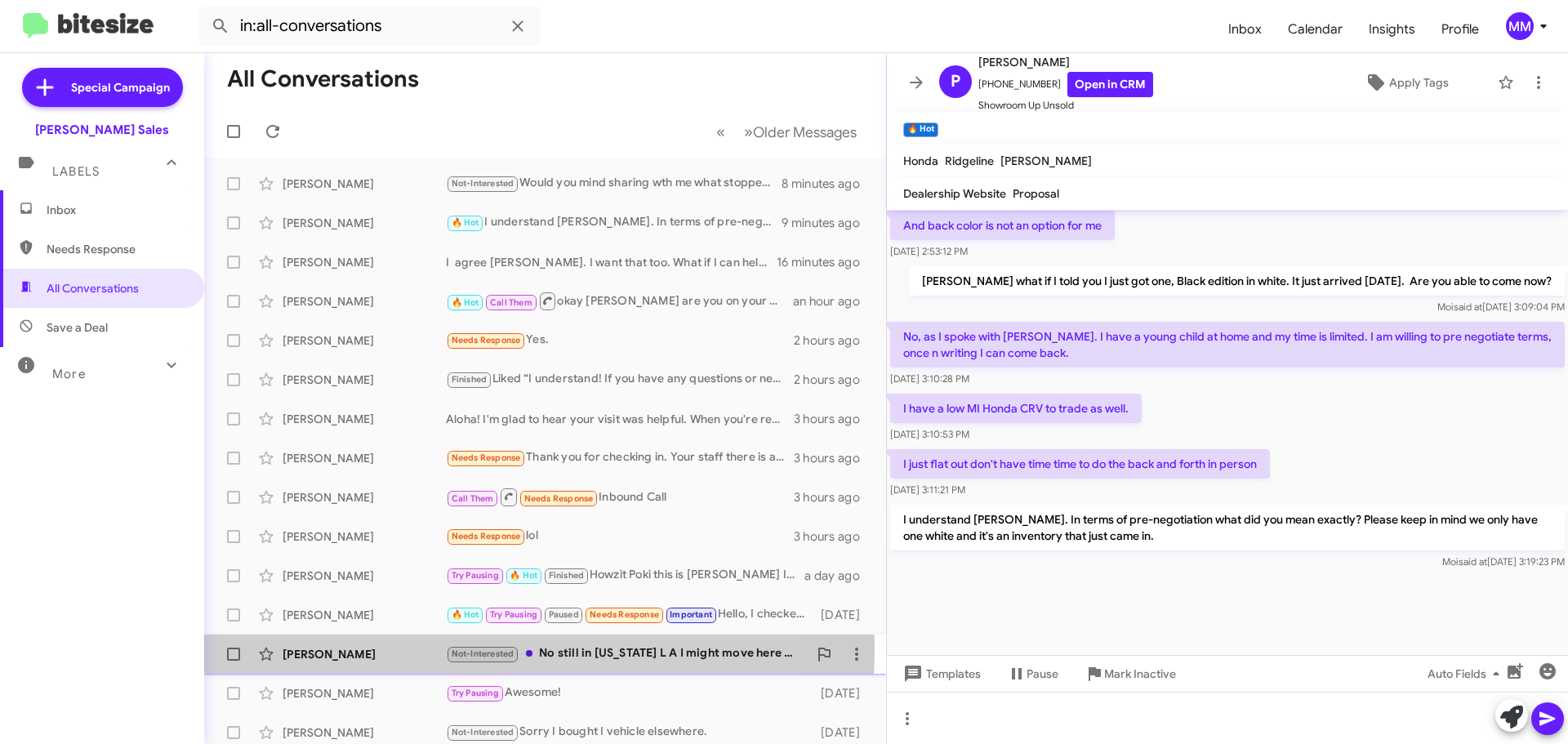
click at [422, 650] on div "Rudy Cruz" at bounding box center [364, 654] width 163 height 17
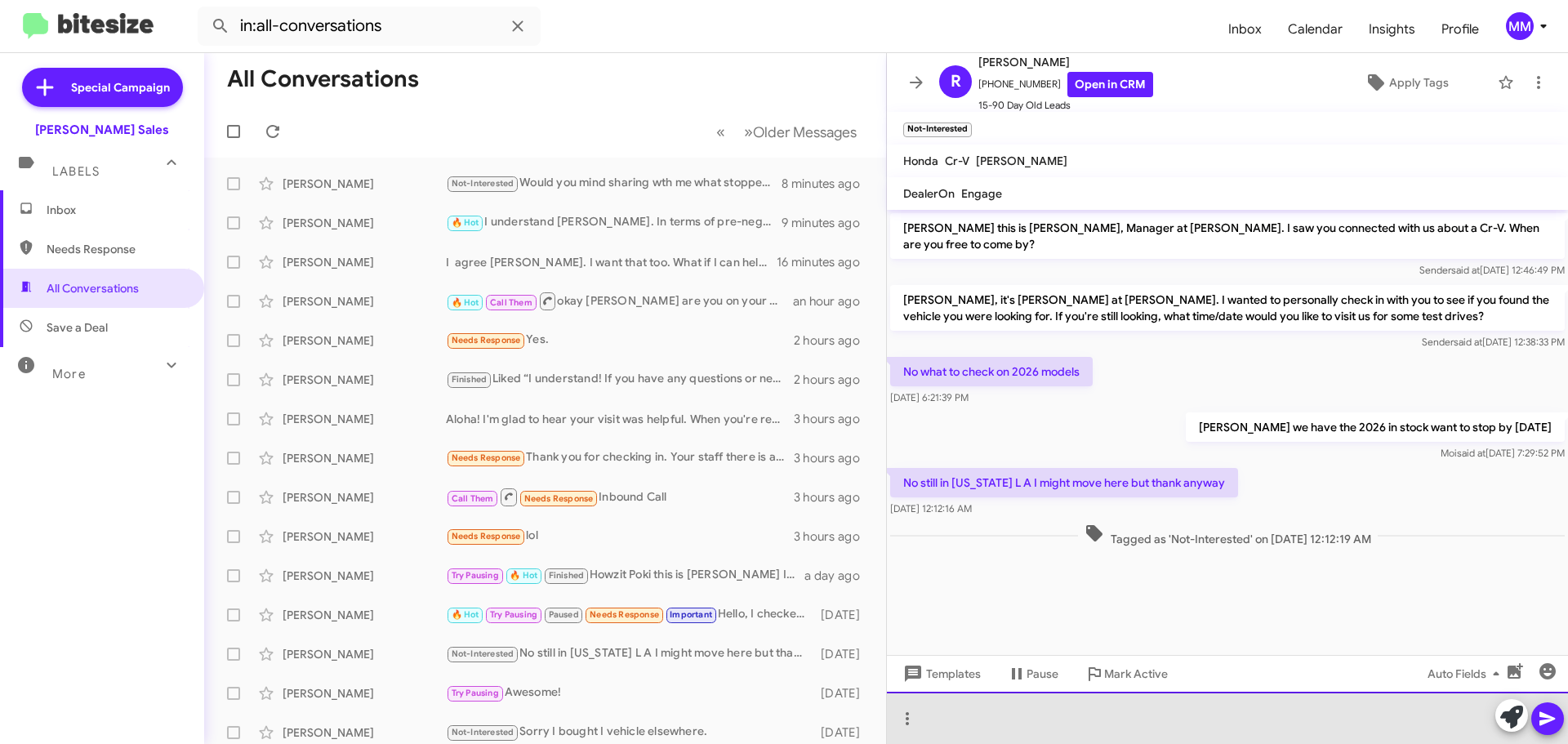
click at [943, 711] on div at bounding box center [1227, 718] width 681 height 52
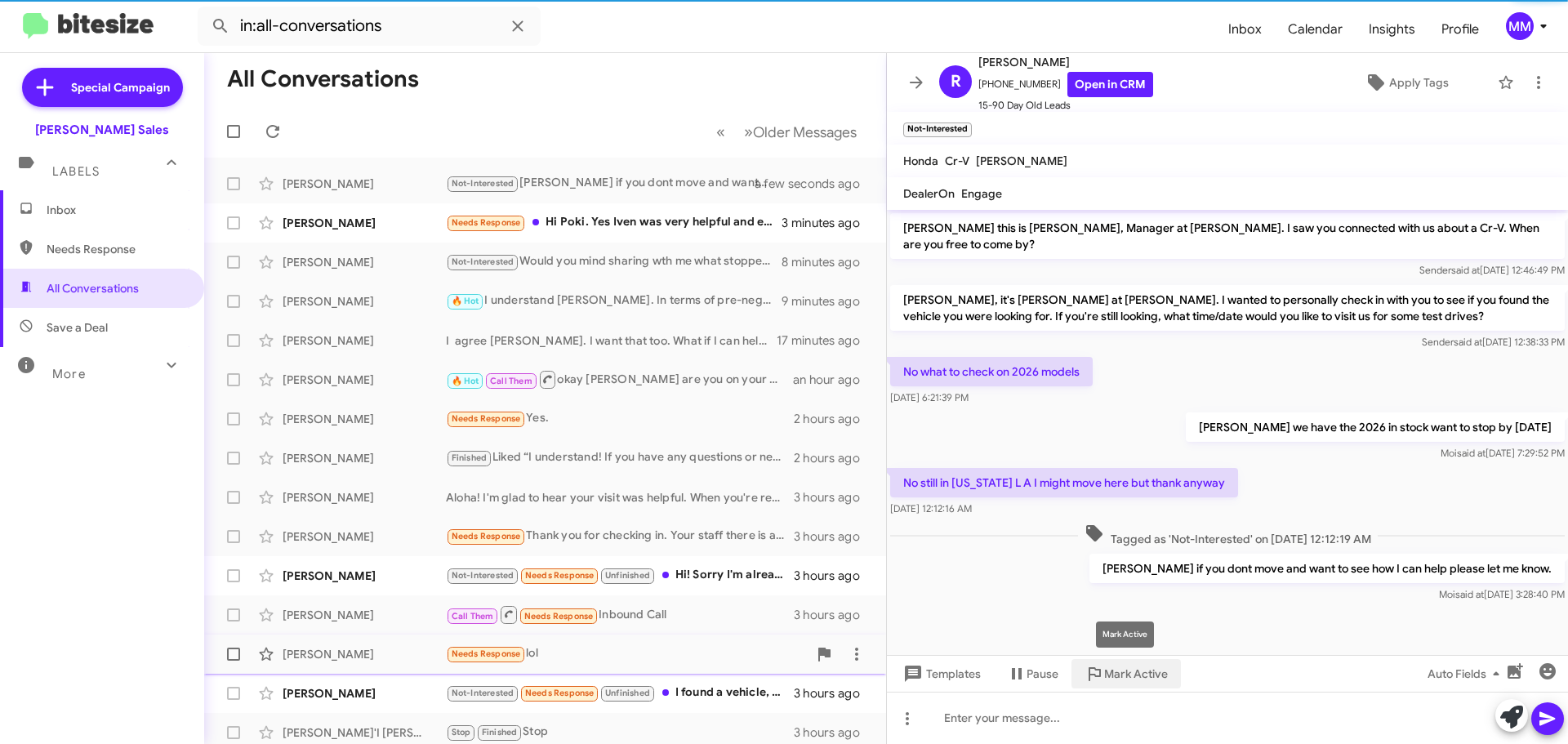
drag, startPoint x: 1114, startPoint y: 670, endPoint x: 1108, endPoint y: 657, distance: 14.3
click at [1111, 670] on span "Mark Active" at bounding box center [1135, 674] width 64 height 29
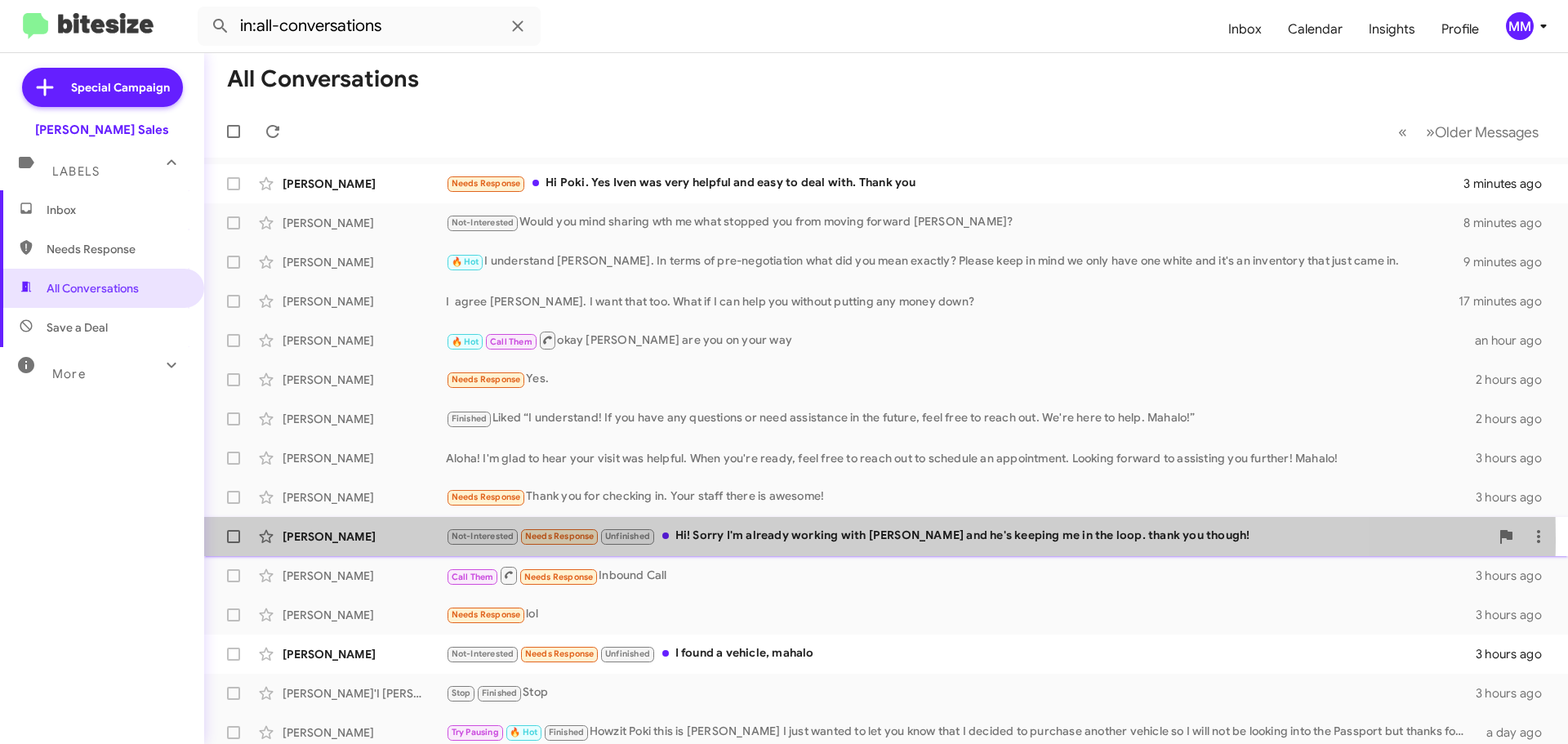
click at [736, 539] on div "Not-Interested Needs Response Unfinished Hi! Sorry I'm already working with Man…" at bounding box center [968, 536] width 1044 height 19
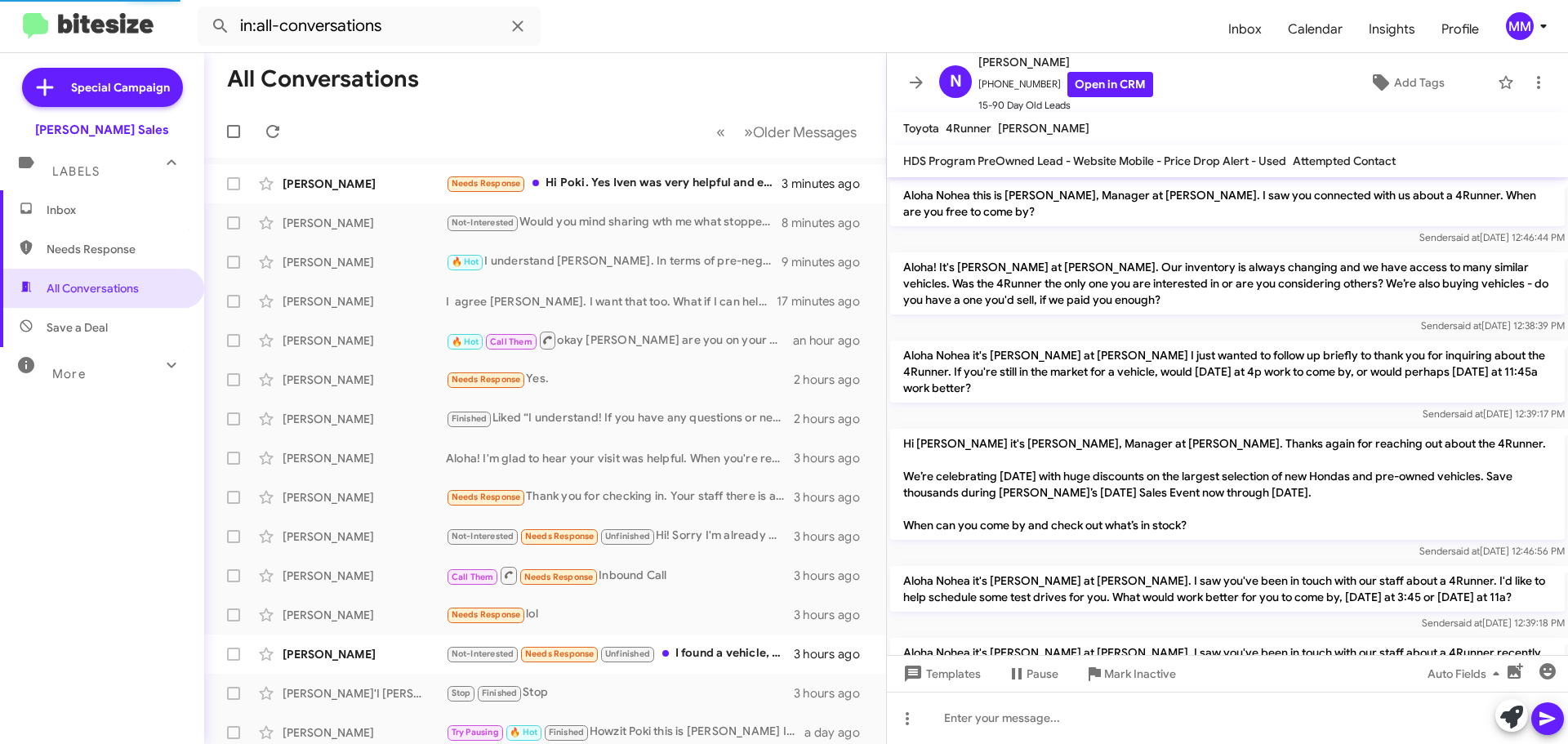
scroll to position [649, 0]
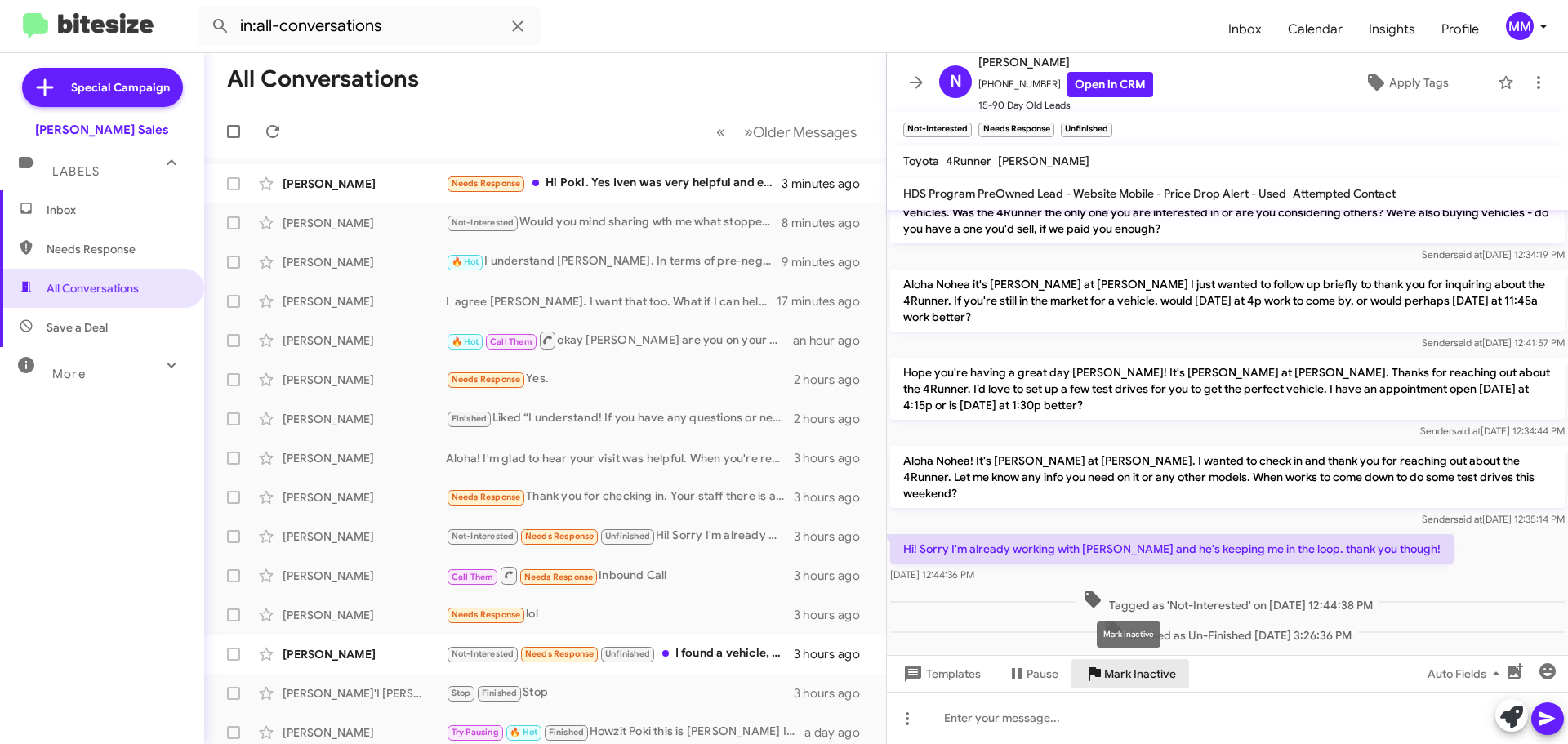
click at [1128, 678] on span "Mark Inactive" at bounding box center [1140, 674] width 72 height 29
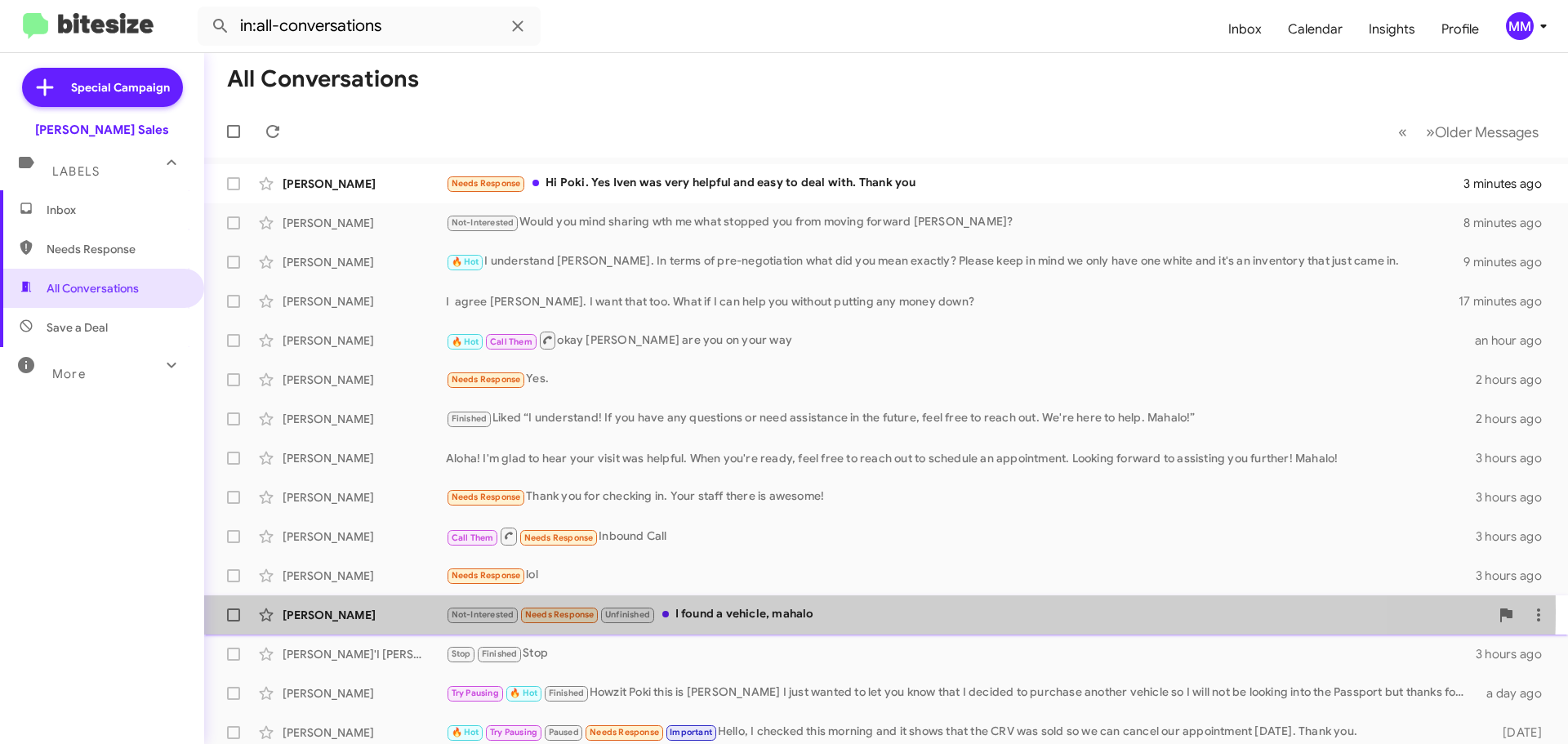
click at [744, 611] on div "Not-Interested Needs Response Unfinished I found a vehicle, mahalo" at bounding box center [968, 614] width 1044 height 19
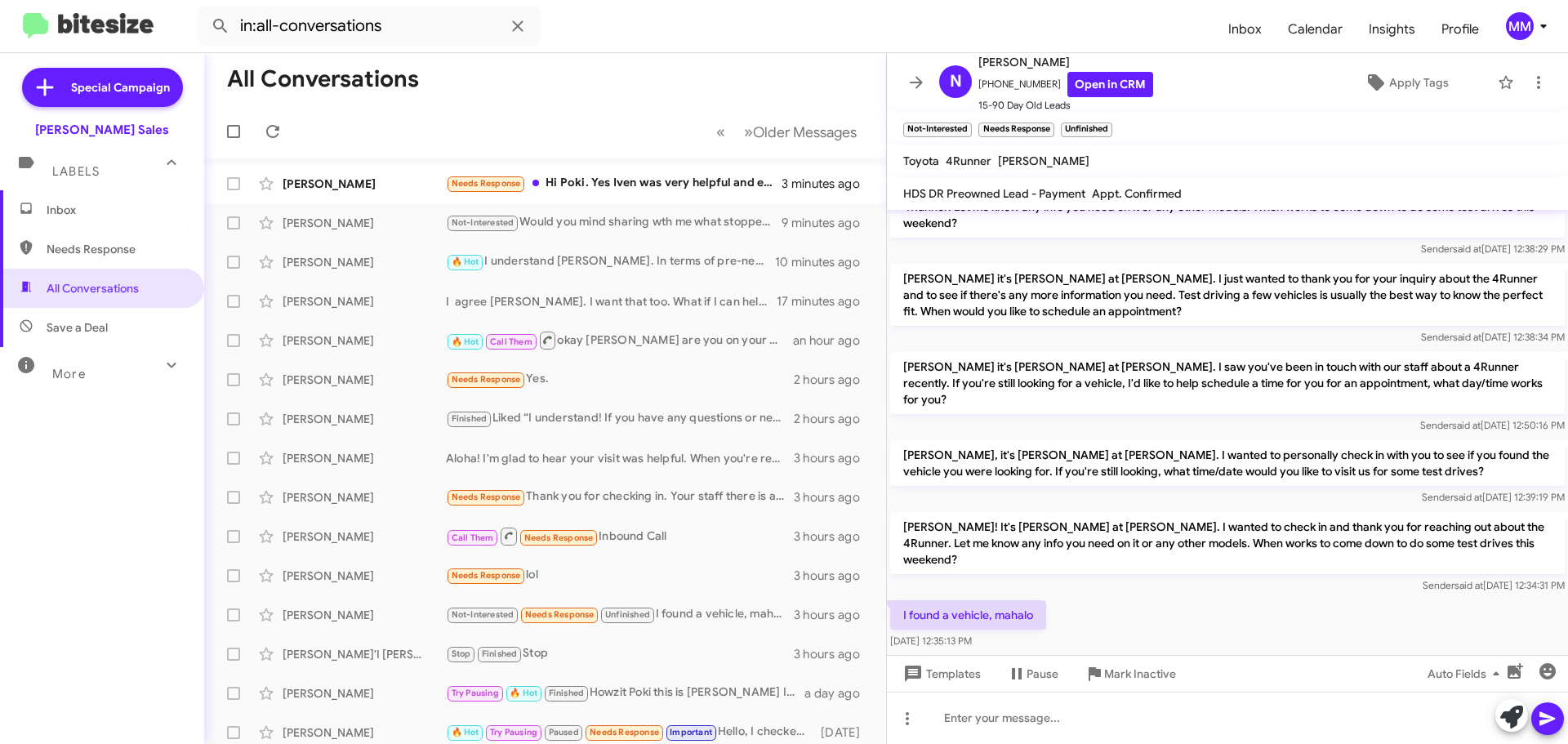
scroll to position [231, 0]
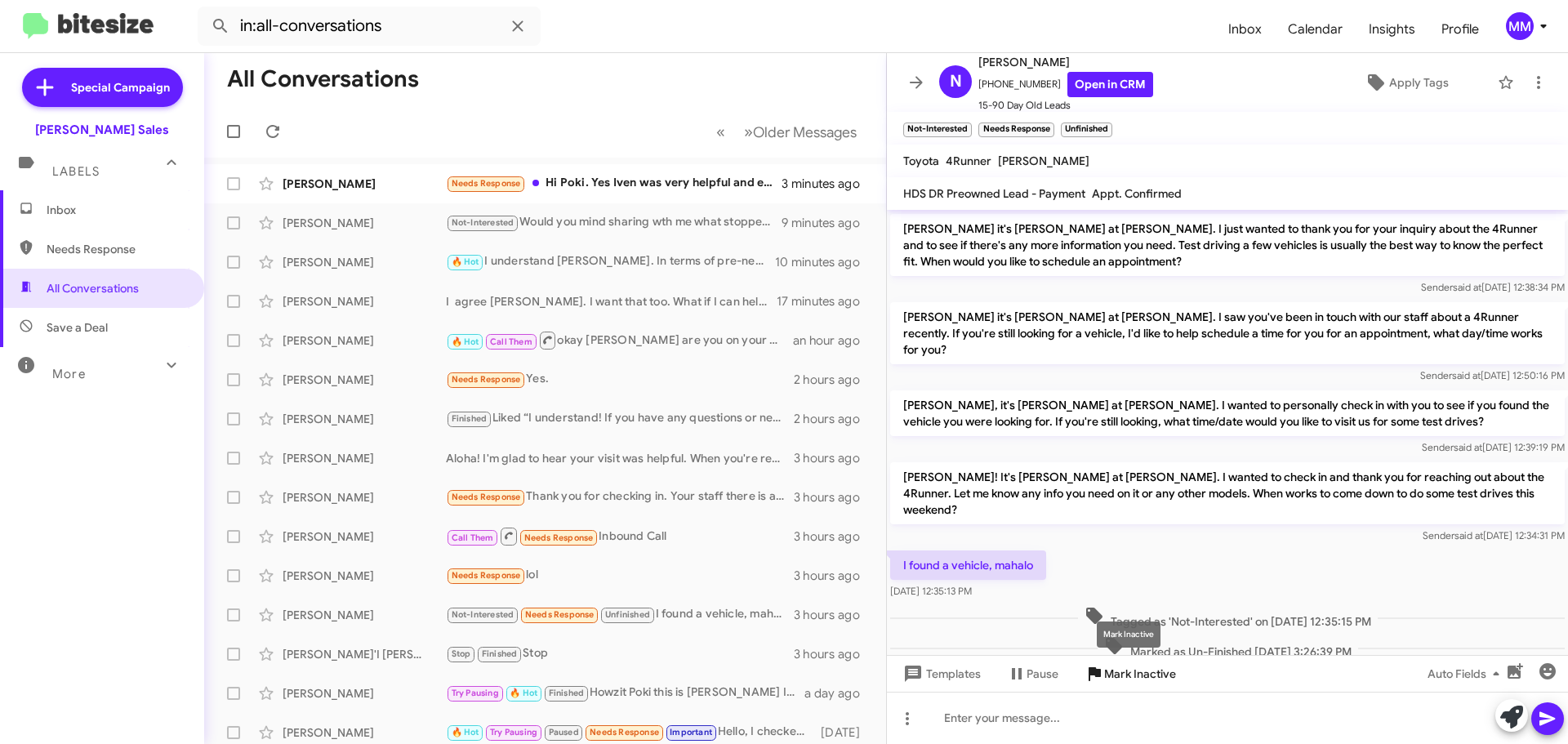
click at [1124, 673] on span "Mark Inactive" at bounding box center [1140, 674] width 72 height 29
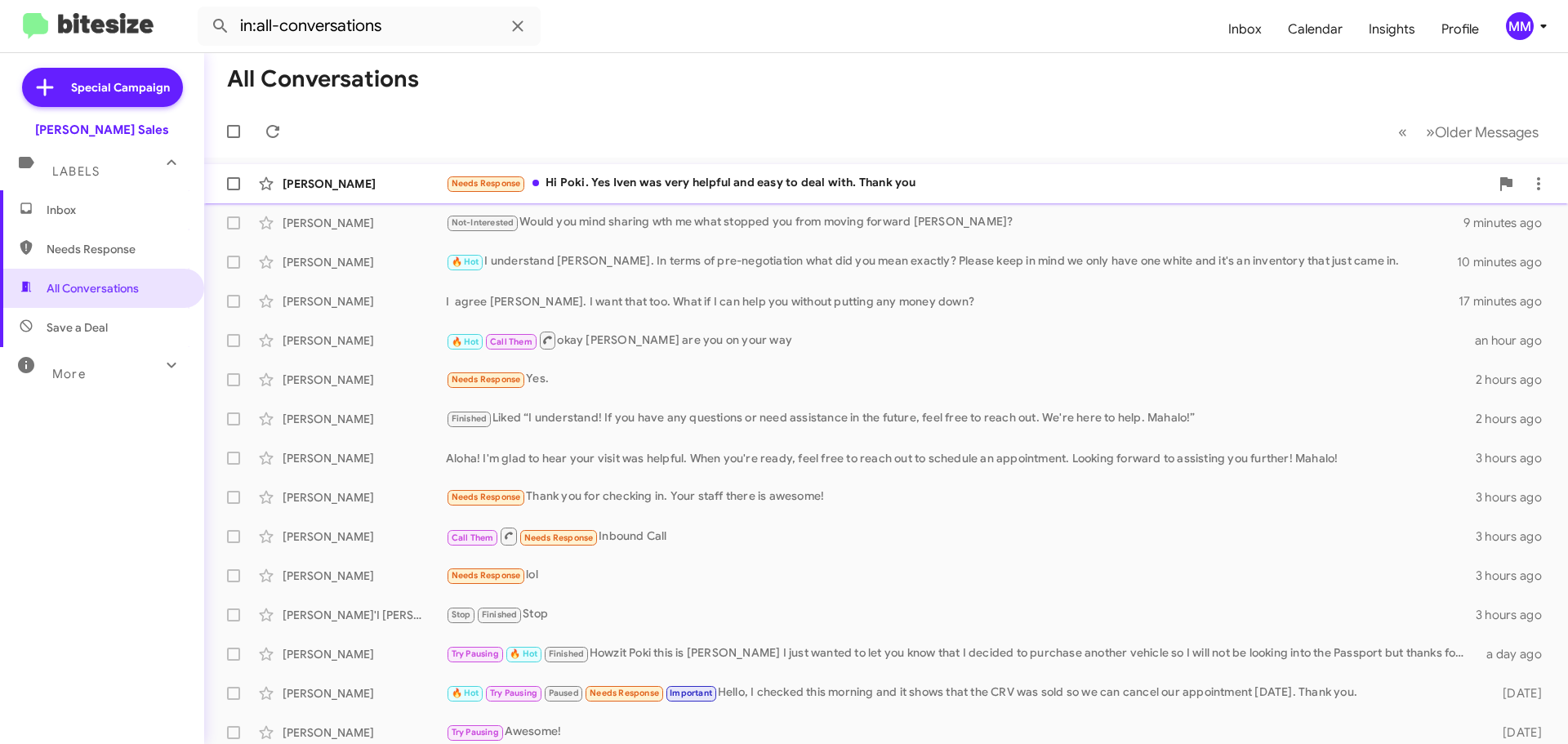
click at [376, 187] on div "Chelsea Silva" at bounding box center [364, 184] width 163 height 17
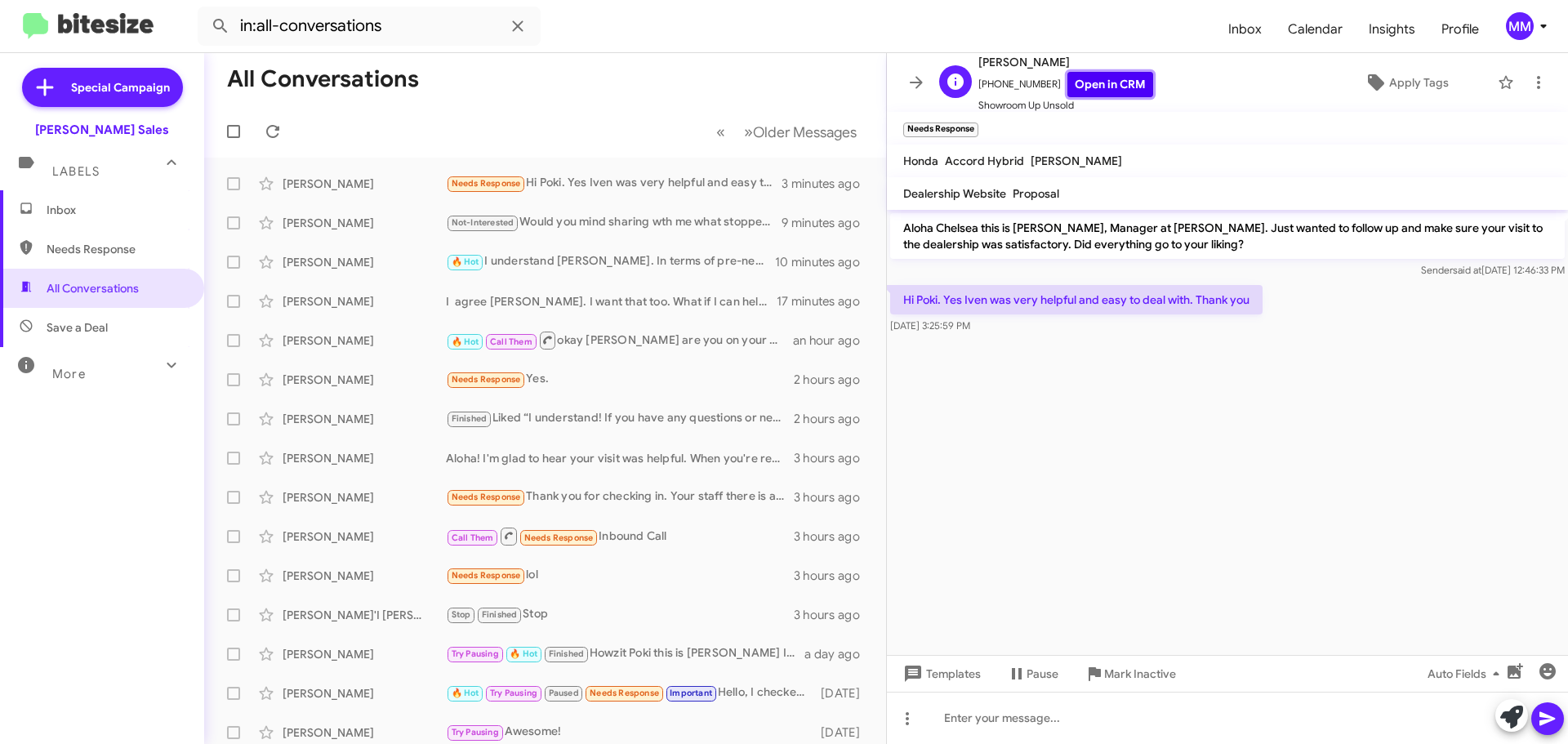
click at [1098, 82] on link "Open in CRM" at bounding box center [1111, 85] width 86 height 25
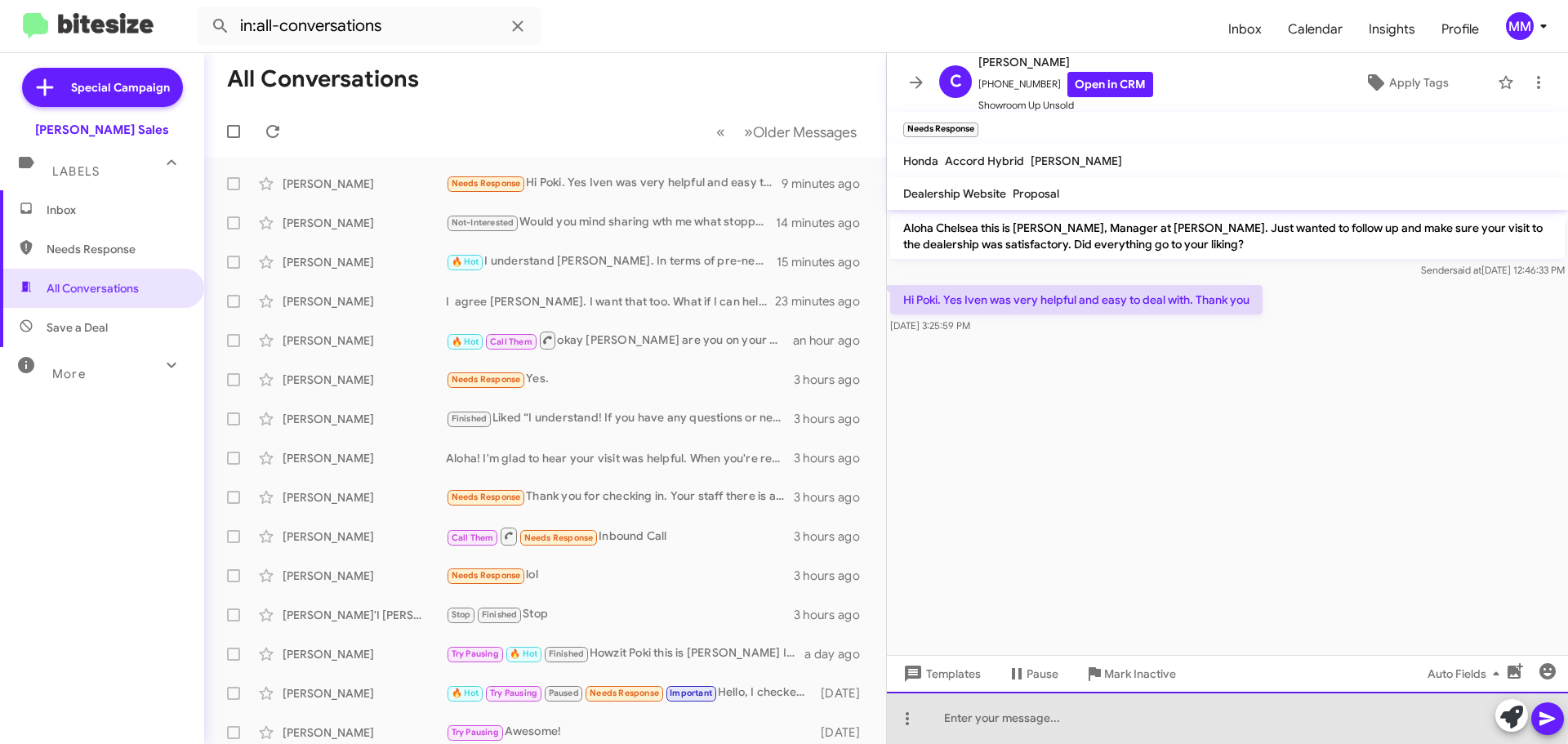
click at [988, 707] on div at bounding box center [1227, 718] width 681 height 52
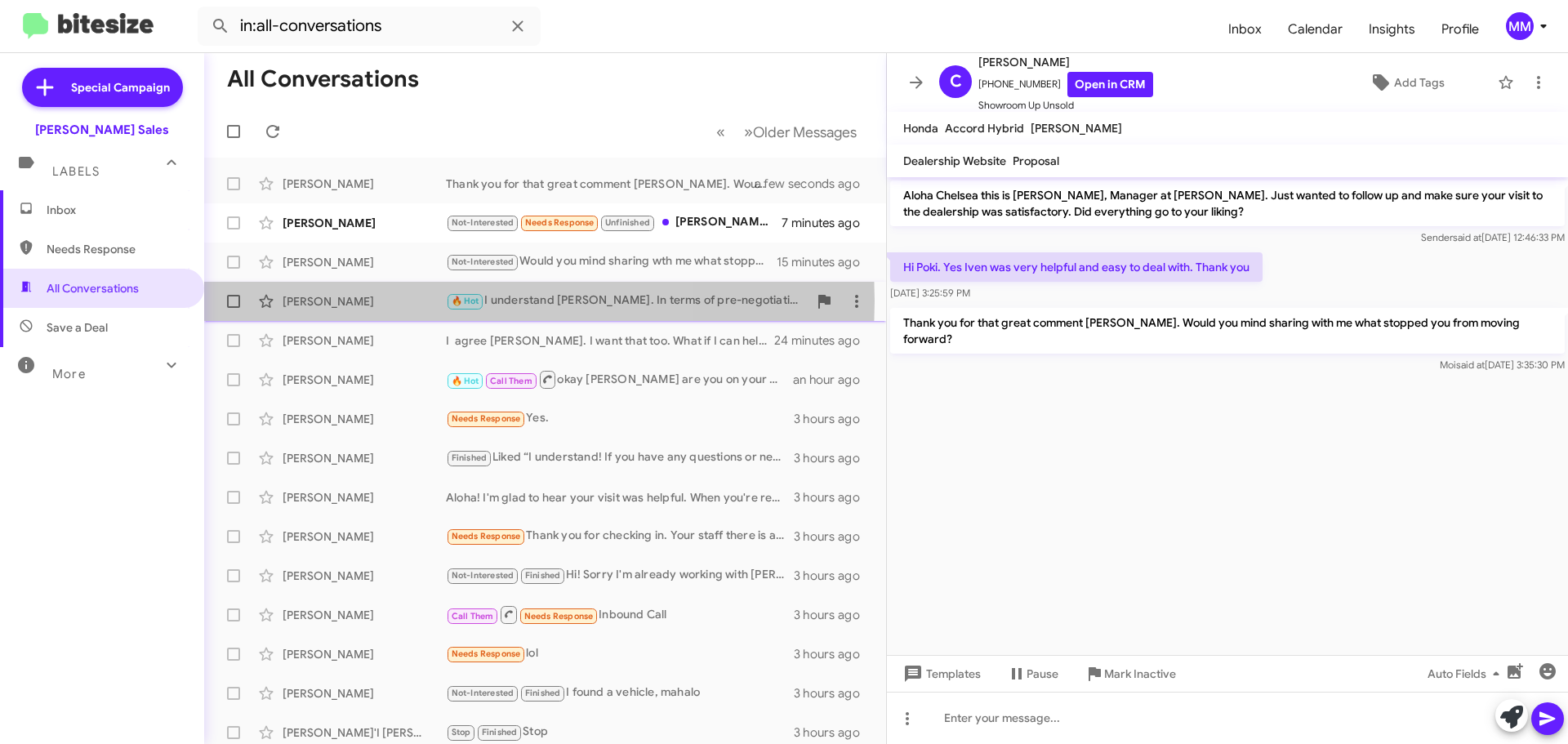
click at [369, 300] on div "Paul Smith" at bounding box center [364, 301] width 163 height 17
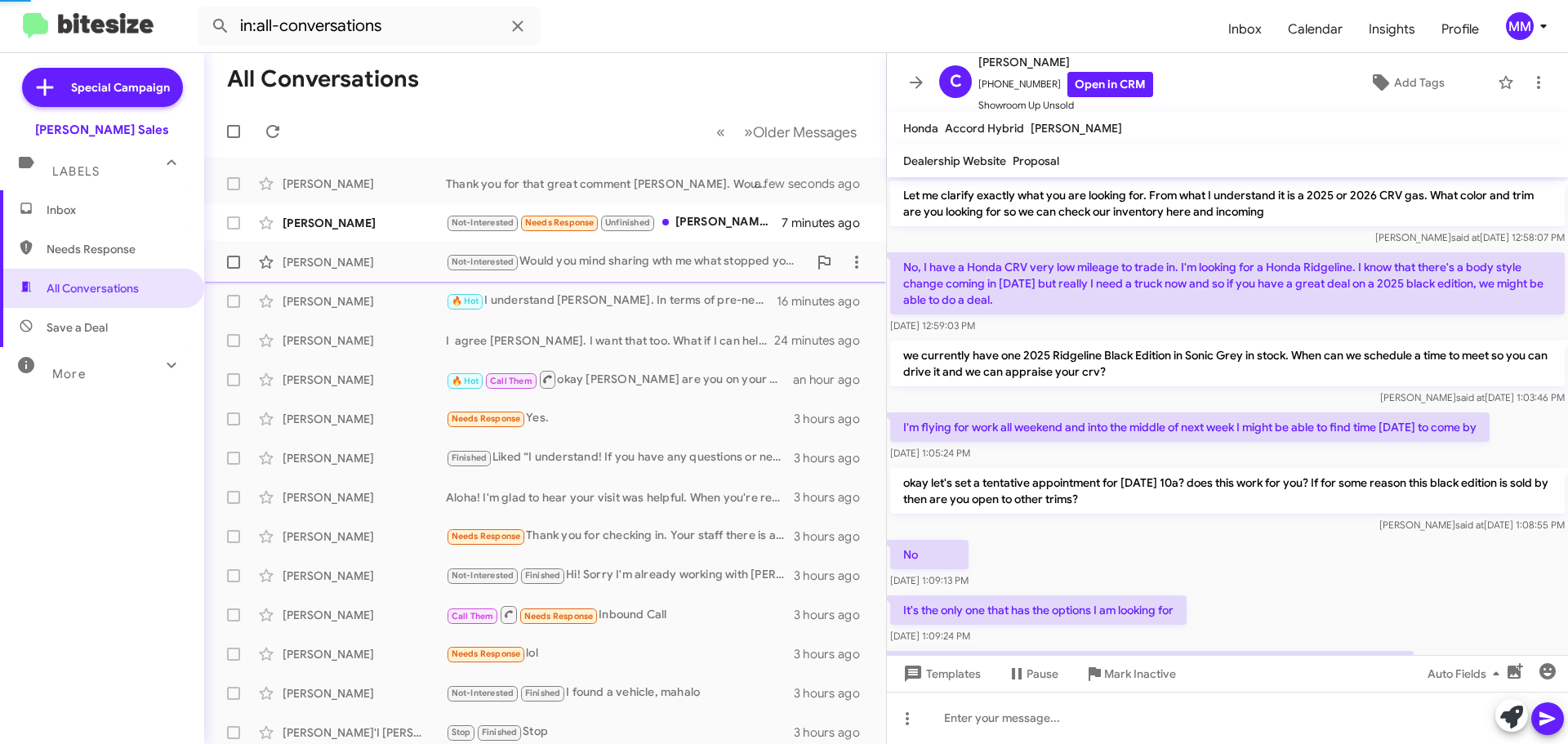
scroll to position [927, 0]
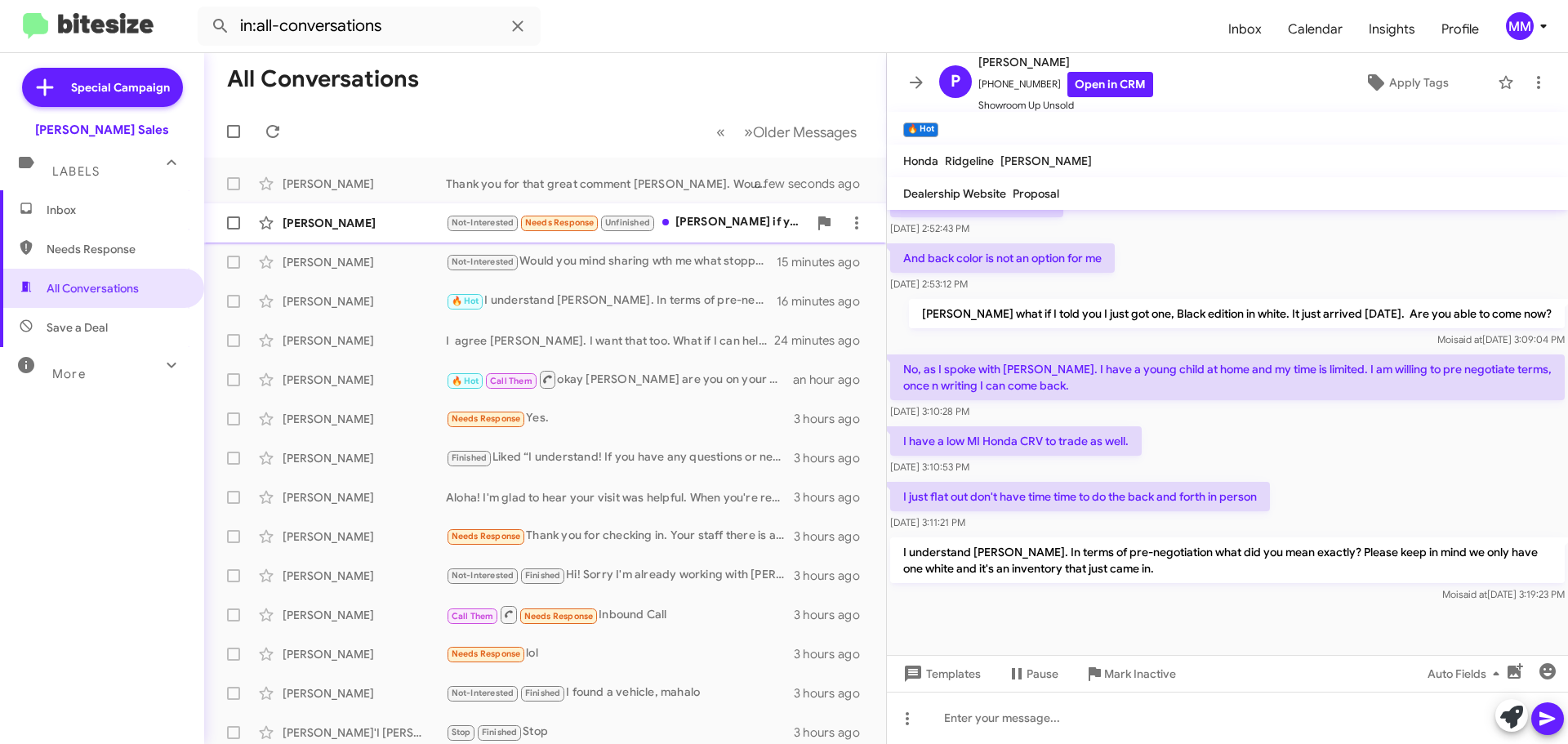
click at [382, 230] on div "Rudy Cruz" at bounding box center [364, 223] width 163 height 17
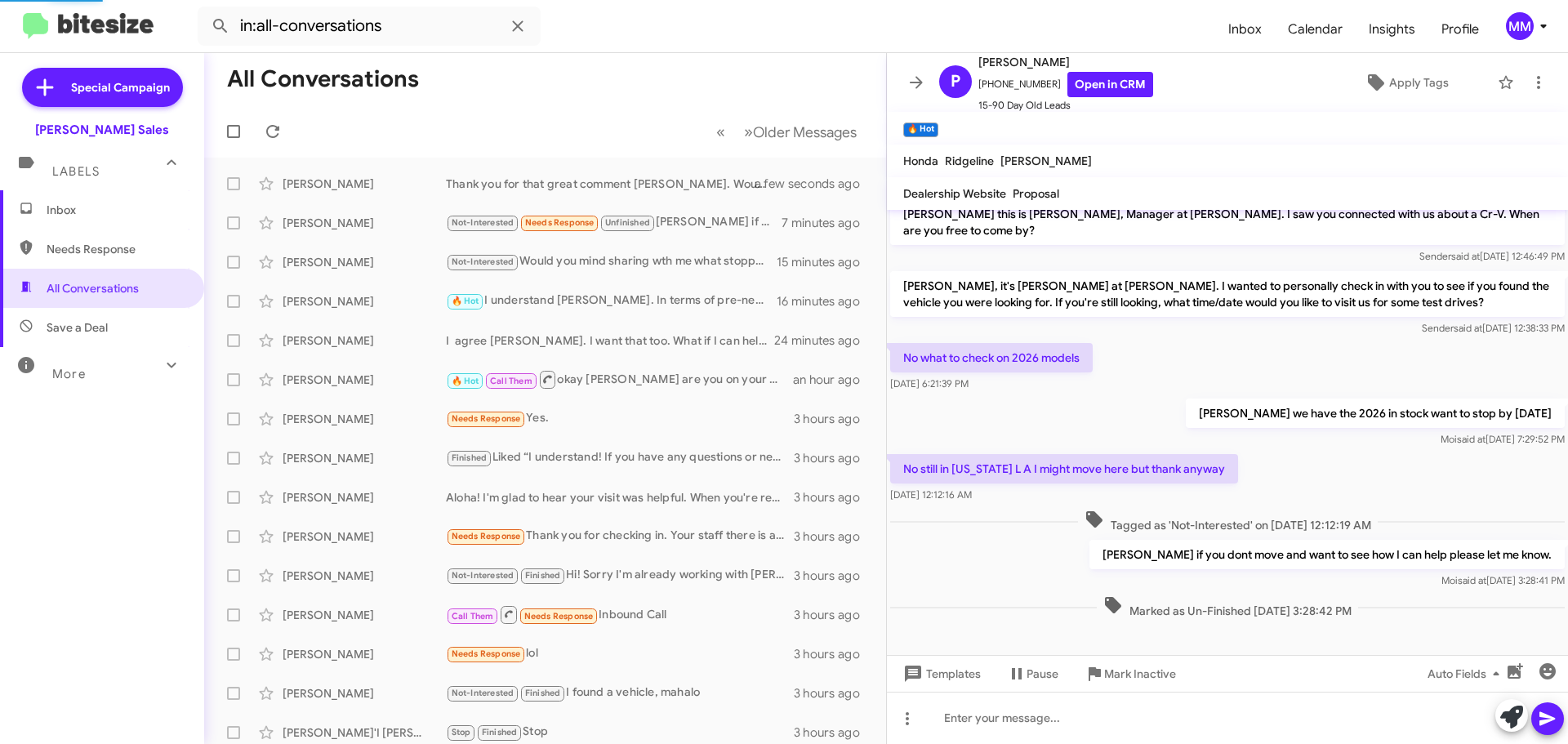
scroll to position [14, 0]
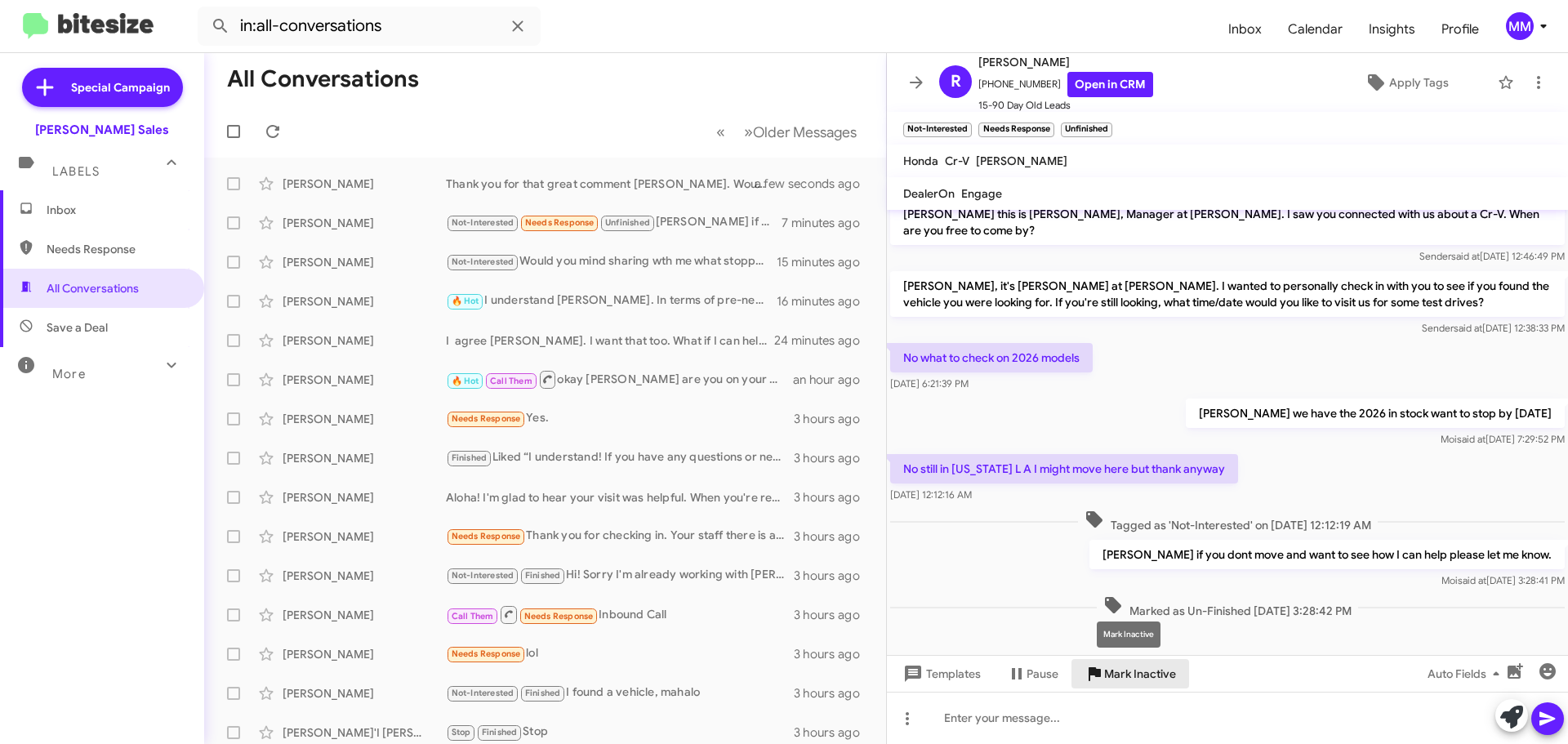
click at [1129, 674] on span "Mark Inactive" at bounding box center [1140, 674] width 72 height 29
